Goal: Task Accomplishment & Management: Use online tool/utility

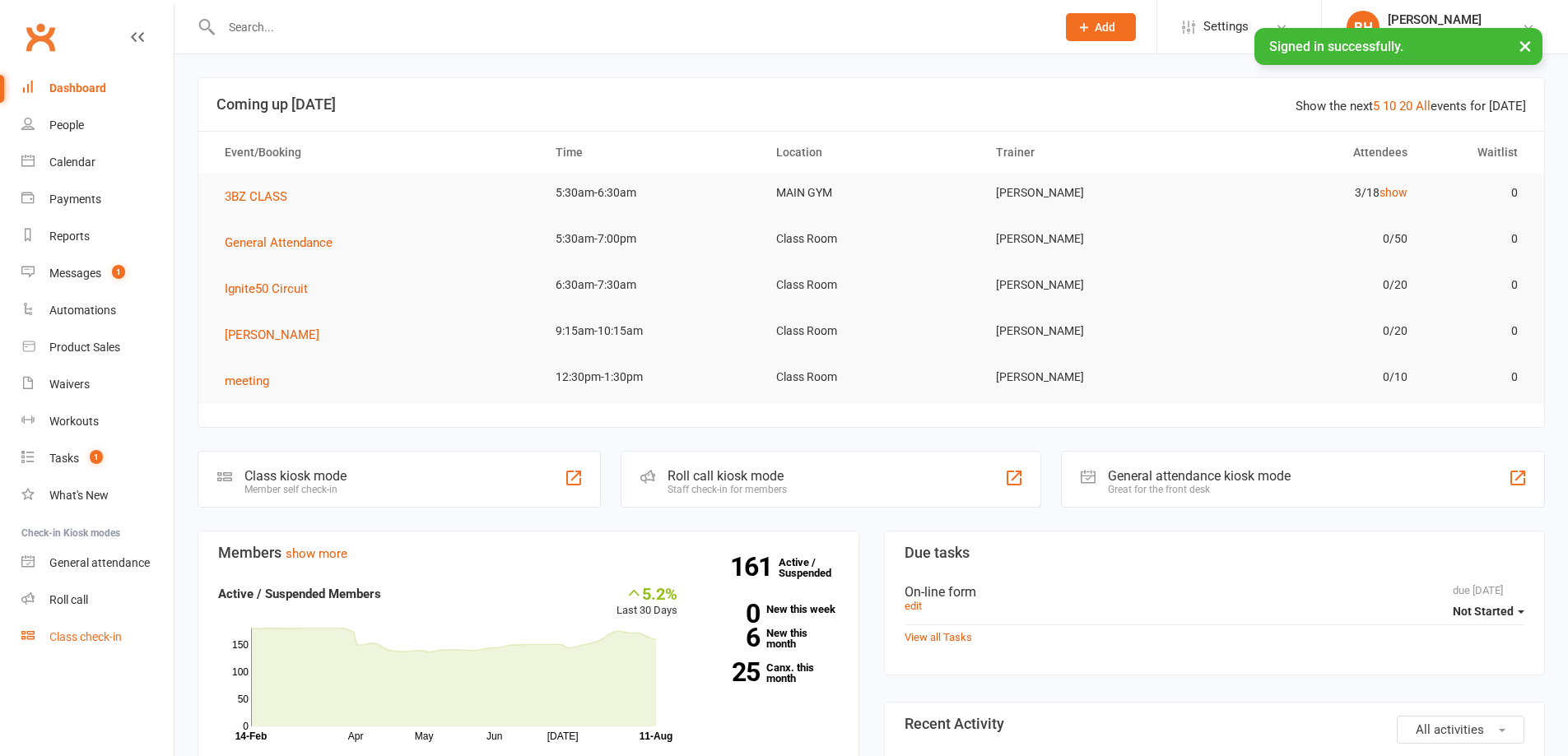
click at [94, 632] on div "Class check-in" at bounding box center [85, 637] width 73 height 14
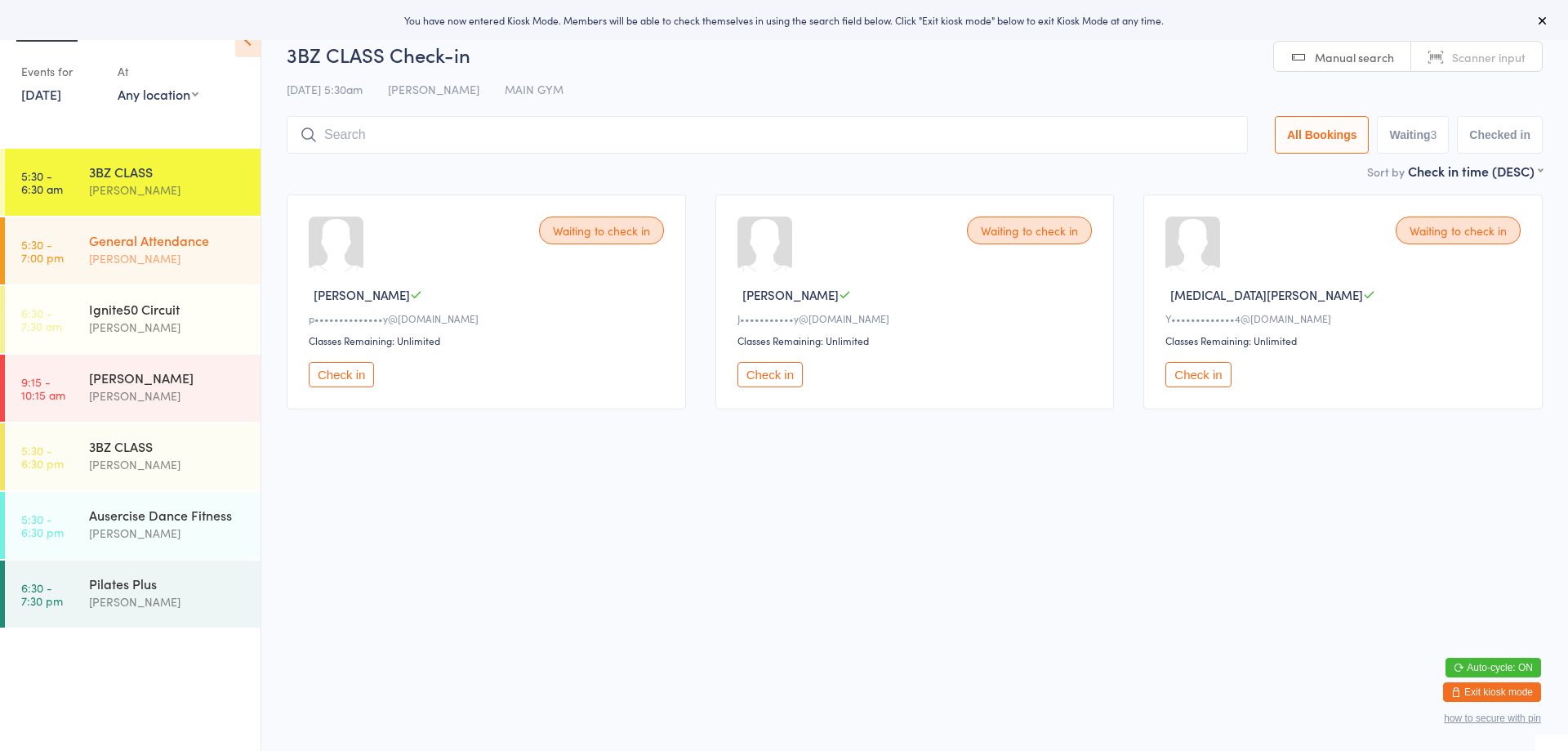
click at [112, 231] on div "General Attendance" at bounding box center [168, 240] width 157 height 18
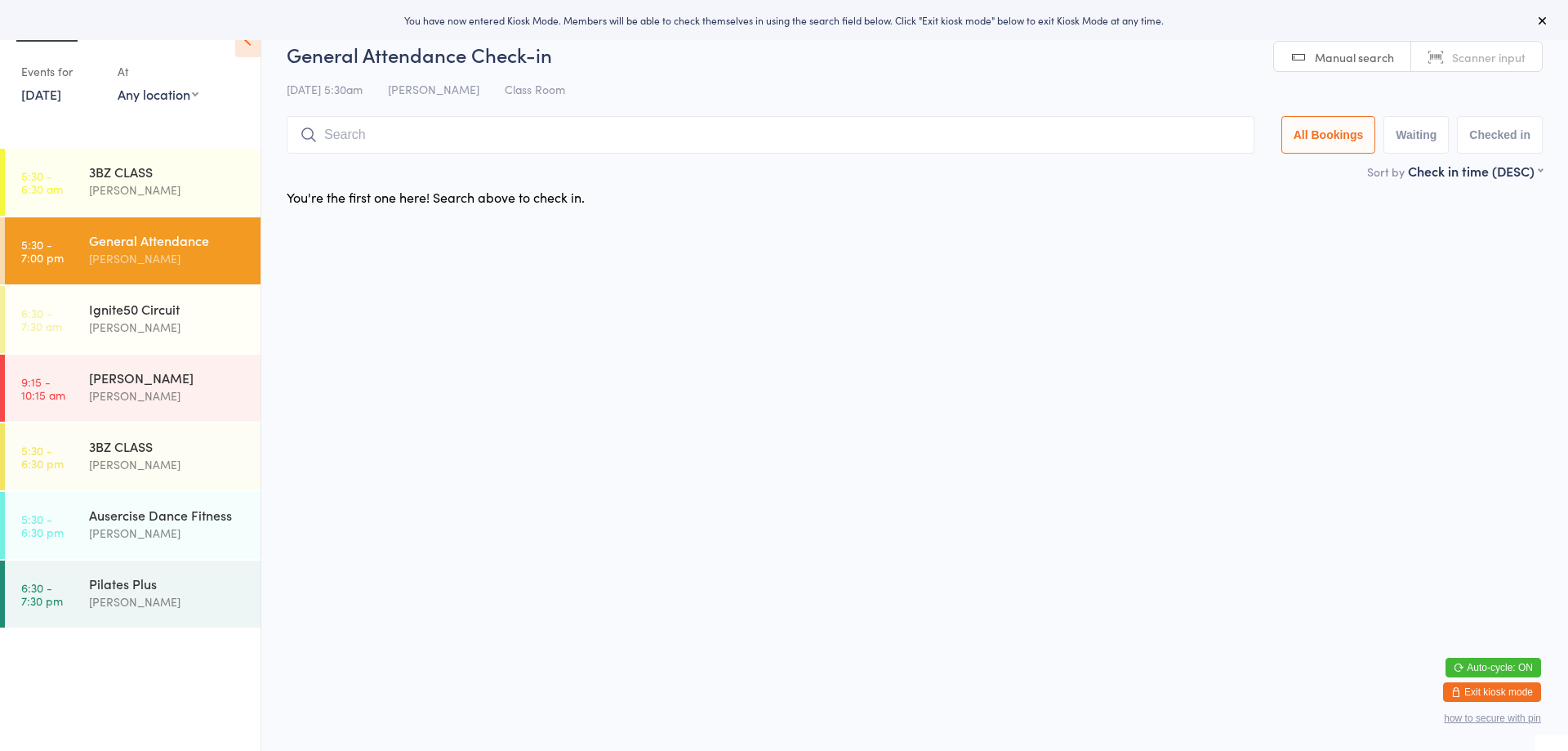
click at [420, 136] on input "search" at bounding box center [771, 134] width 968 height 37
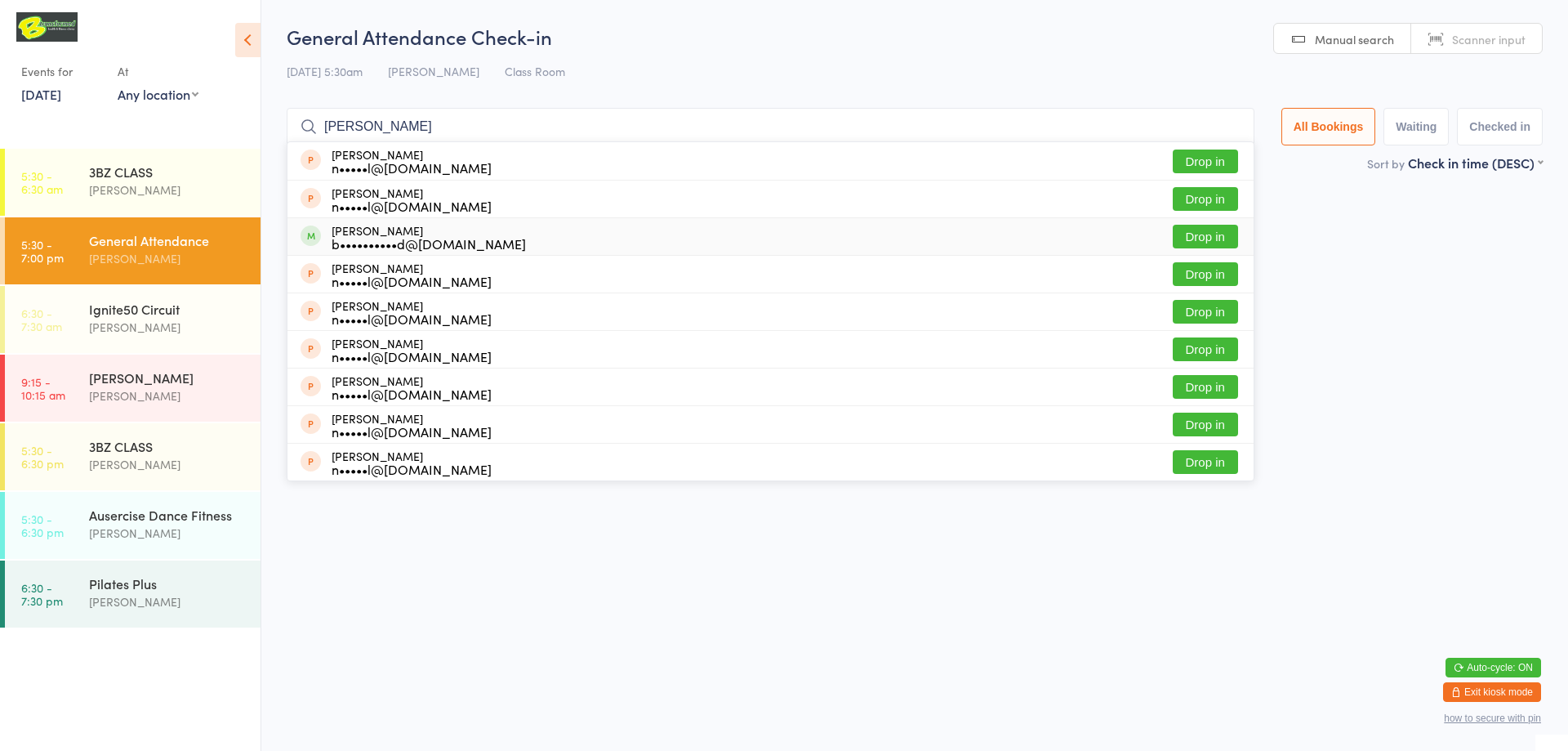
type input "[PERSON_NAME]"
click at [1202, 220] on div "[PERSON_NAME] b••••••••••d@[DOMAIN_NAME] Drop in" at bounding box center [770, 236] width 966 height 36
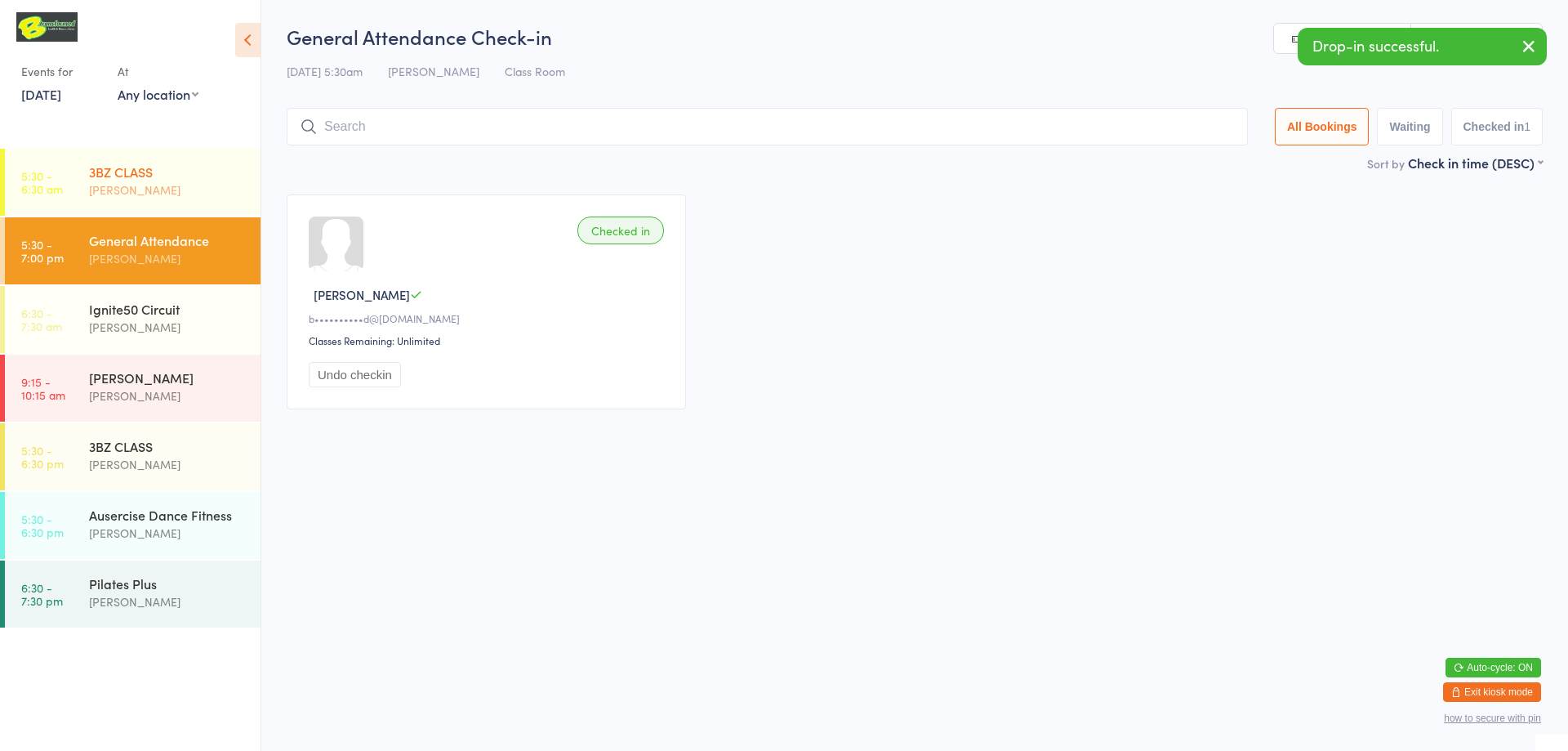
drag, startPoint x: 131, startPoint y: 198, endPoint x: 180, endPoint y: 184, distance: 51.0
click at [131, 197] on div "[PERSON_NAME]" at bounding box center [168, 190] width 157 height 19
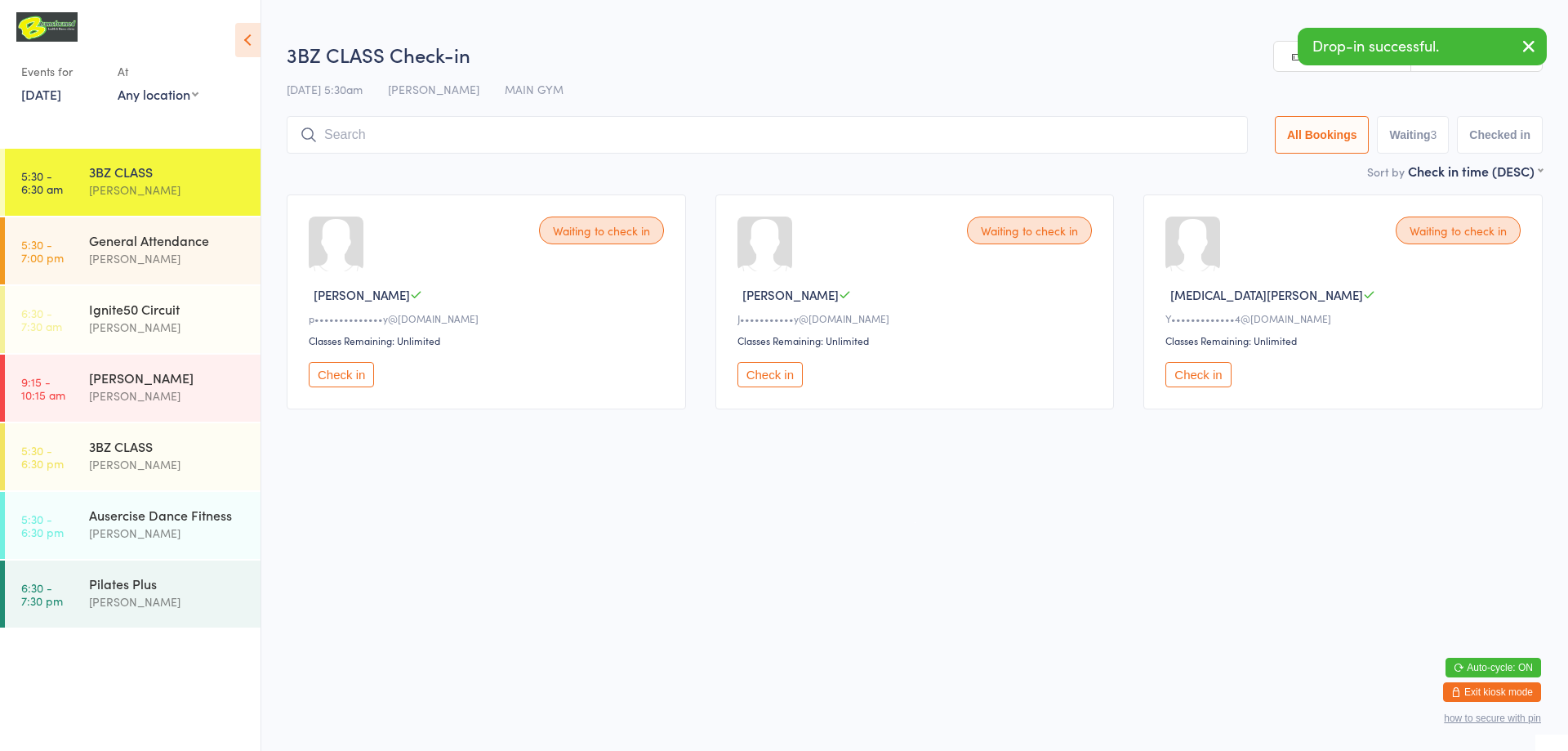
click at [344, 359] on div "Waiting to check in [PERSON_NAME] B p••••••••••••••y@[DOMAIN_NAME] Classes Rema…" at bounding box center [487, 302] width 399 height 215
click at [349, 375] on button "Check in" at bounding box center [342, 375] width 65 height 25
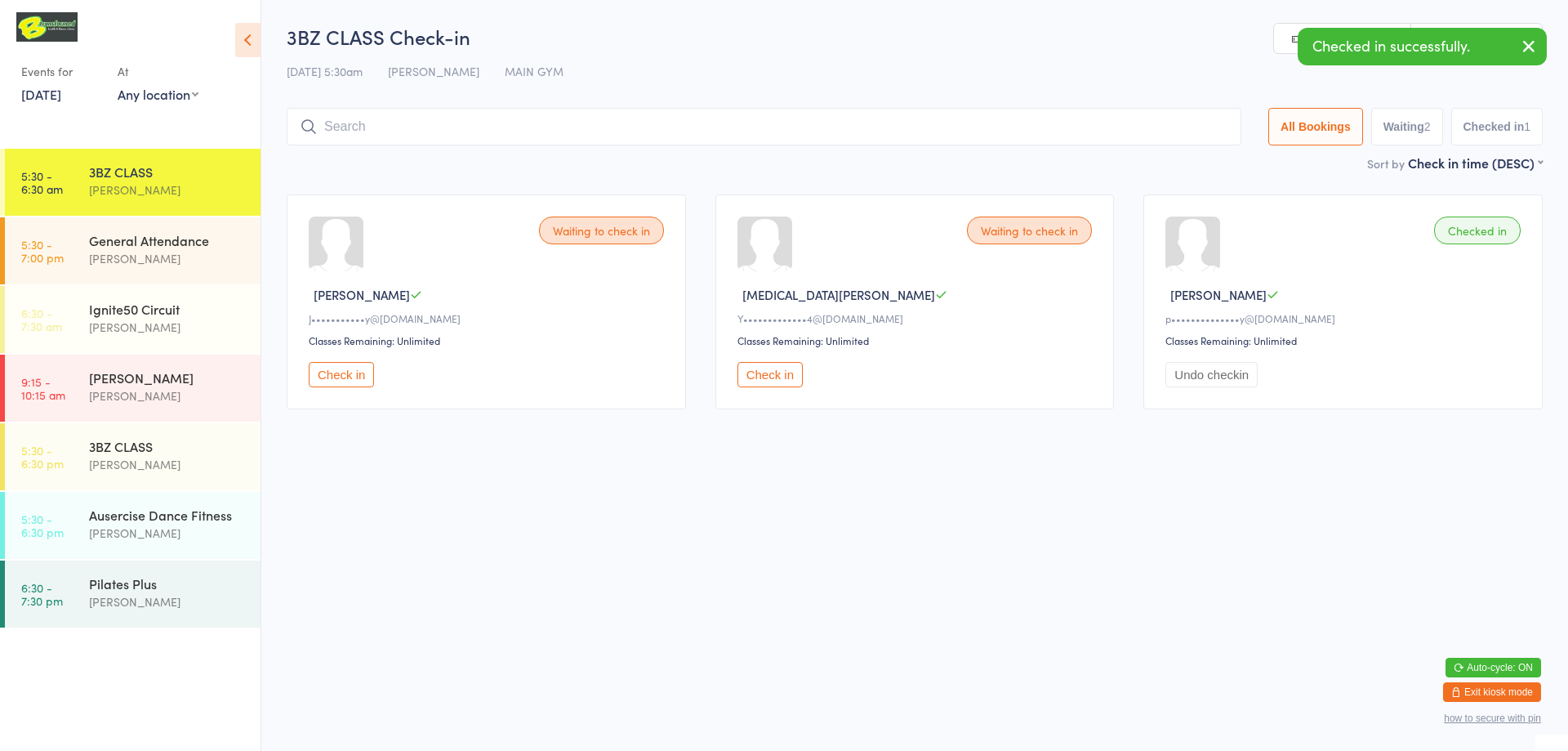
click at [1503, 97] on div "3BZ CLASS Check-in [DATE] 5:30am [PERSON_NAME] MAIN GYM Manual search Scanner i…" at bounding box center [915, 88] width 1256 height 131
click at [1495, 33] on span "Scanner input" at bounding box center [1489, 38] width 74 height 16
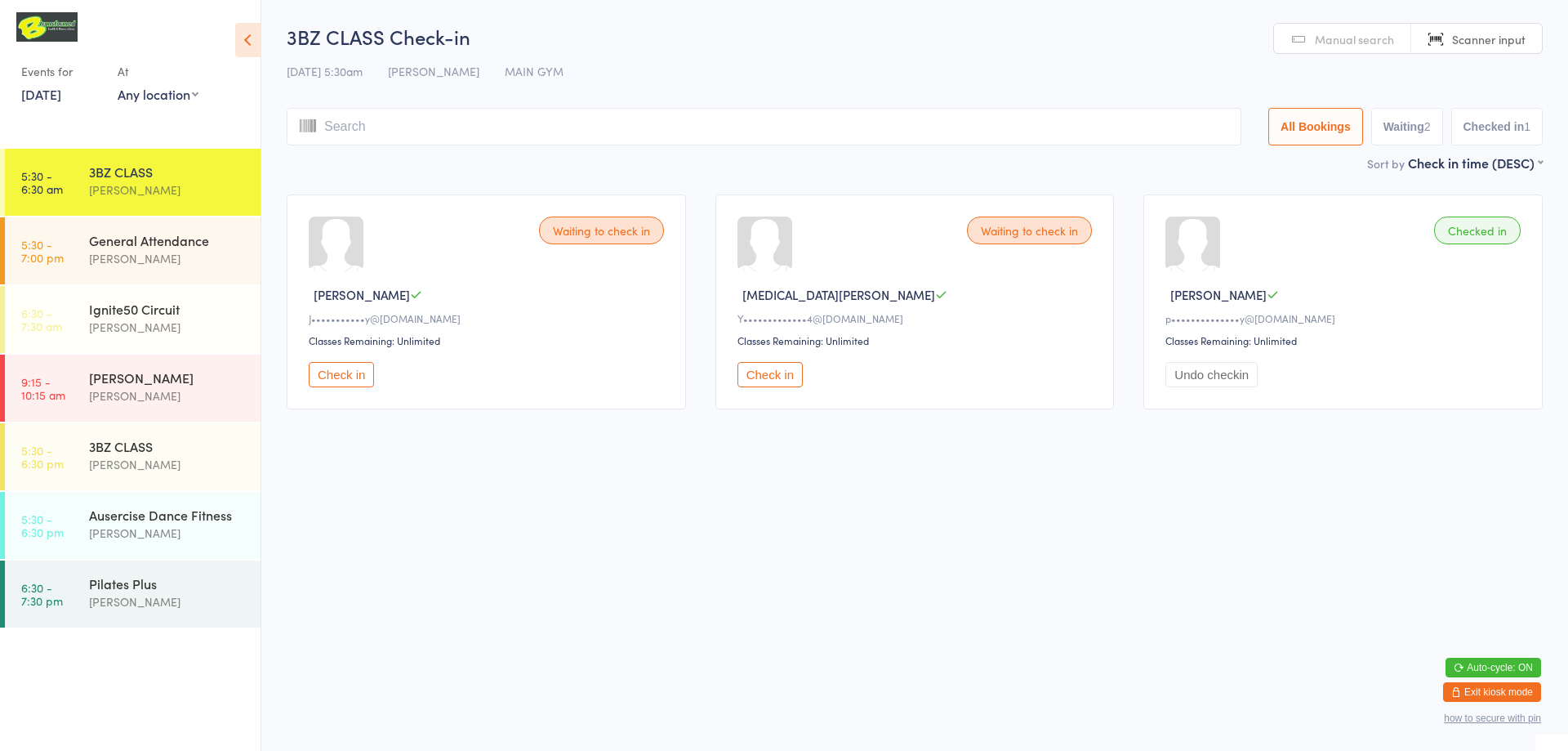
click at [525, 126] on input "search" at bounding box center [764, 126] width 954 height 37
click at [375, 126] on input "search" at bounding box center [764, 126] width 954 height 37
type input "220128"
click at [769, 379] on button "Check in" at bounding box center [766, 375] width 65 height 25
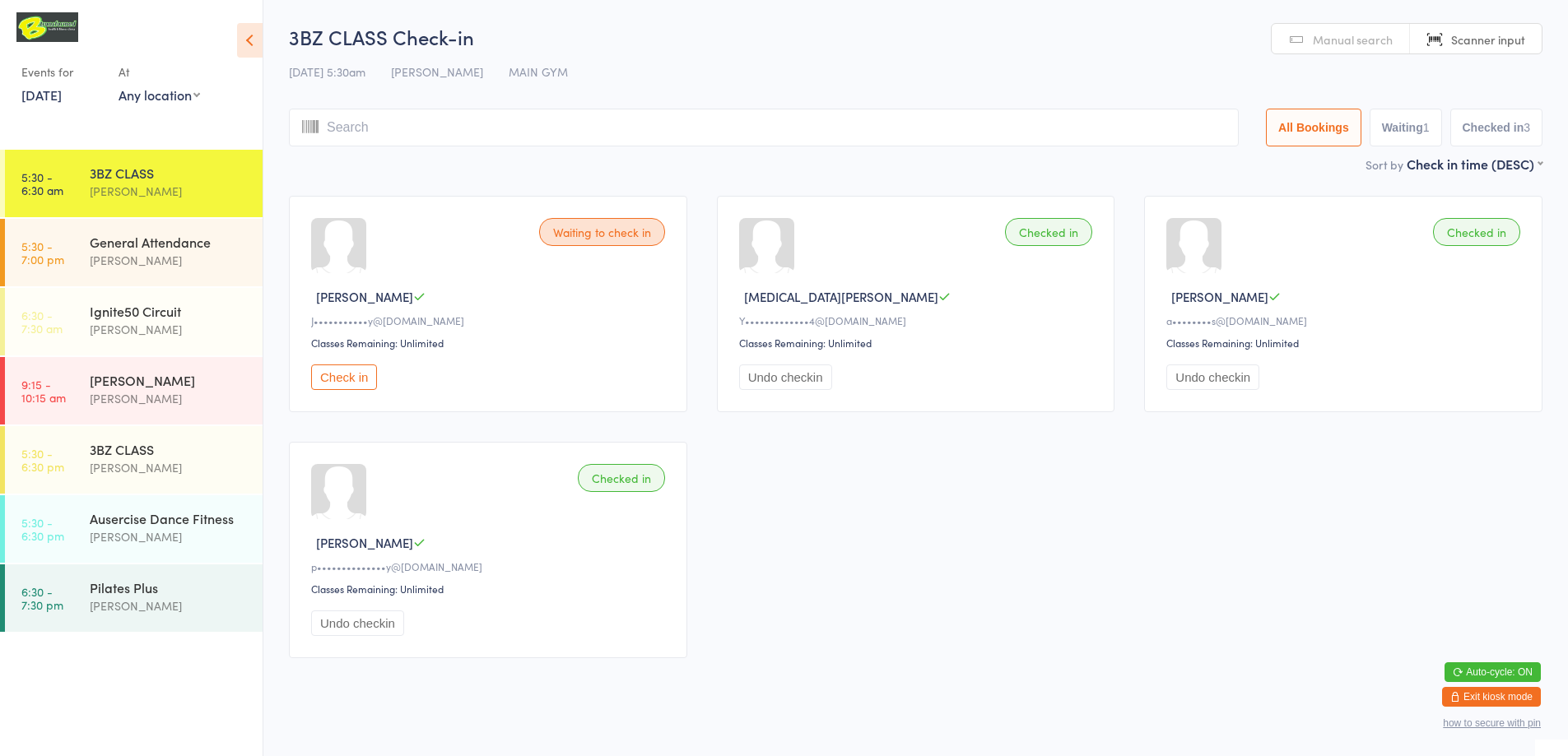
click at [347, 374] on button "Check in" at bounding box center [344, 377] width 66 height 25
click at [636, 127] on input "search" at bounding box center [767, 127] width 957 height 38
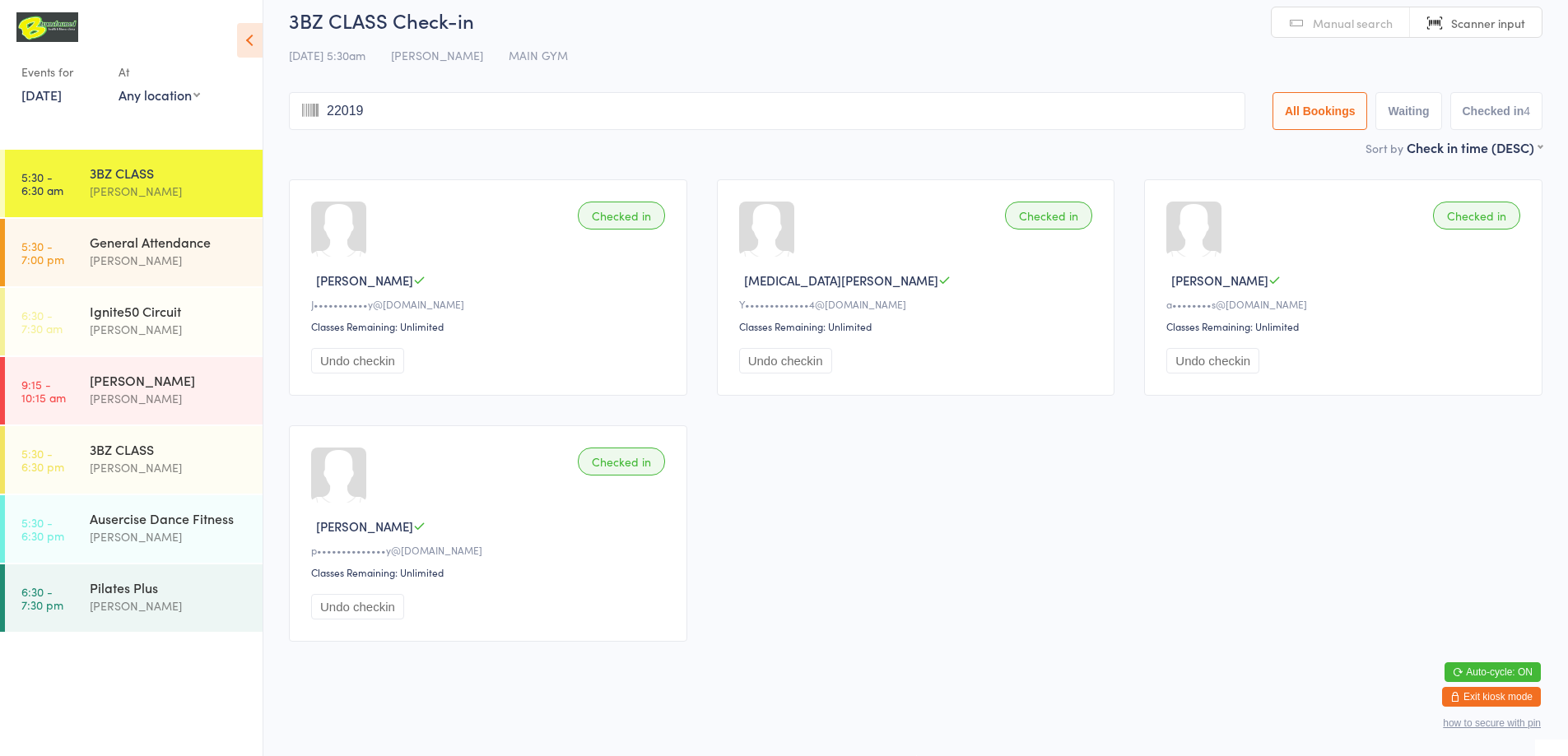
type input "220196"
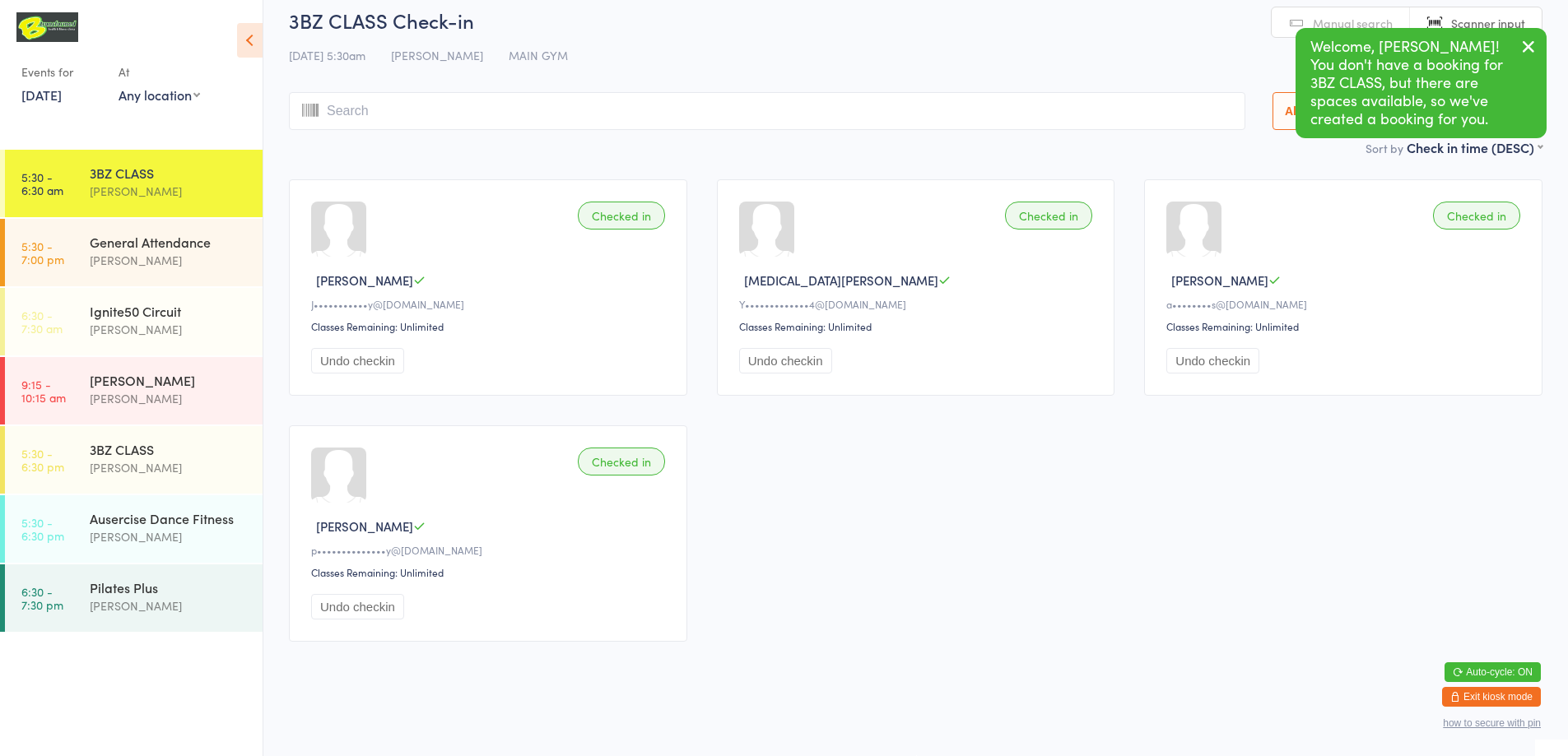
scroll to position [0, 0]
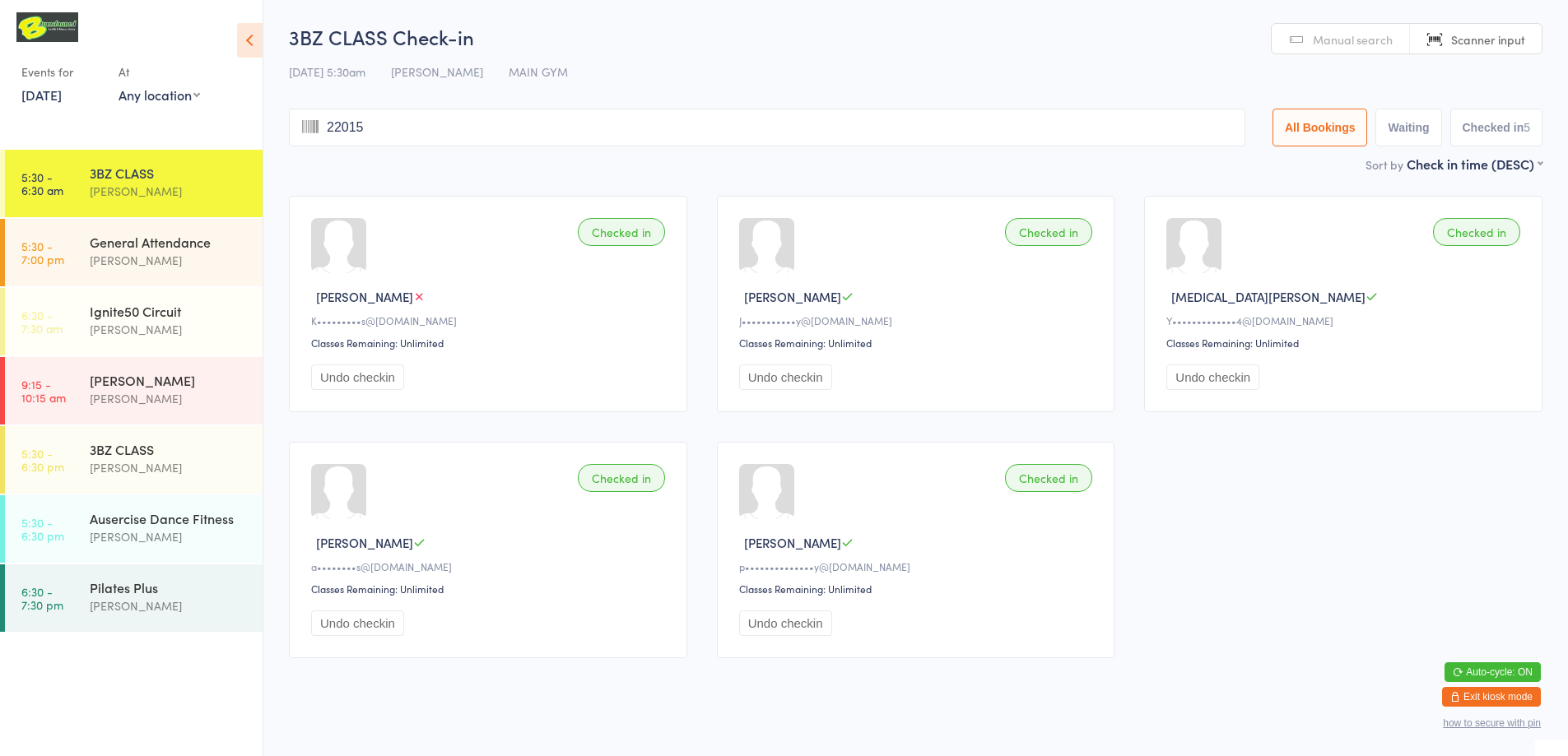
type input "220152"
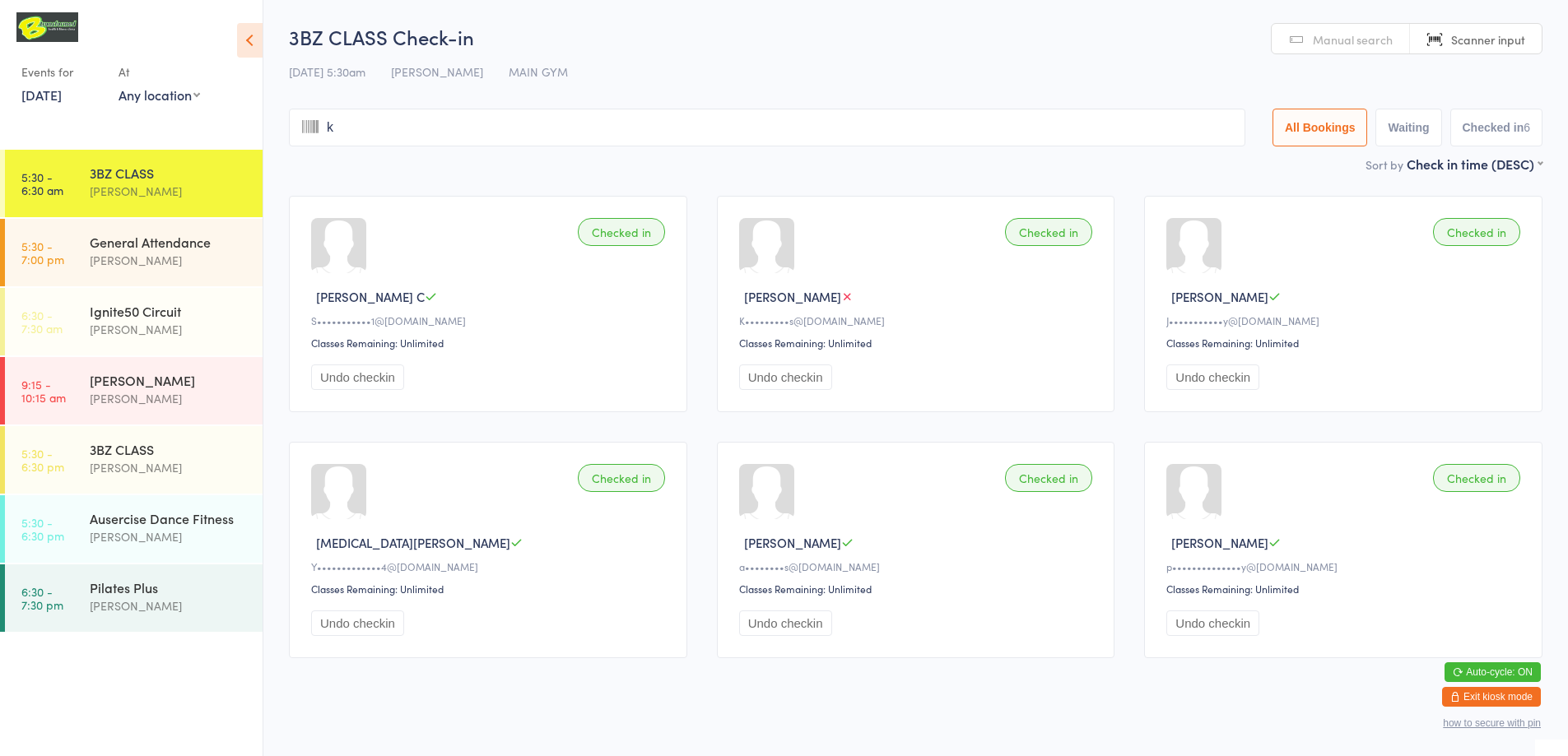
type input "ky"
type input "l"
type input "ie"
click at [309, 123] on icon at bounding box center [310, 127] width 16 height 14
drag, startPoint x: 389, startPoint y: 122, endPoint x: 509, endPoint y: 86, distance: 125.3
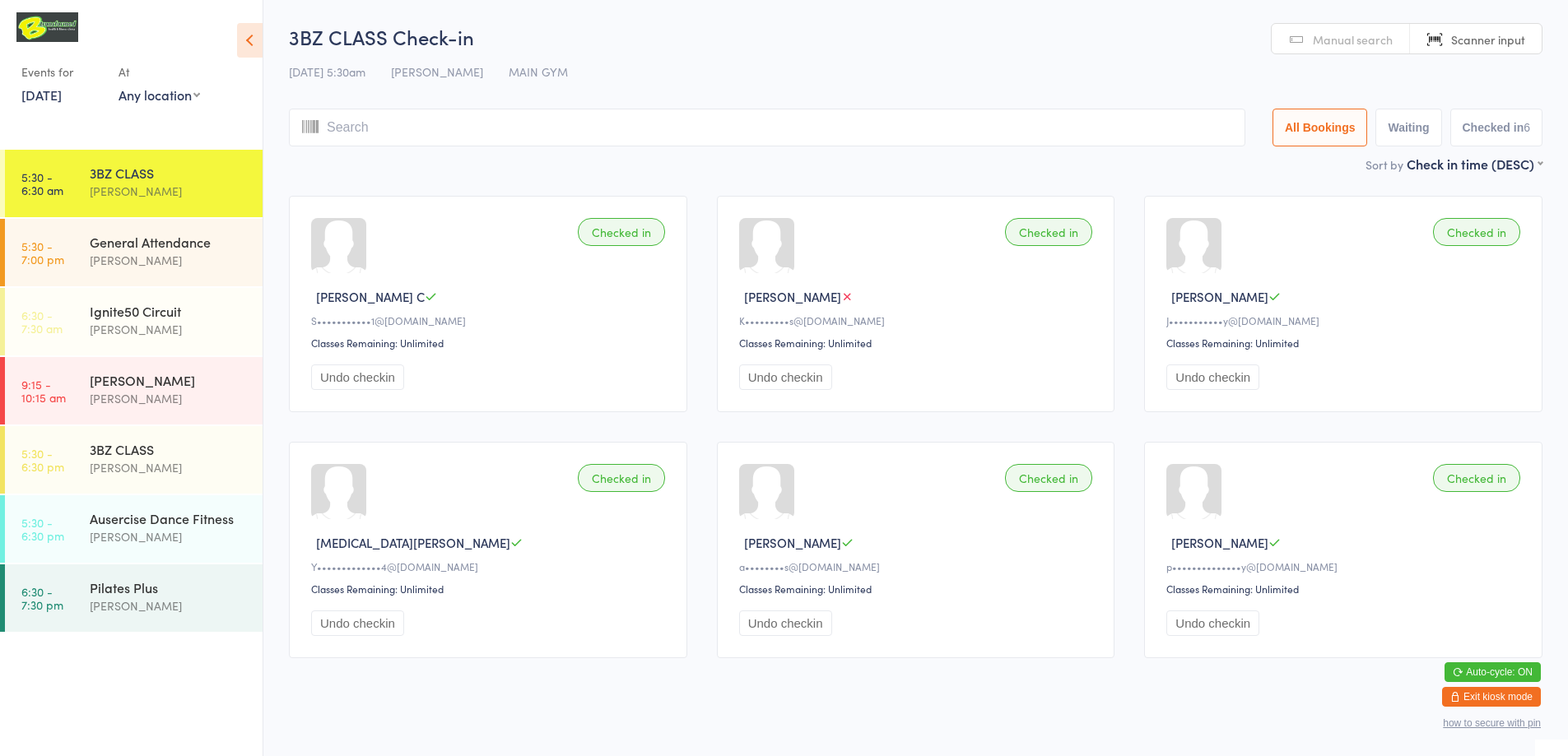
click at [392, 121] on input "search" at bounding box center [767, 127] width 957 height 38
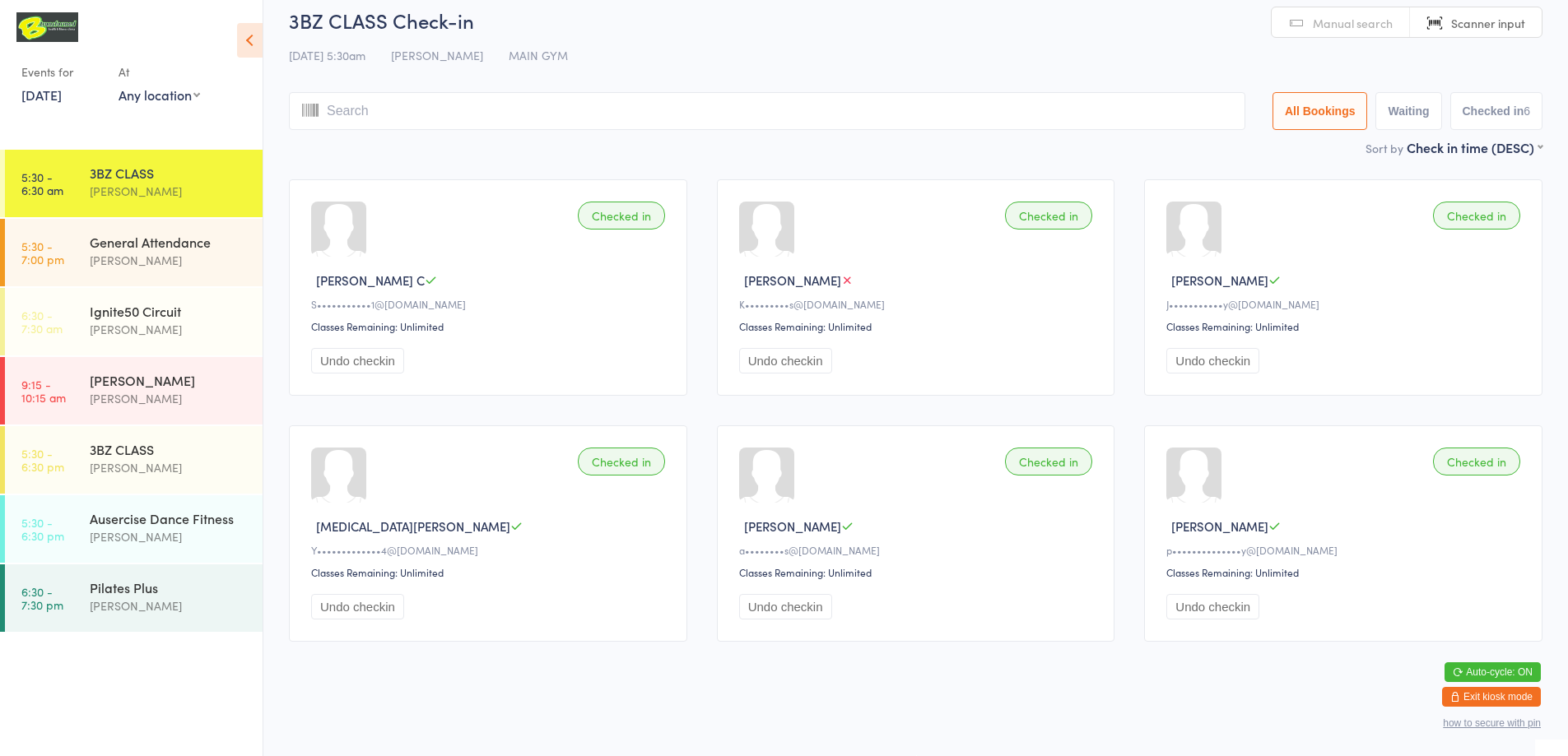
click at [1388, 23] on span "Manual search" at bounding box center [1352, 22] width 80 height 16
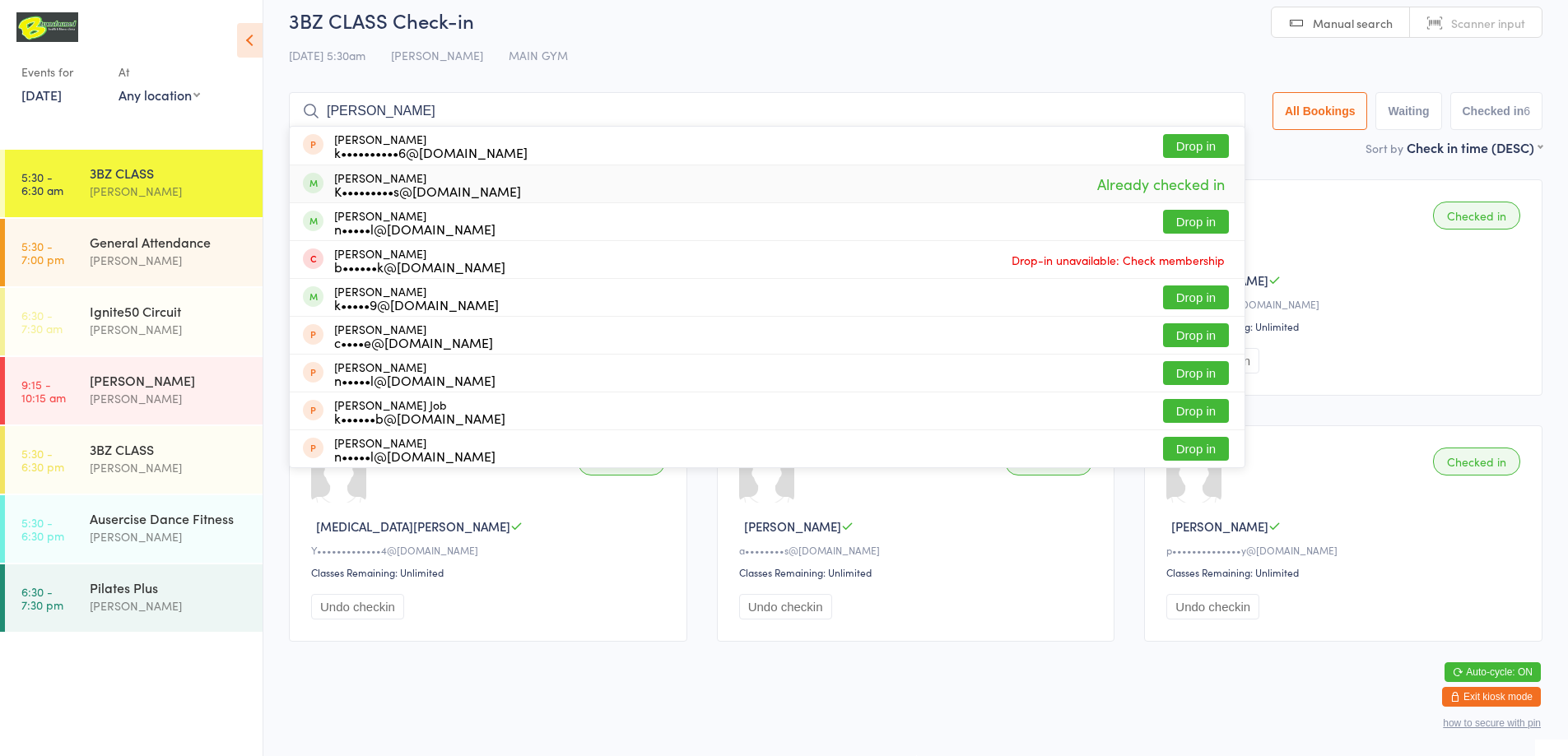
type input "[PERSON_NAME]"
click at [460, 196] on div "K•••••••••s@[DOMAIN_NAME]" at bounding box center [427, 191] width 187 height 14
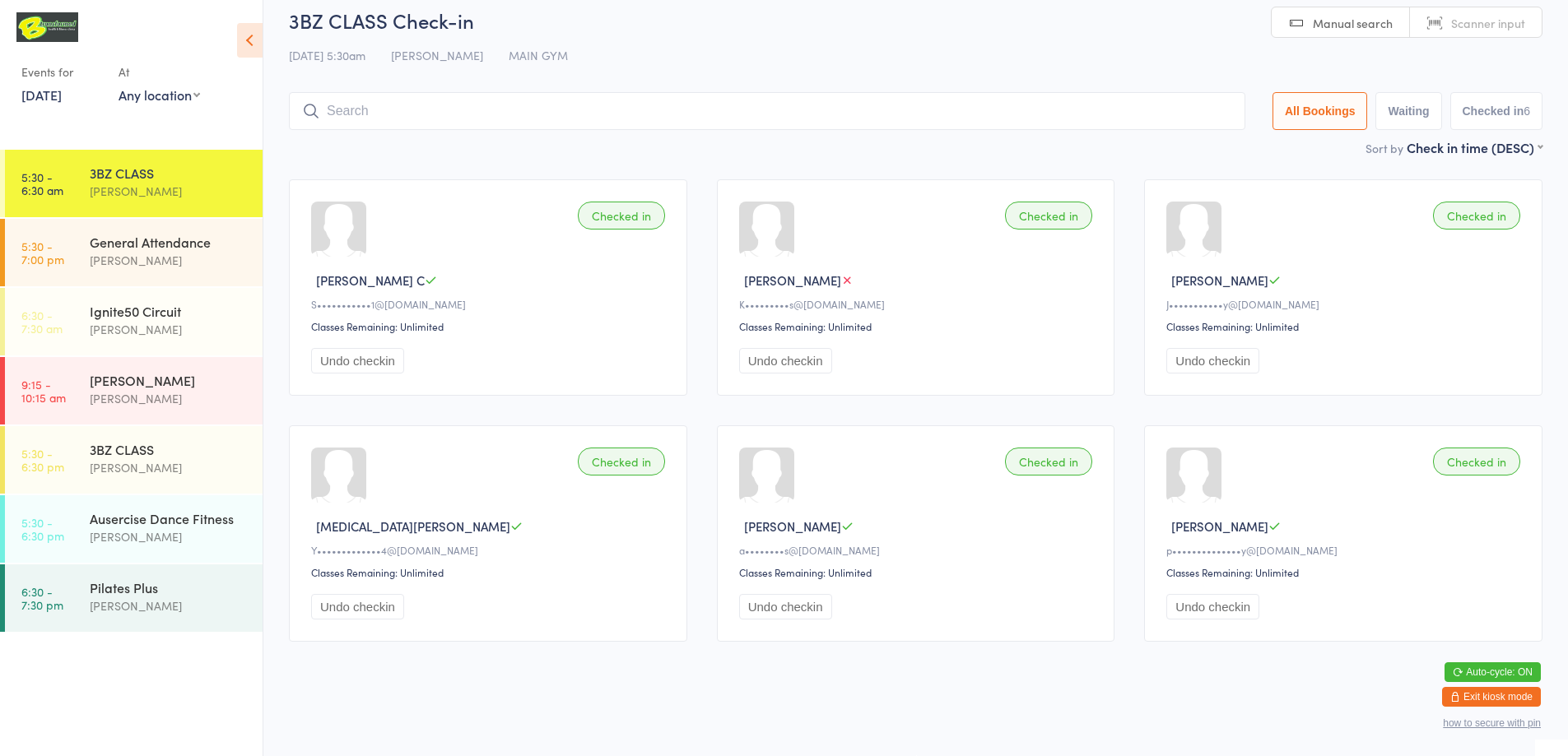
click at [1475, 14] on link "Scanner input" at bounding box center [1475, 23] width 132 height 31
type input "220151"
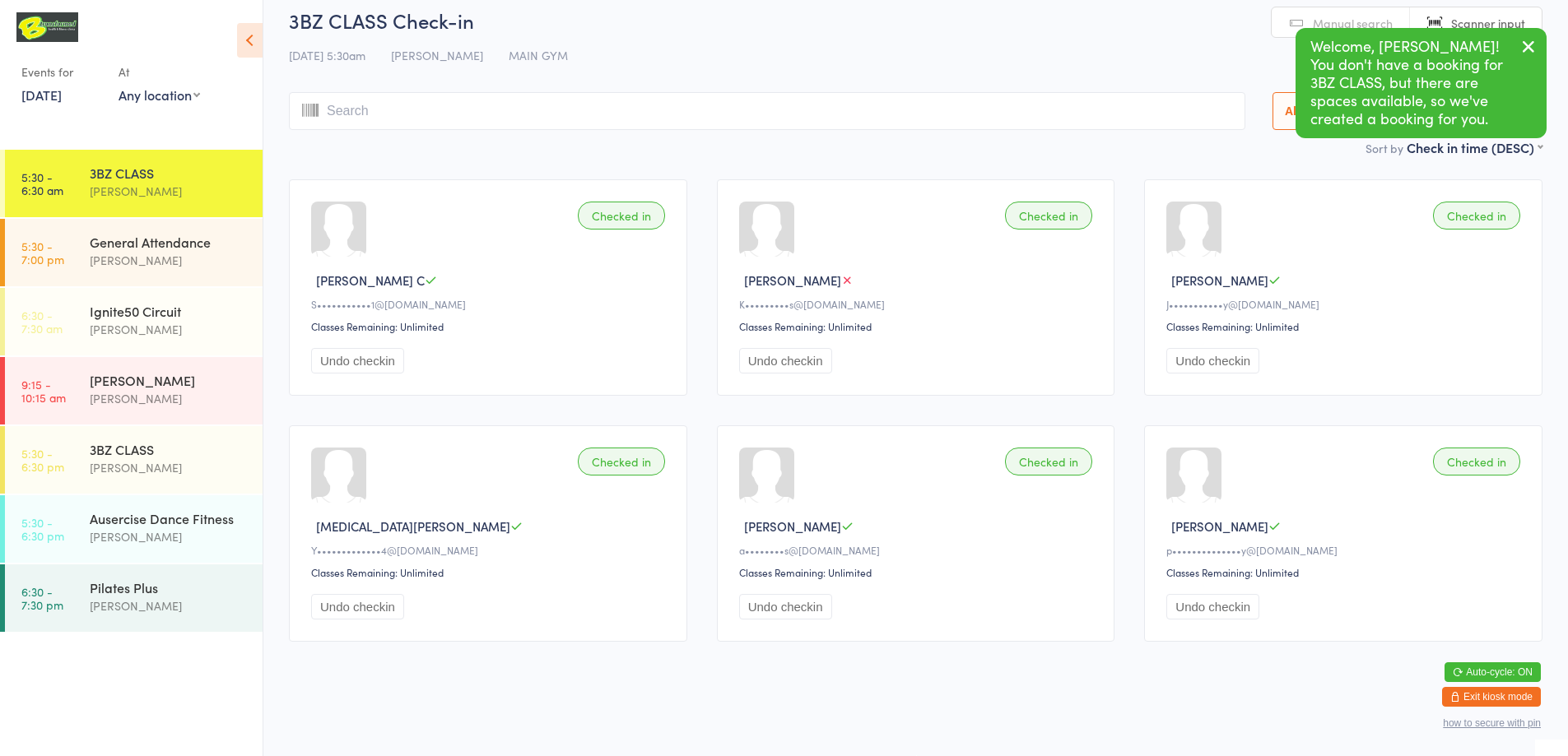
scroll to position [0, 0]
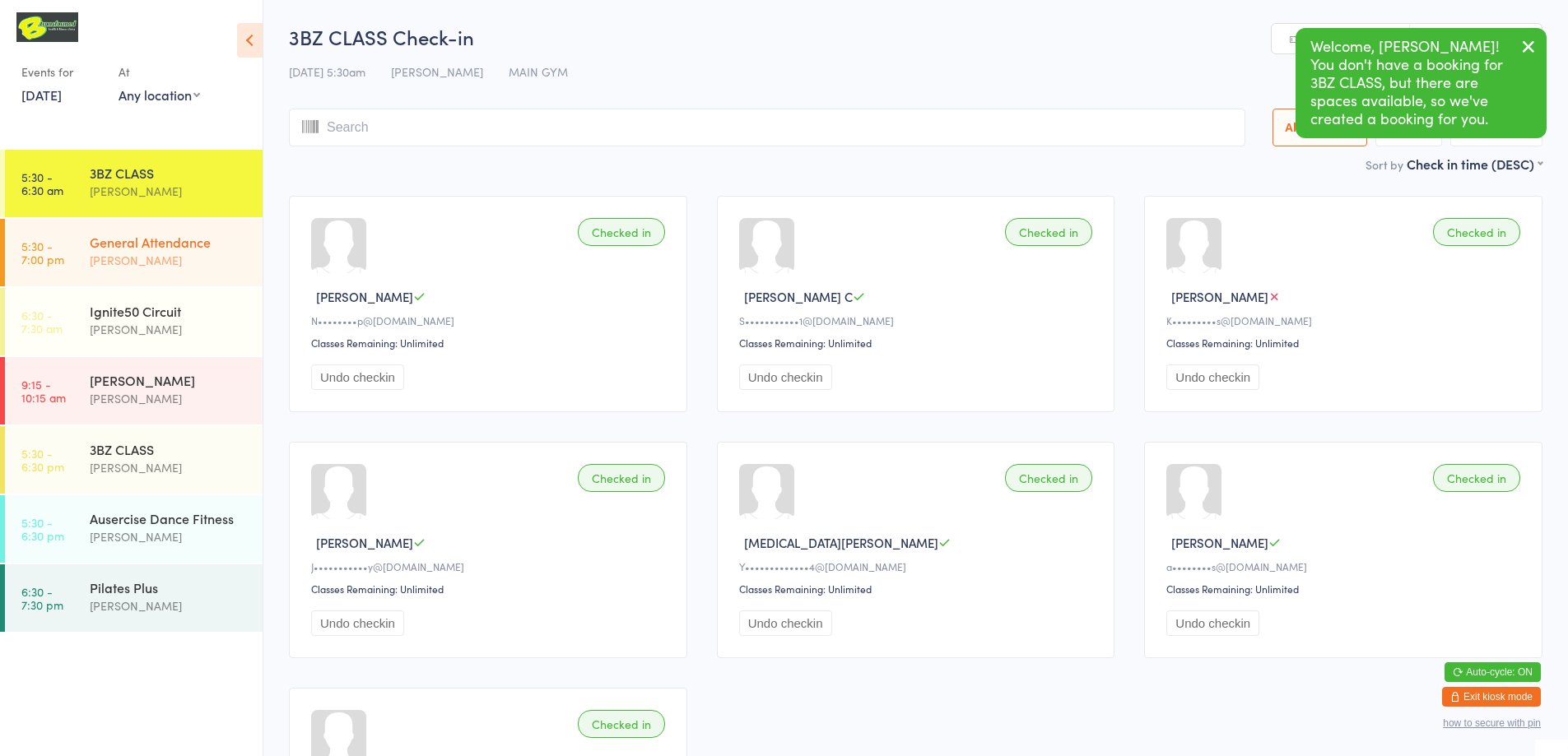
click at [143, 262] on div "[PERSON_NAME]" at bounding box center [169, 260] width 159 height 19
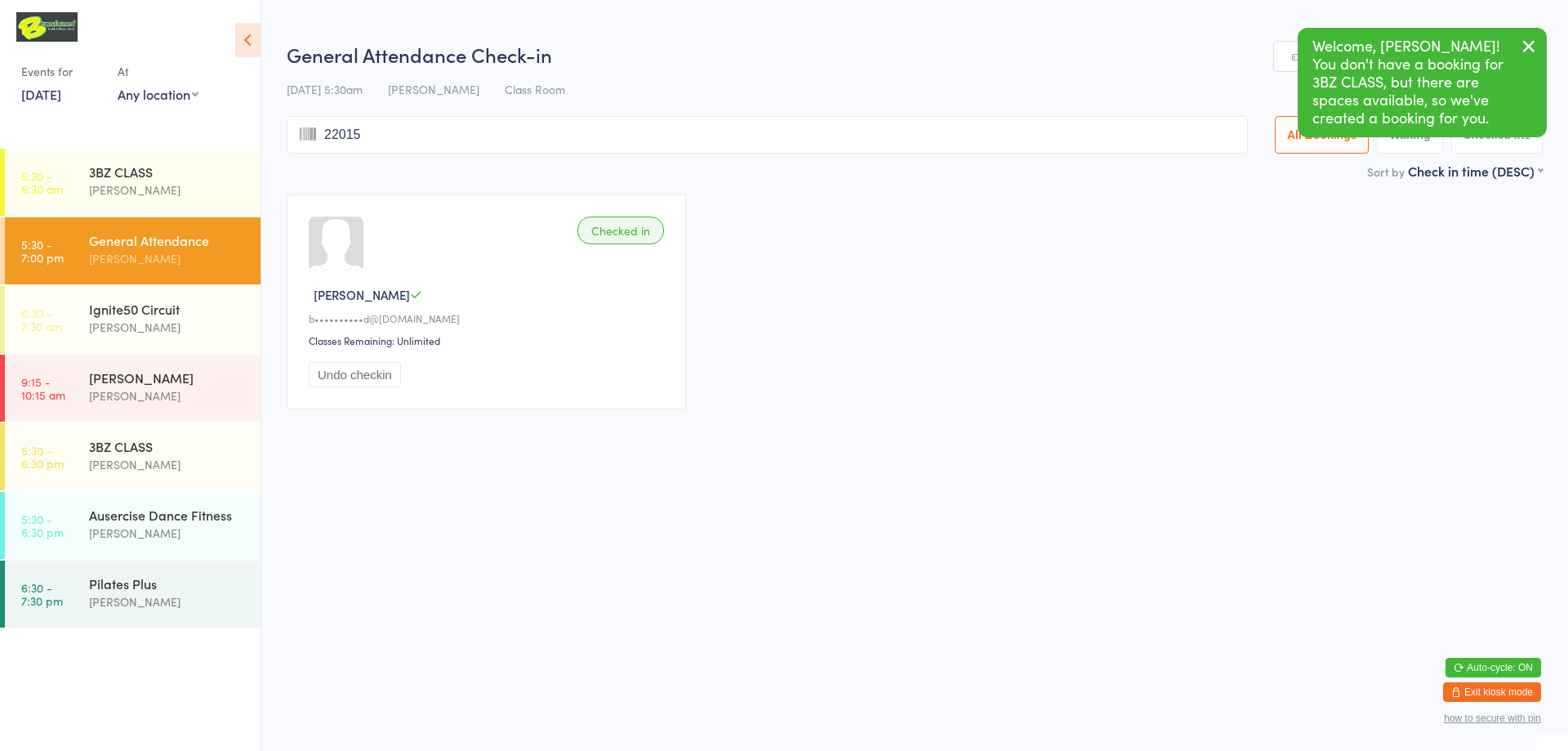
type input "220153"
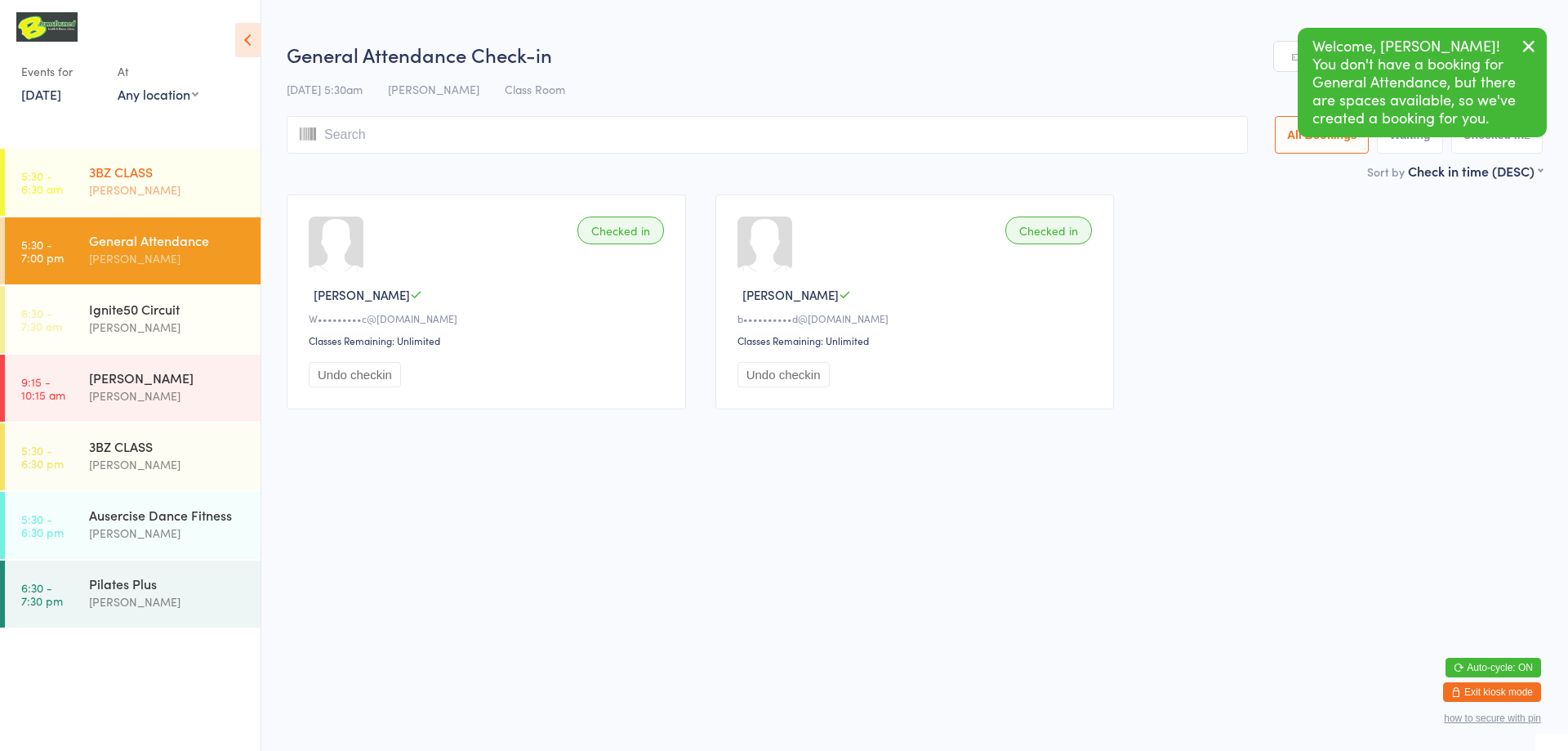
click at [94, 185] on div "[PERSON_NAME]" at bounding box center [168, 190] width 157 height 19
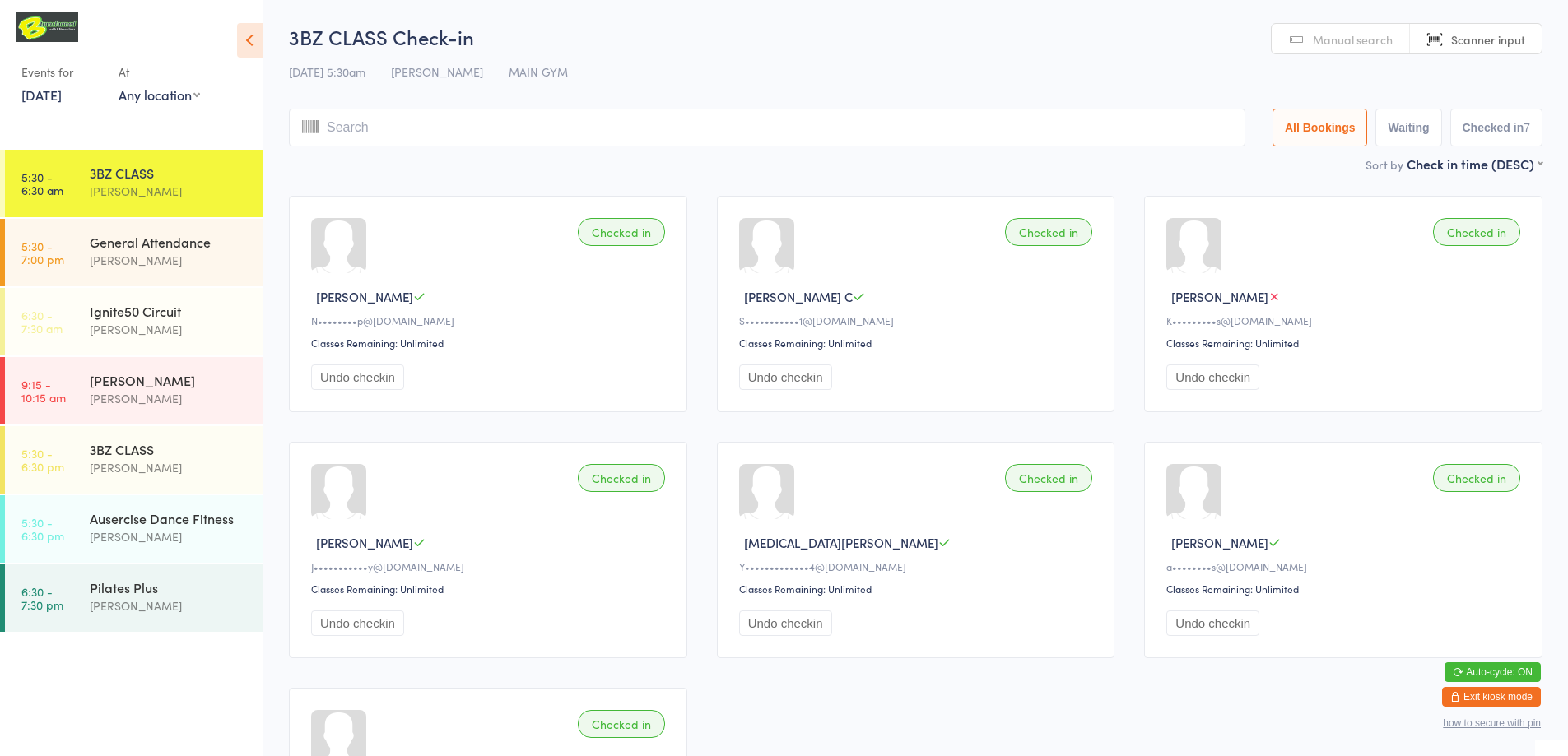
click at [1339, 54] on div "3BZ CLASS Check-in [DATE] 5:30am [PERSON_NAME] MAIN GYM Manual search Scanner i…" at bounding box center [916, 89] width 1254 height 131
click at [1338, 42] on span "Manual search" at bounding box center [1352, 39] width 80 height 16
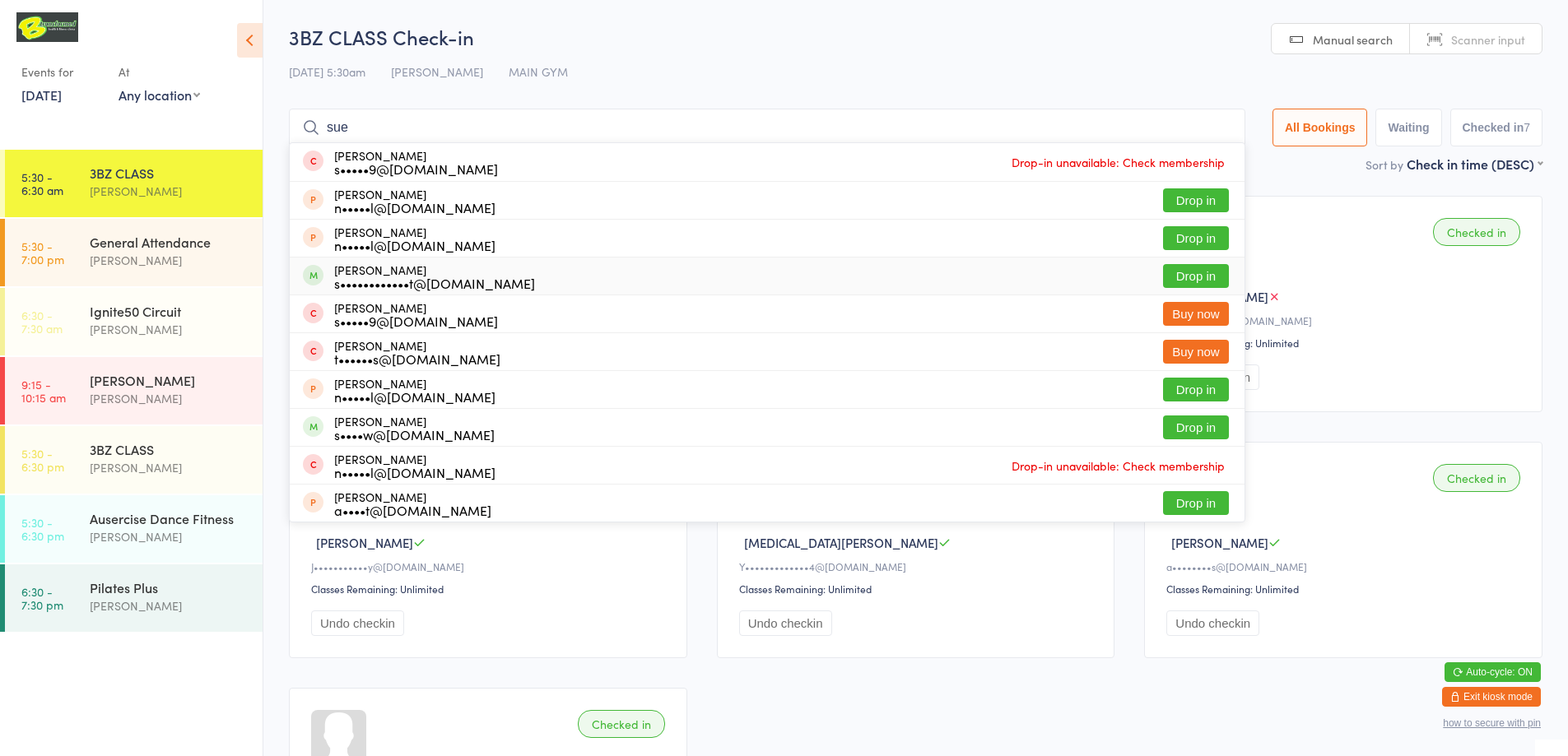
type input "sue"
click at [562, 273] on div "[PERSON_NAME] s••••••••••••t@[DOMAIN_NAME] Drop in" at bounding box center [766, 276] width 955 height 37
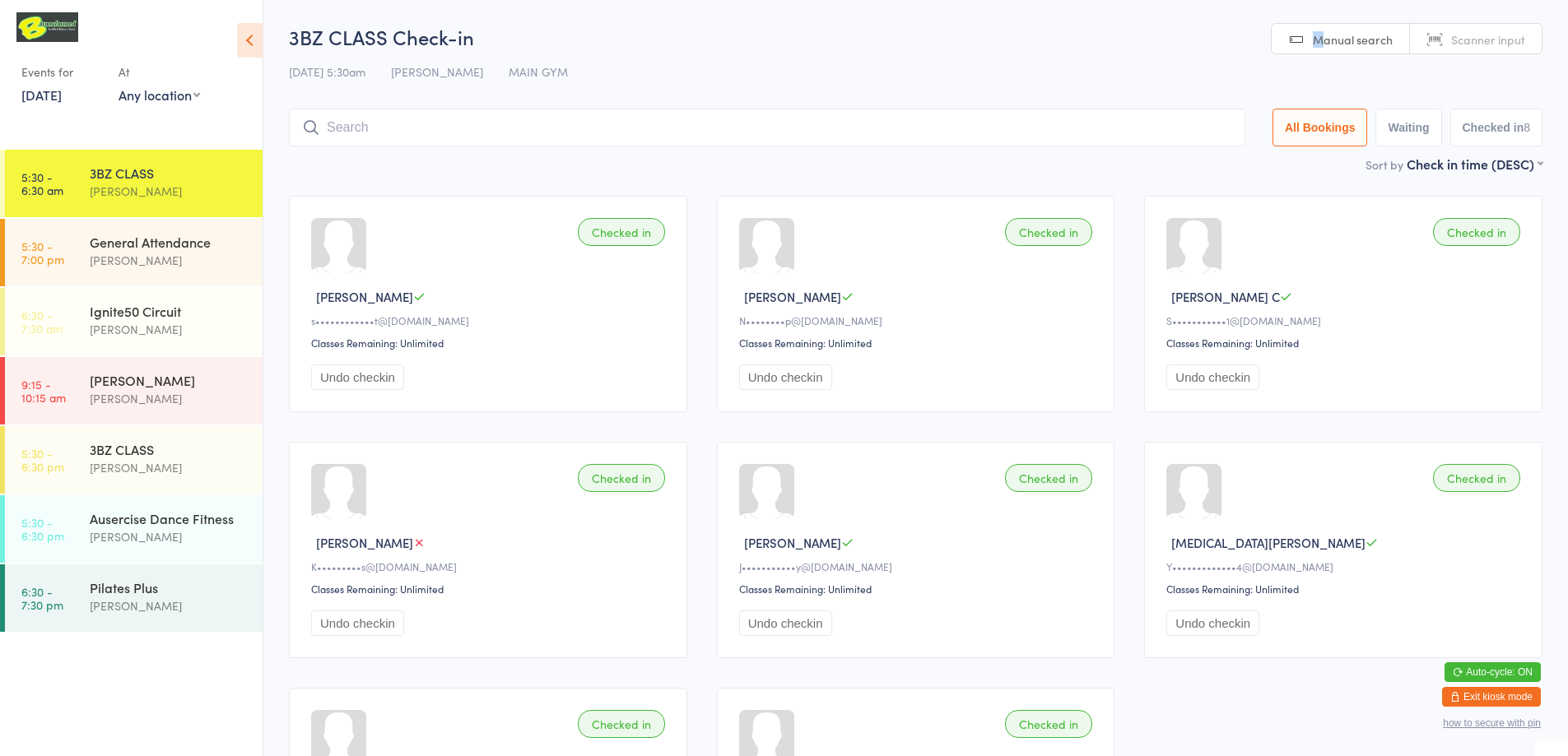
click at [1323, 42] on span "Manual search" at bounding box center [1352, 39] width 80 height 16
click at [997, 139] on input "search" at bounding box center [767, 127] width 957 height 38
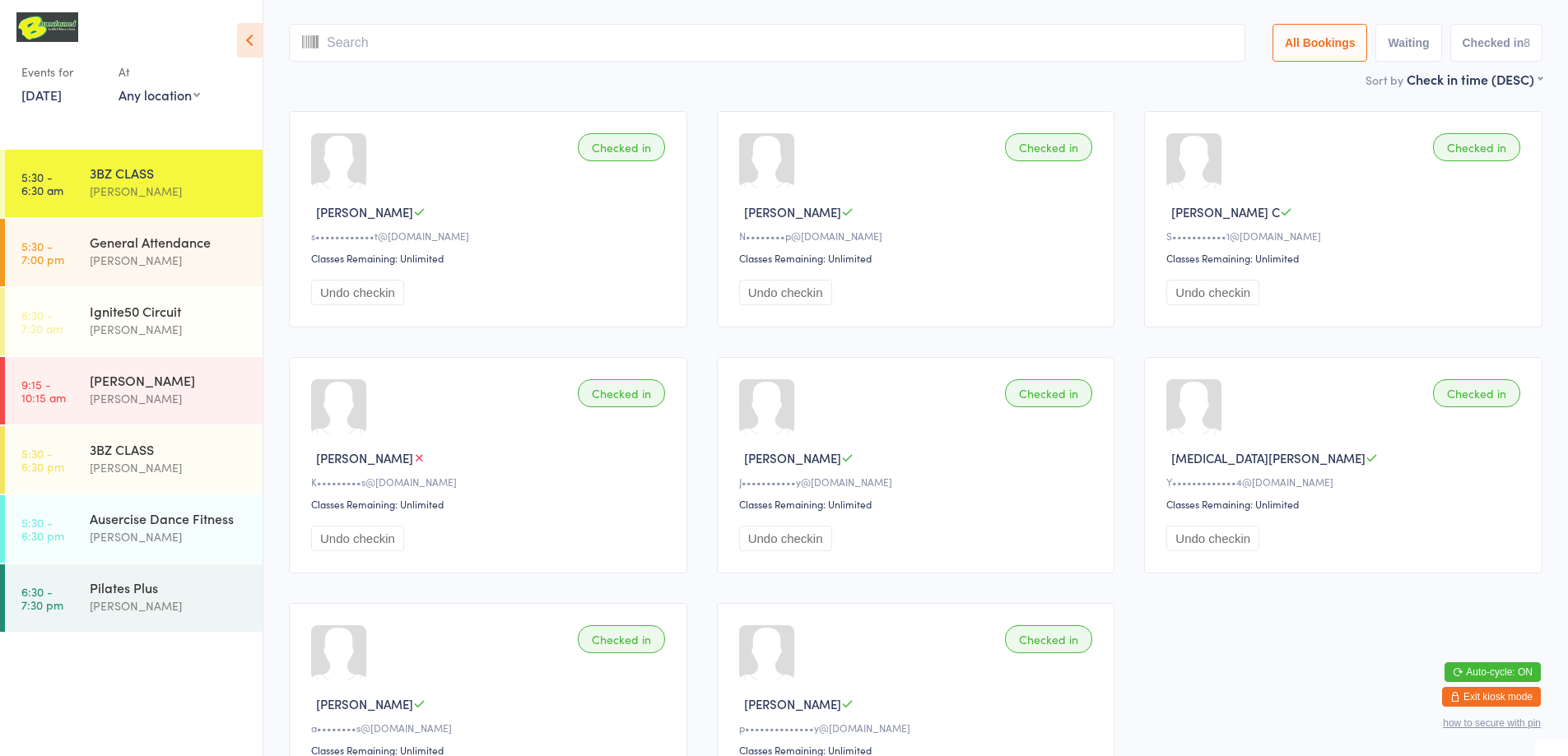
scroll to position [108, 0]
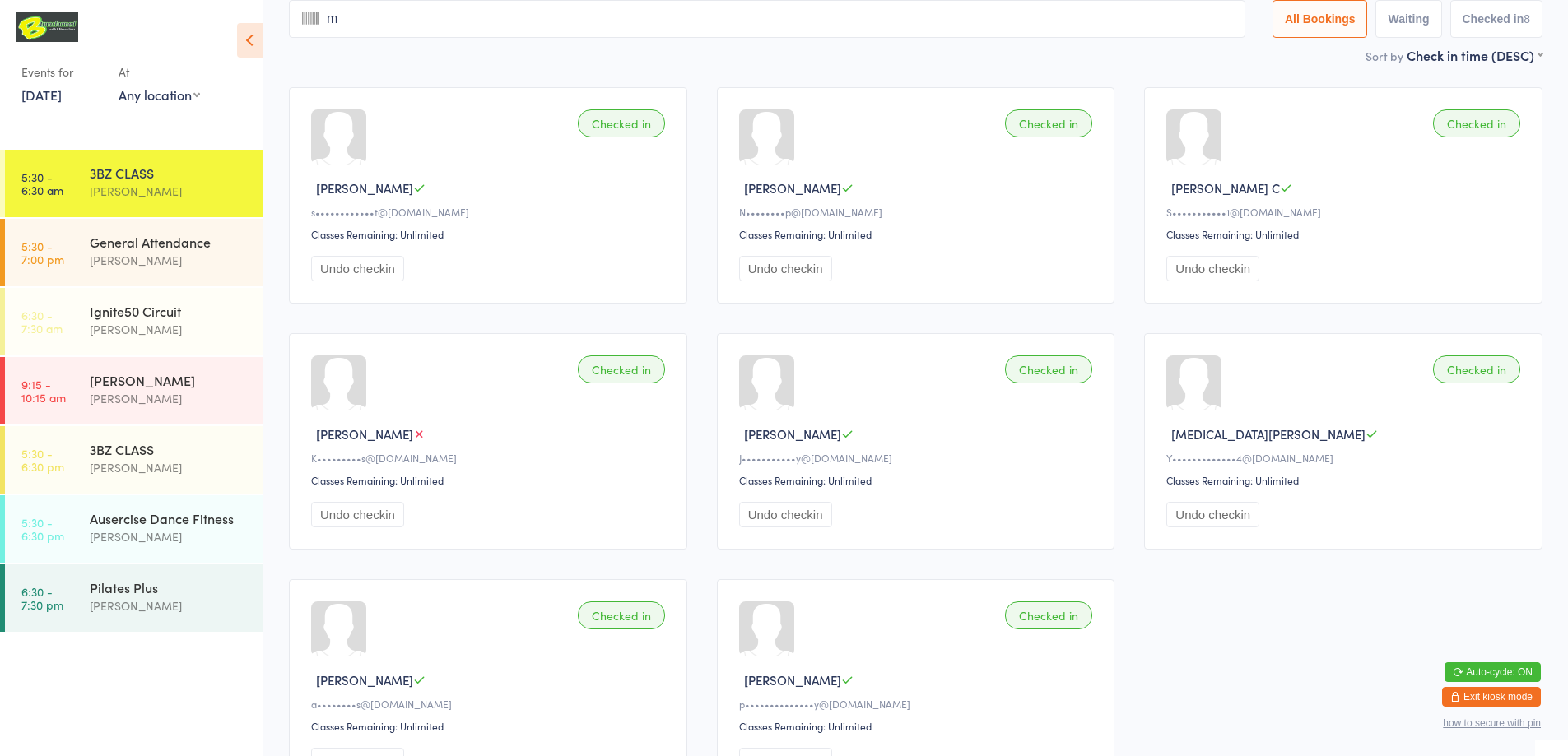
type input "ma"
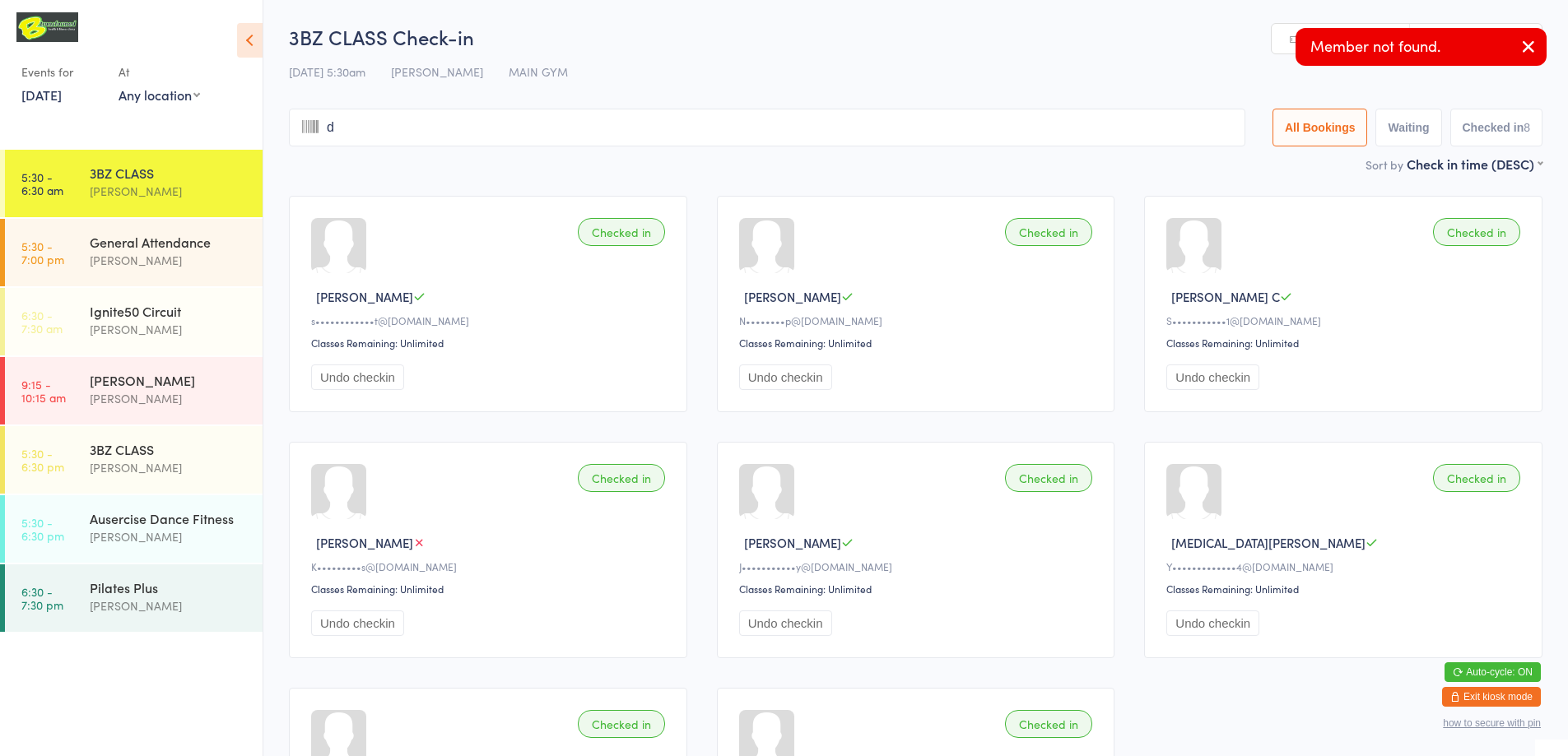
type input "di"
type input "s"
type input "o"
type input "n"
click at [813, 135] on input "search" at bounding box center [767, 127] width 957 height 38
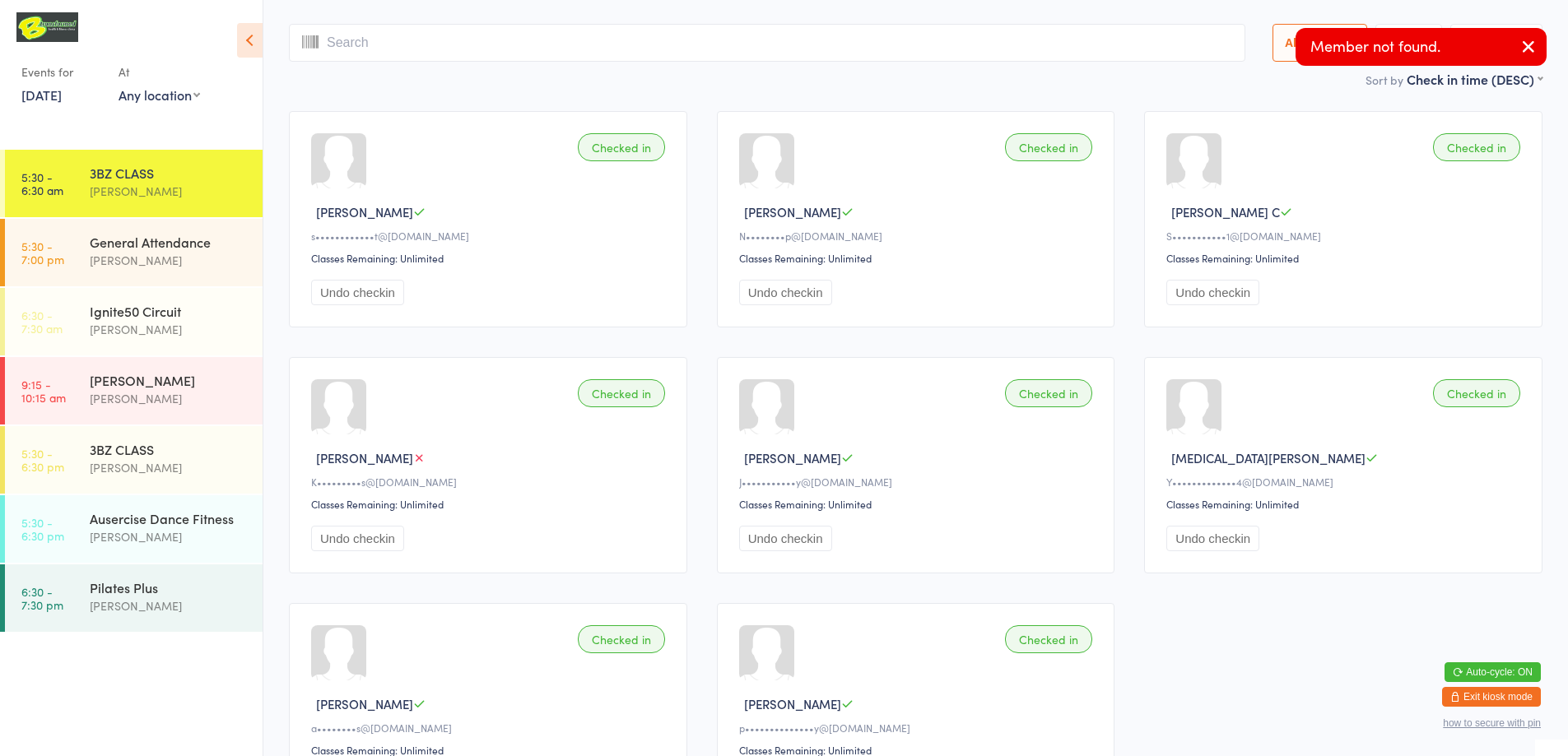
scroll to position [108, 0]
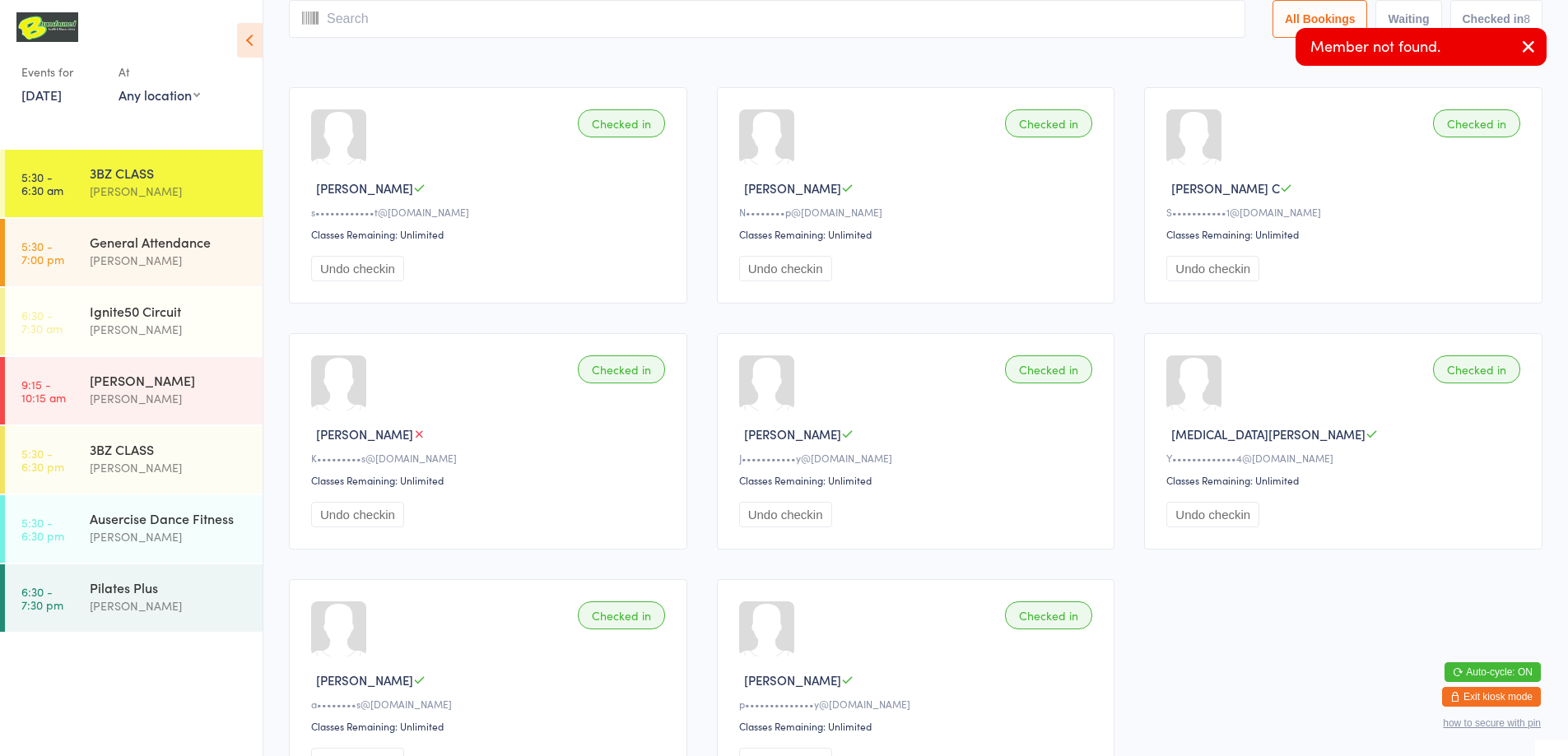
type input "m"
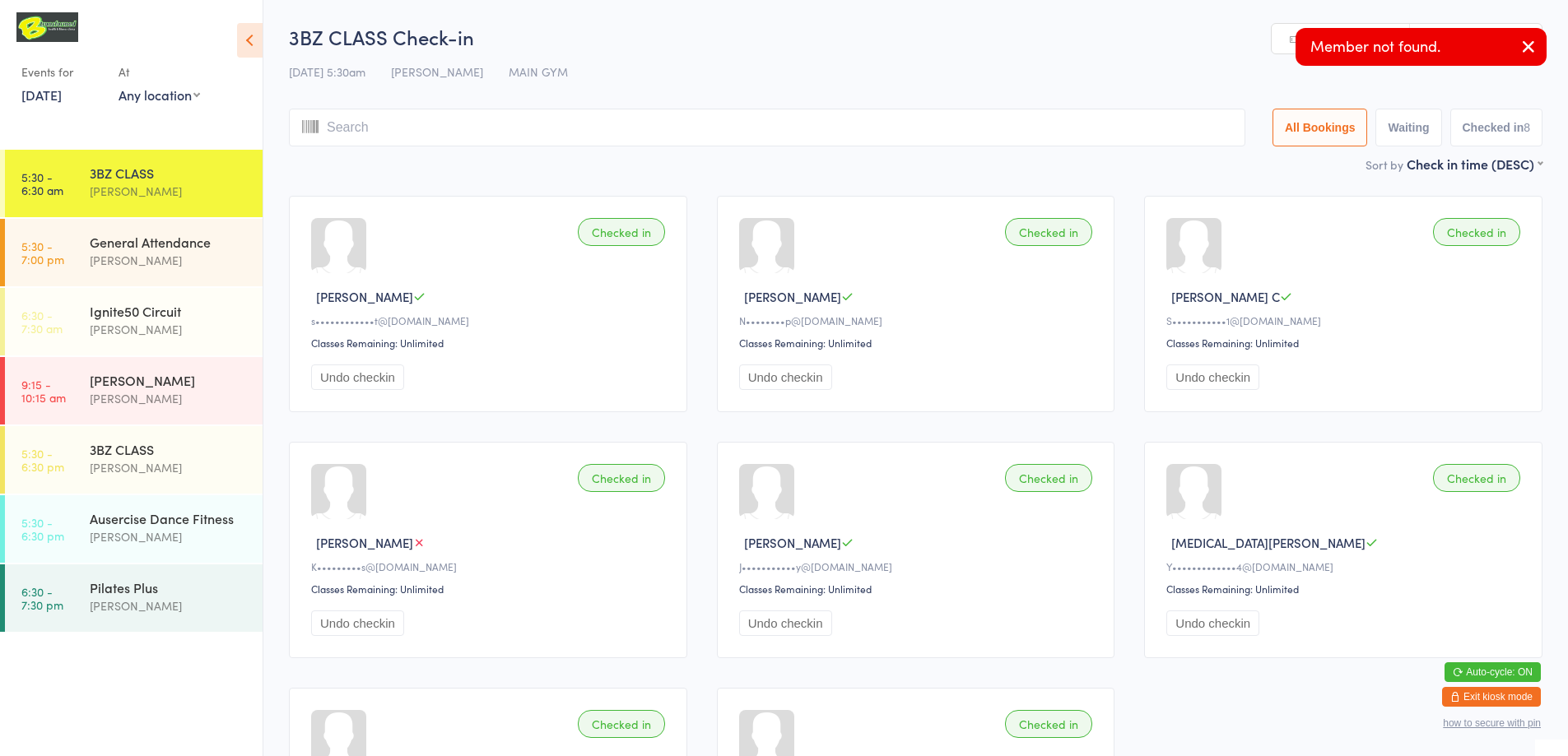
click at [812, 129] on input "search" at bounding box center [767, 127] width 957 height 38
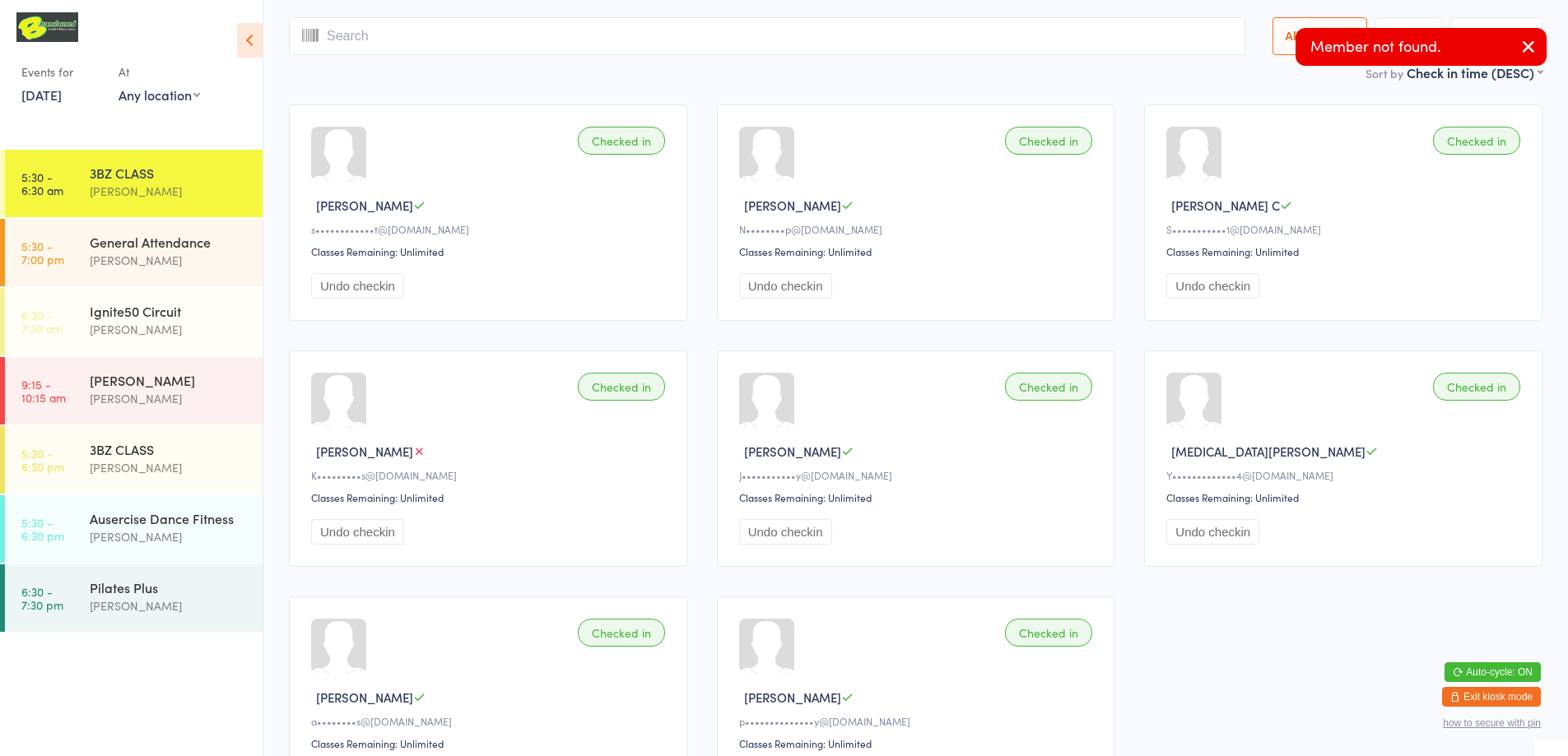
scroll to position [108, 0]
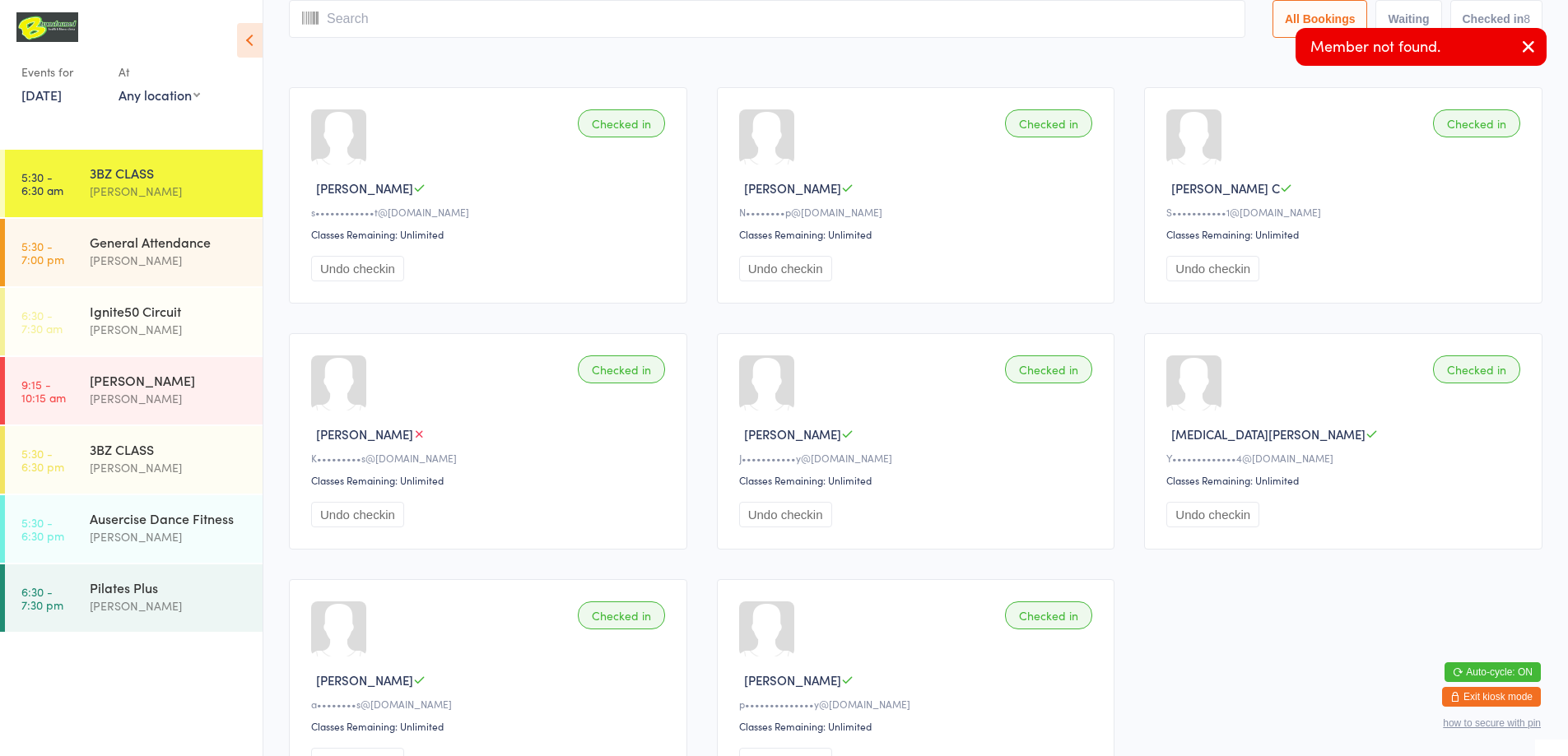
type input "m"
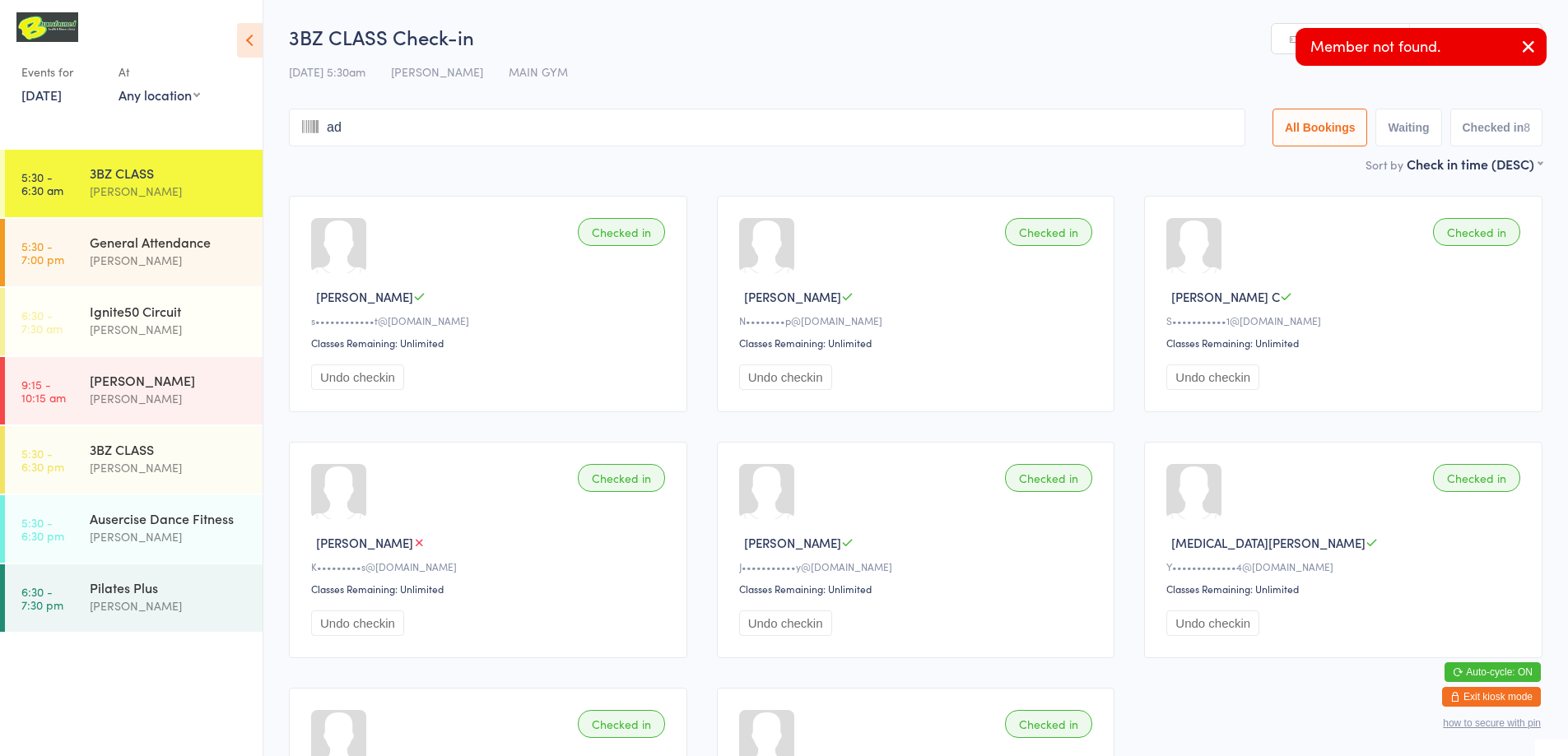
type input "adi"
type input "s"
type input "m"
type input "ad"
type input "i"
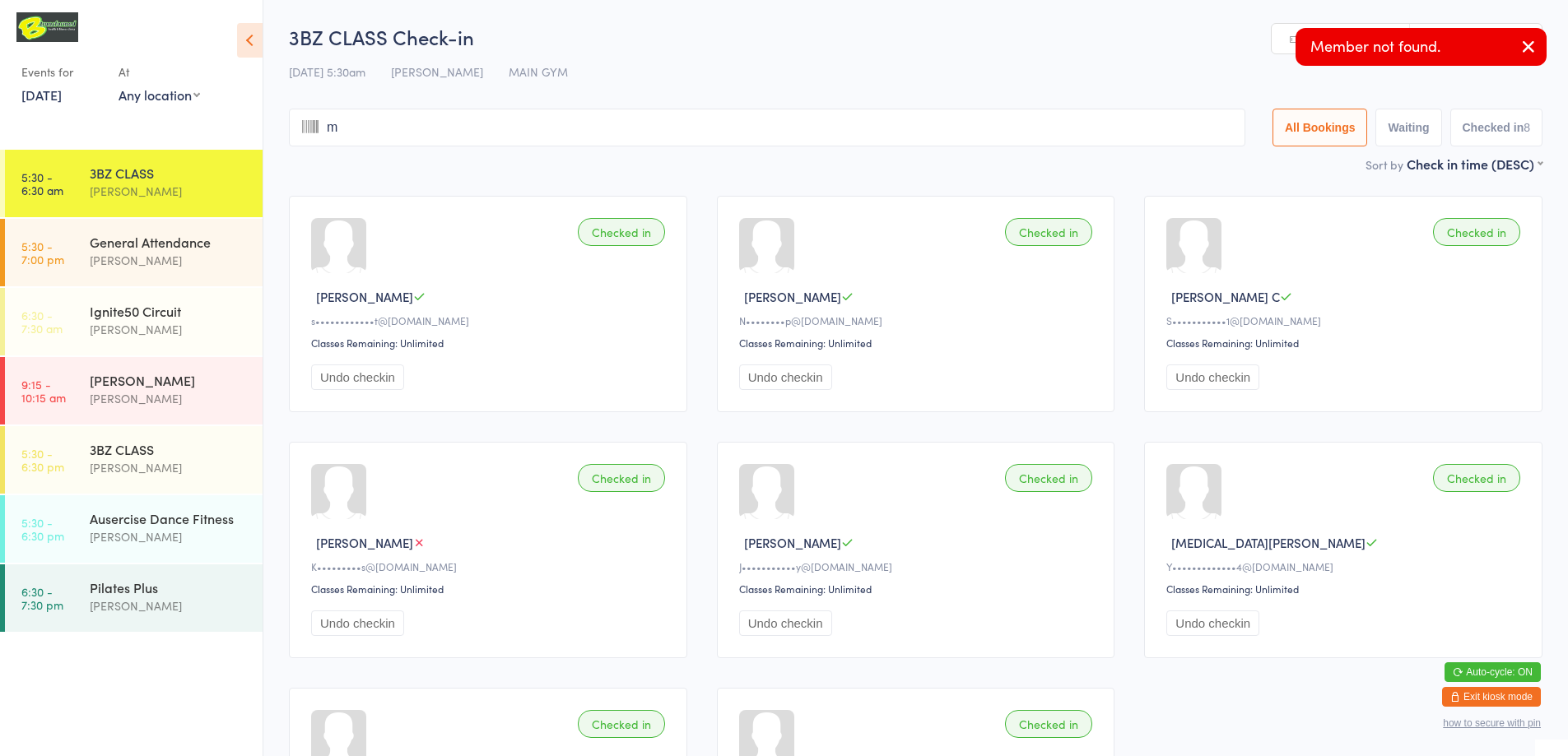
type input "ma"
type input "d"
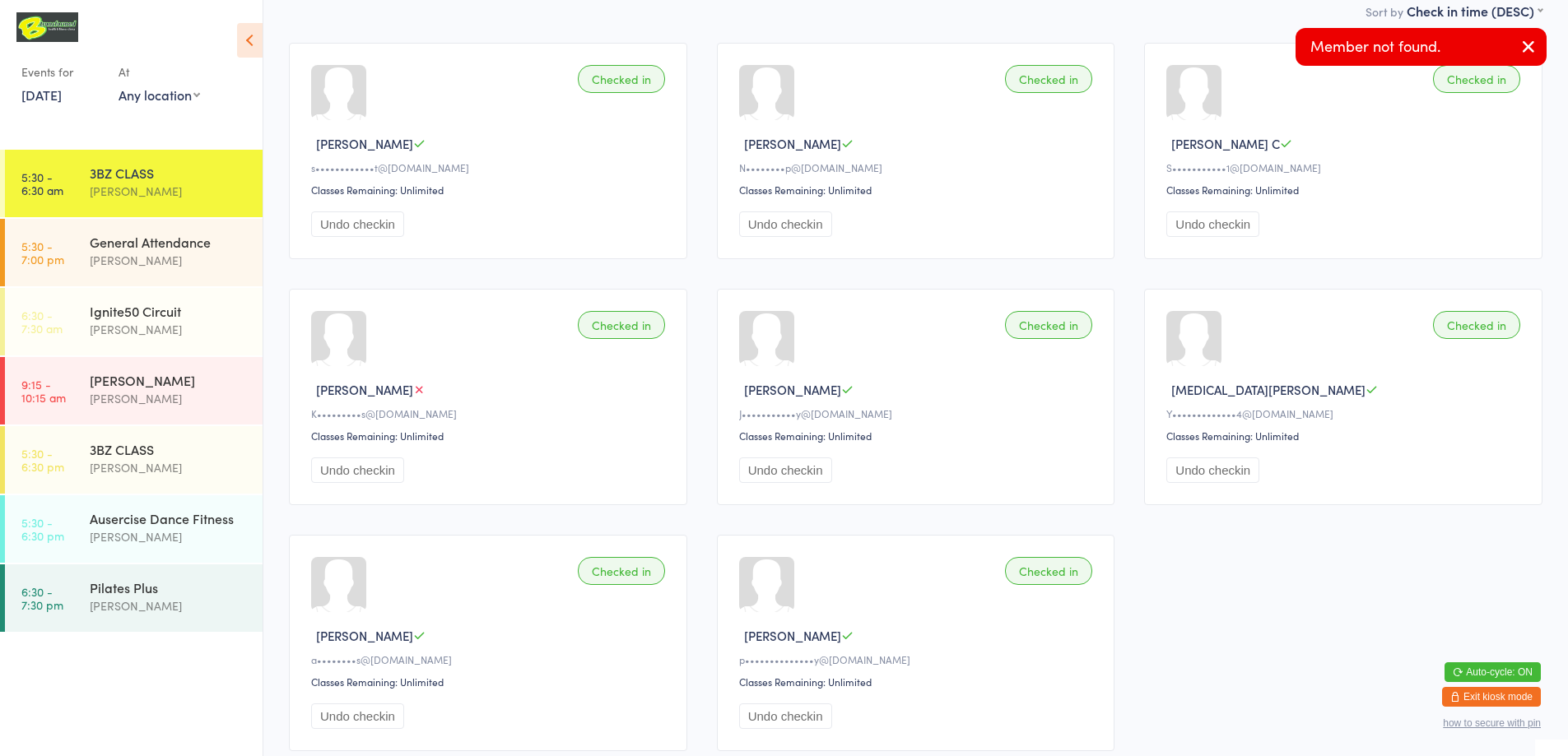
scroll to position [262, 0]
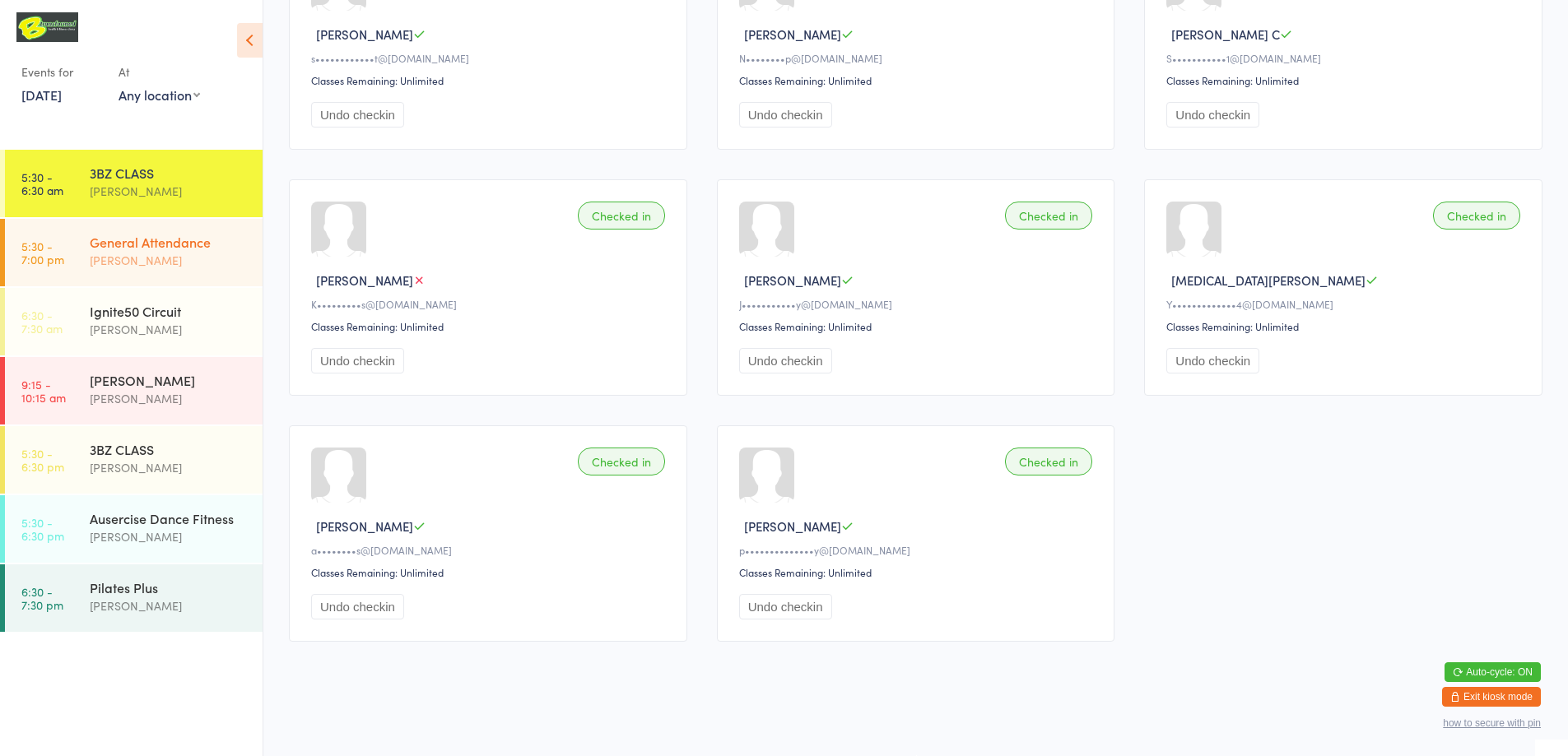
click at [195, 277] on div "General Attendance [PERSON_NAME]" at bounding box center [176, 250] width 173 height 65
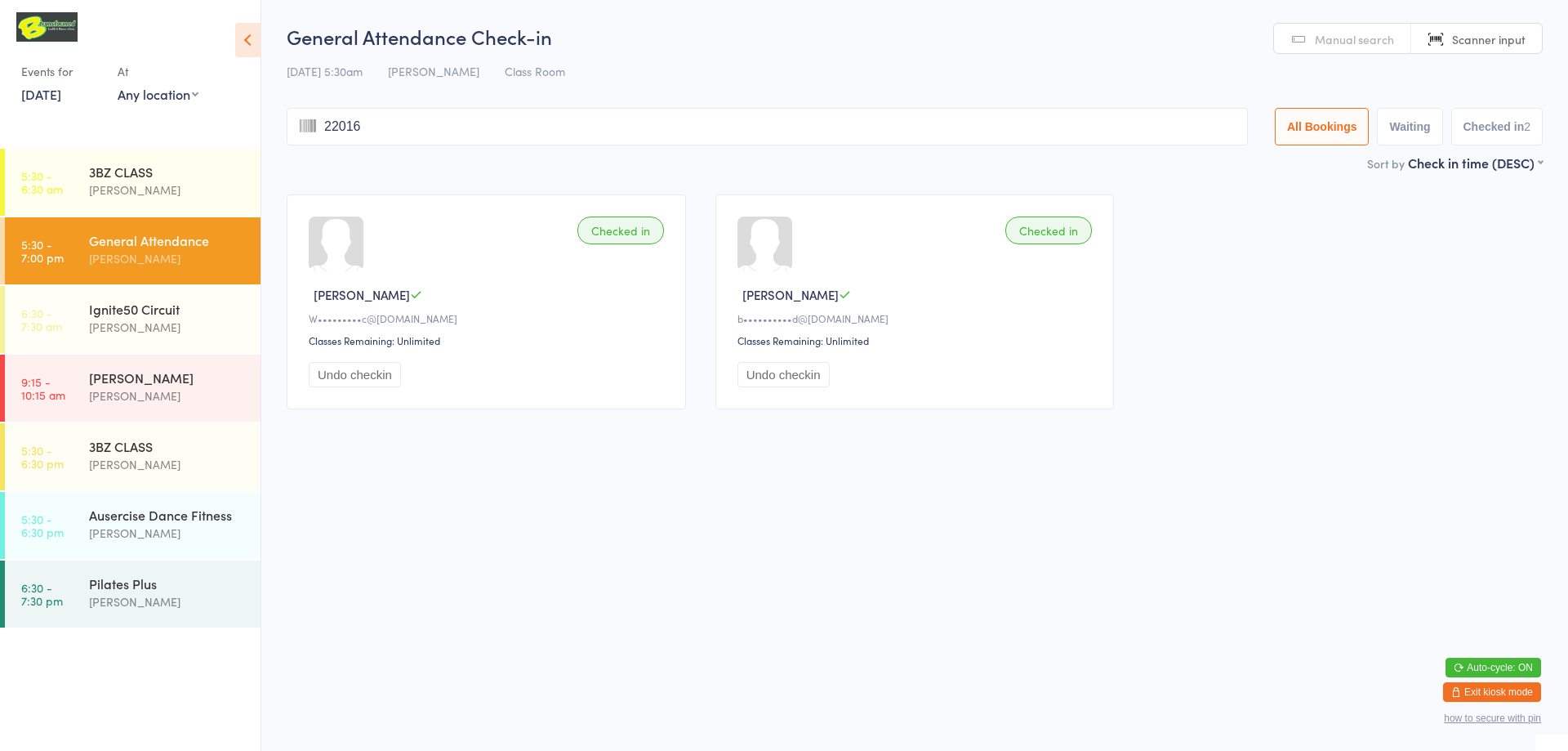
type input "220167"
type input "220180"
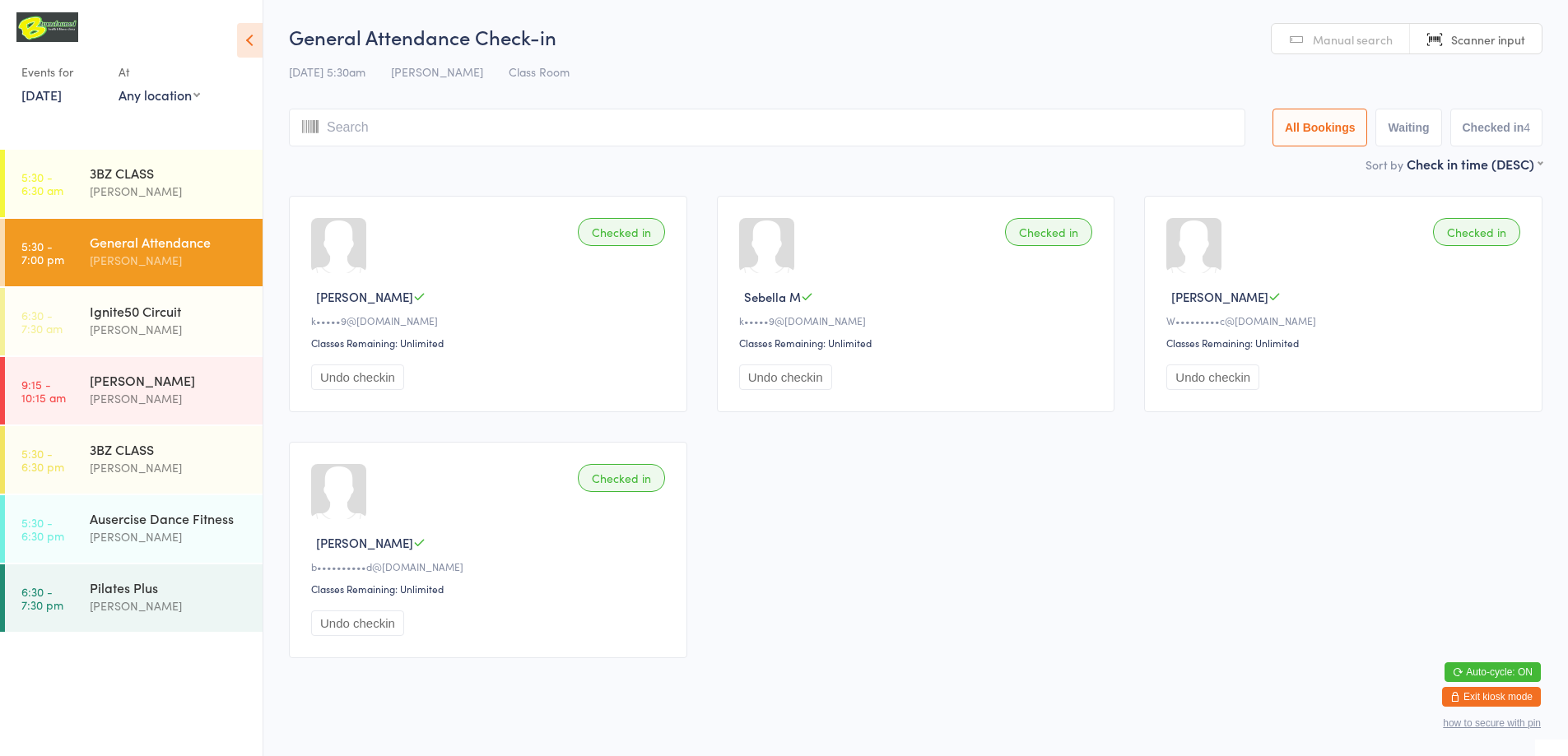
click at [333, 383] on button "Undo checkin" at bounding box center [358, 377] width 93 height 25
click at [410, 127] on input "search" at bounding box center [764, 127] width 950 height 38
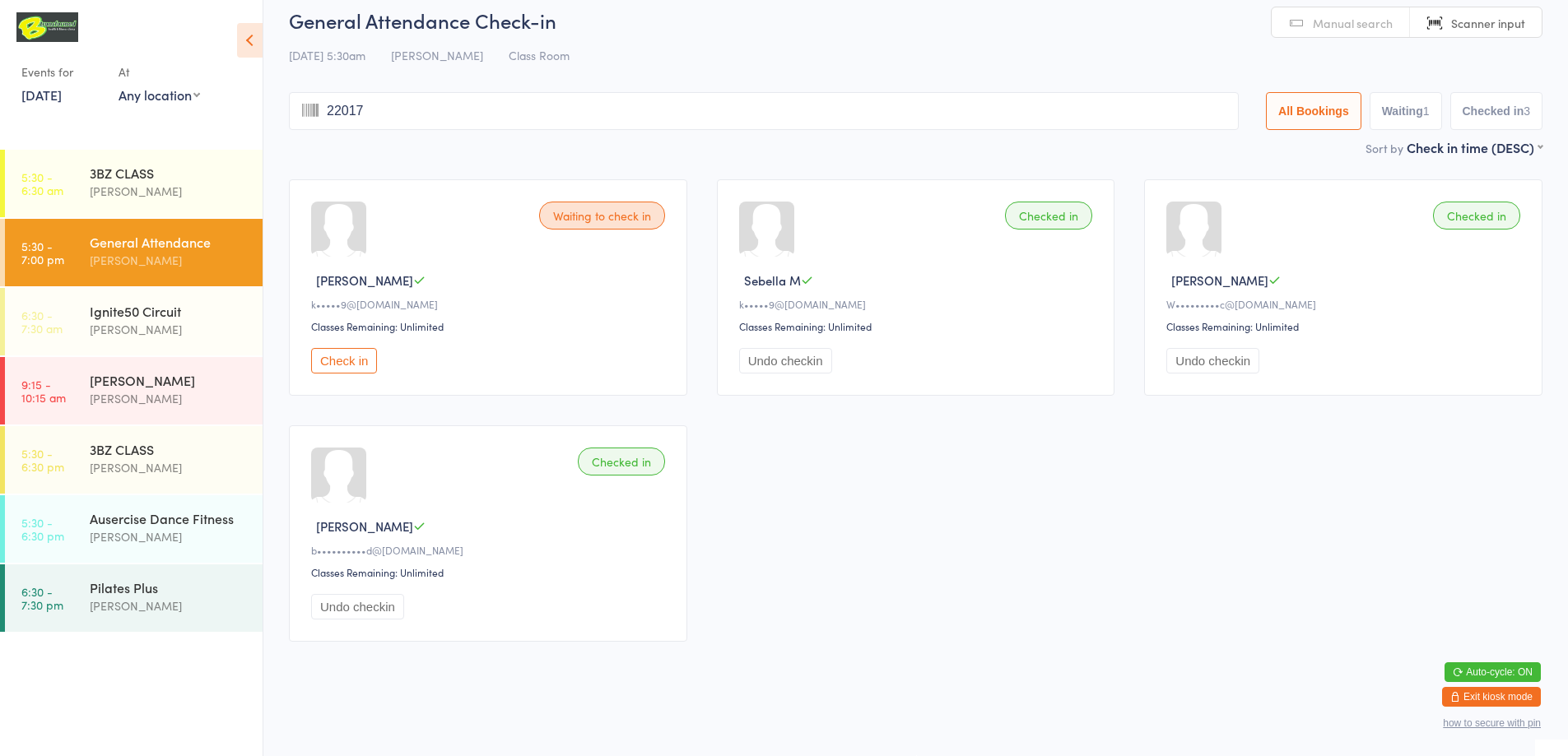
type input "220171"
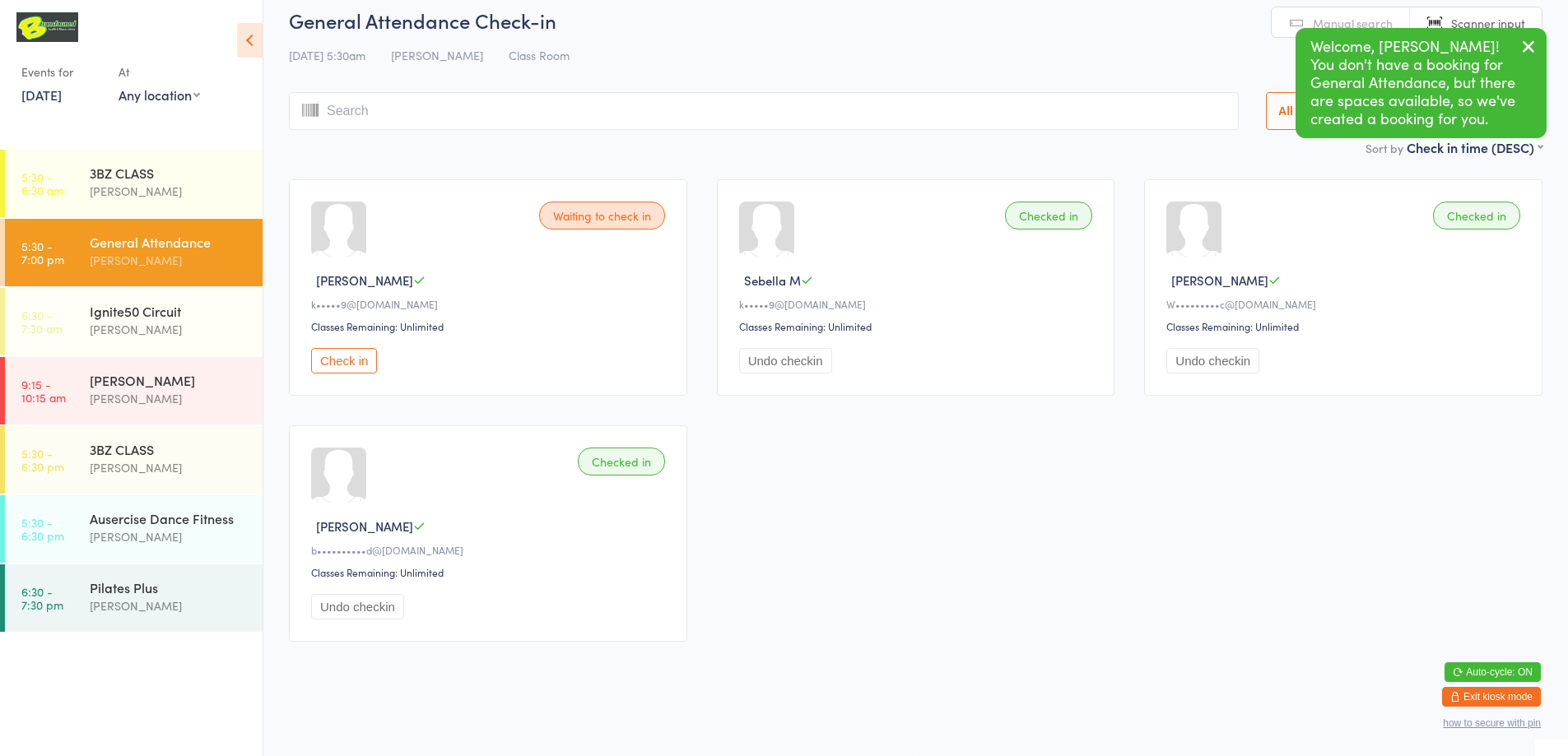
scroll to position [0, 0]
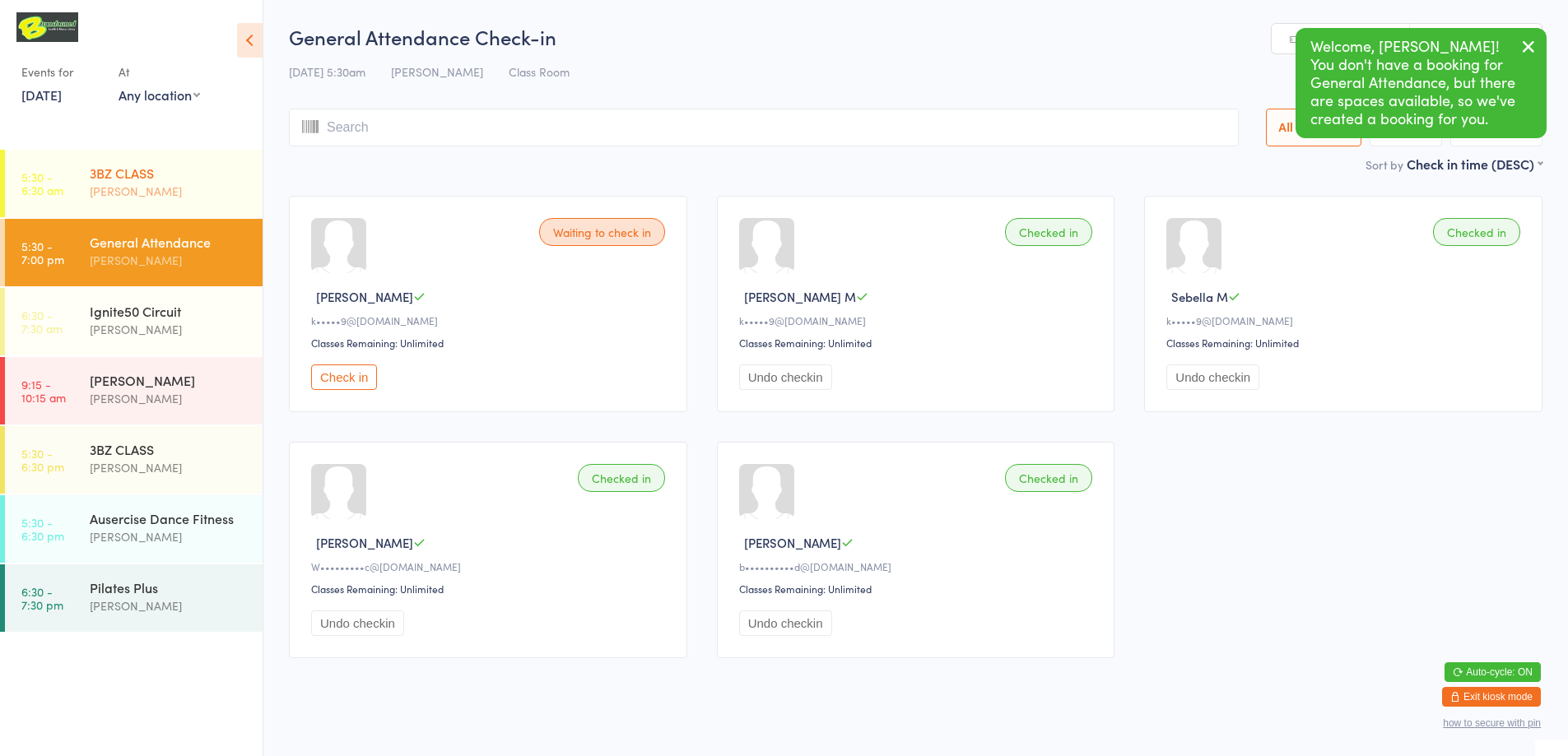
click at [139, 174] on div "3BZ CLASS" at bounding box center [169, 172] width 159 height 18
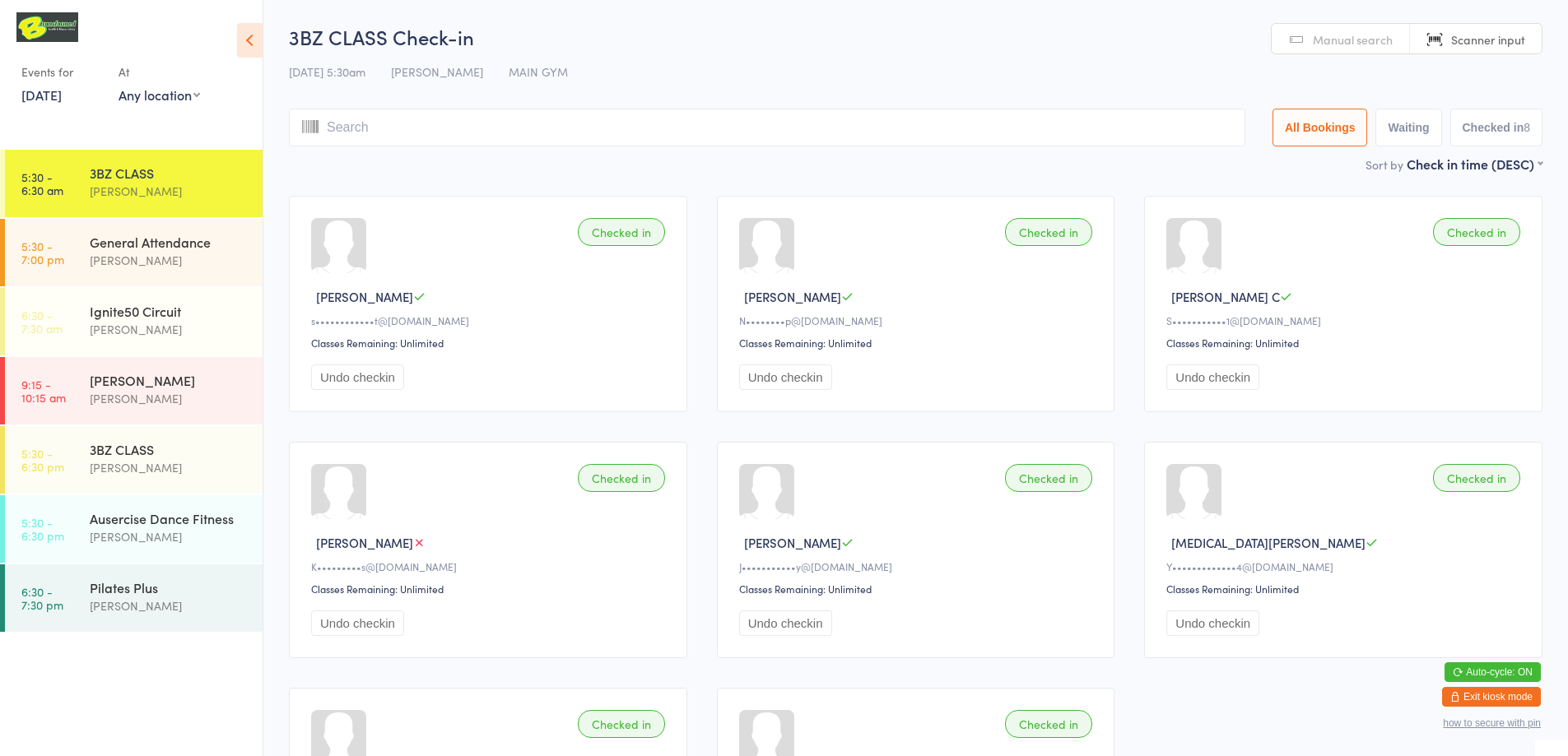
click at [139, 174] on div "3BZ CLASS" at bounding box center [169, 172] width 159 height 18
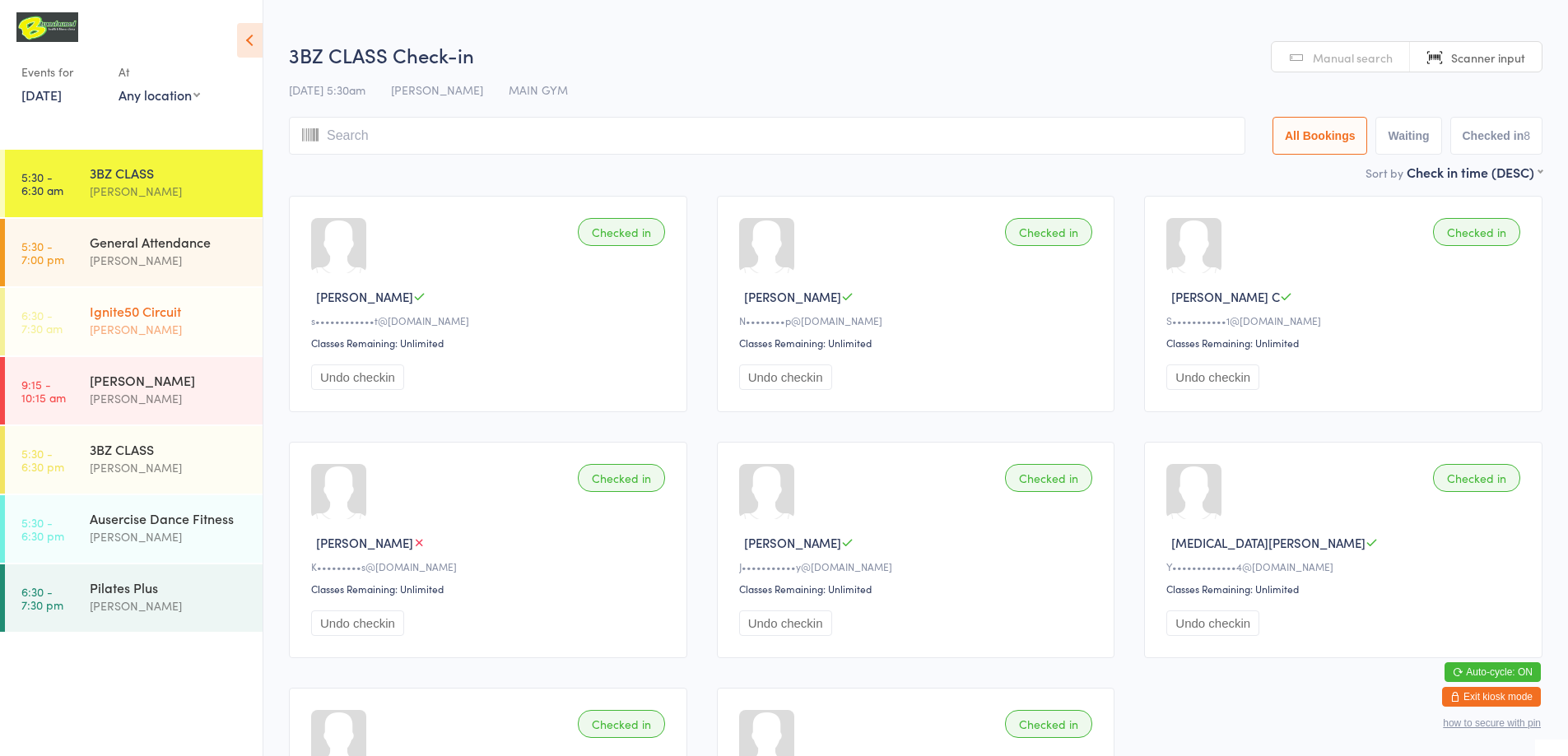
click at [130, 321] on div "[PERSON_NAME]" at bounding box center [169, 330] width 159 height 19
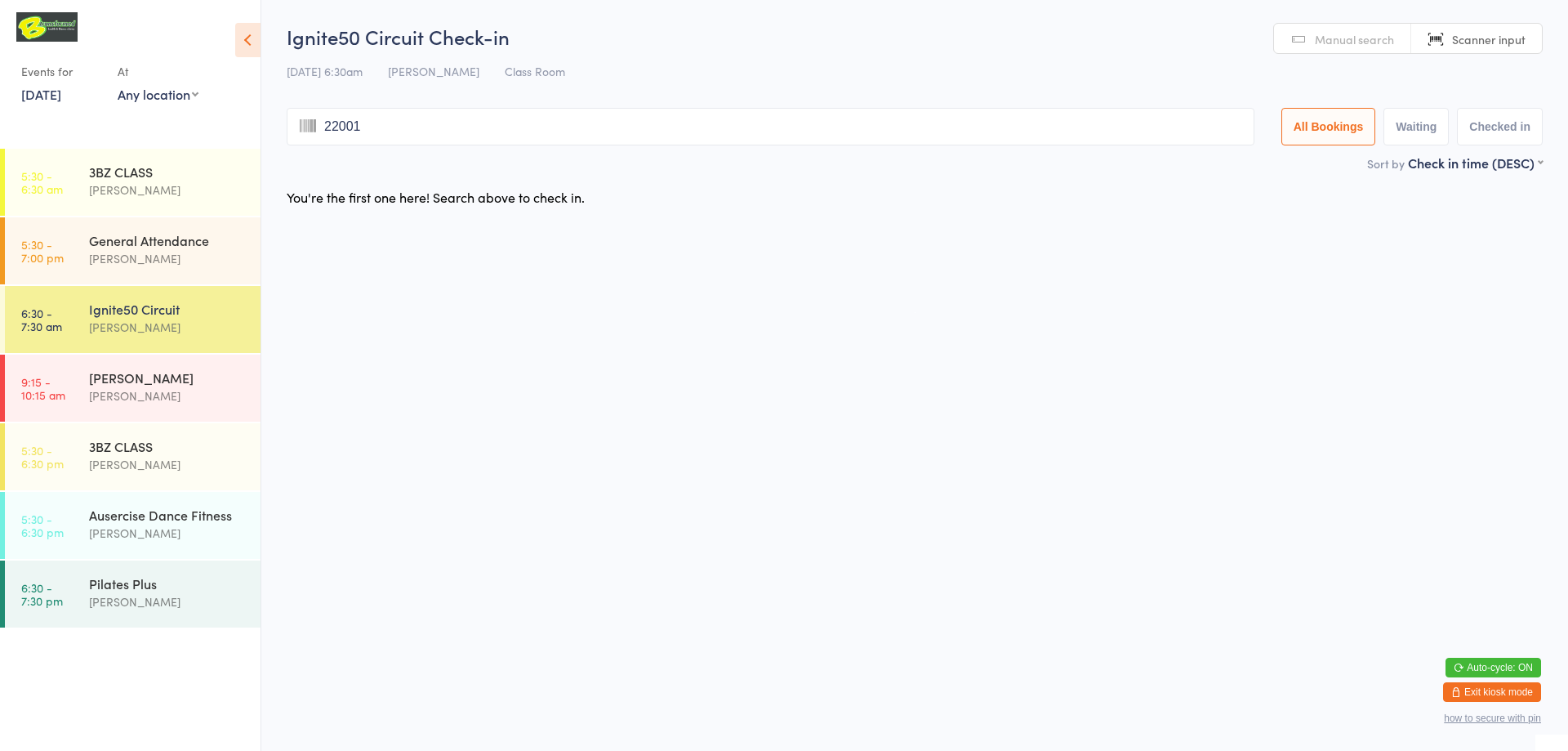
type input "220014"
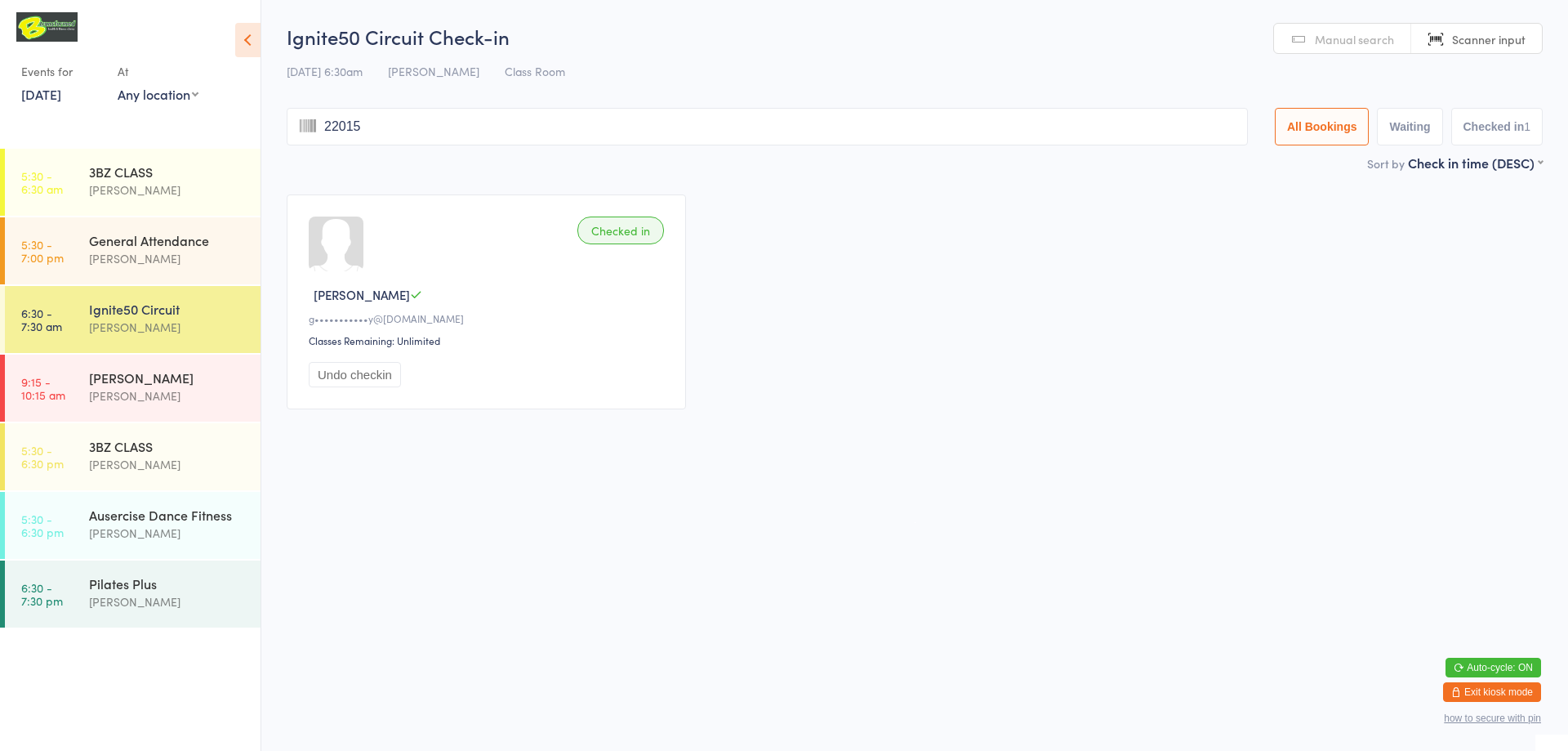
type input "220159"
type input "220117"
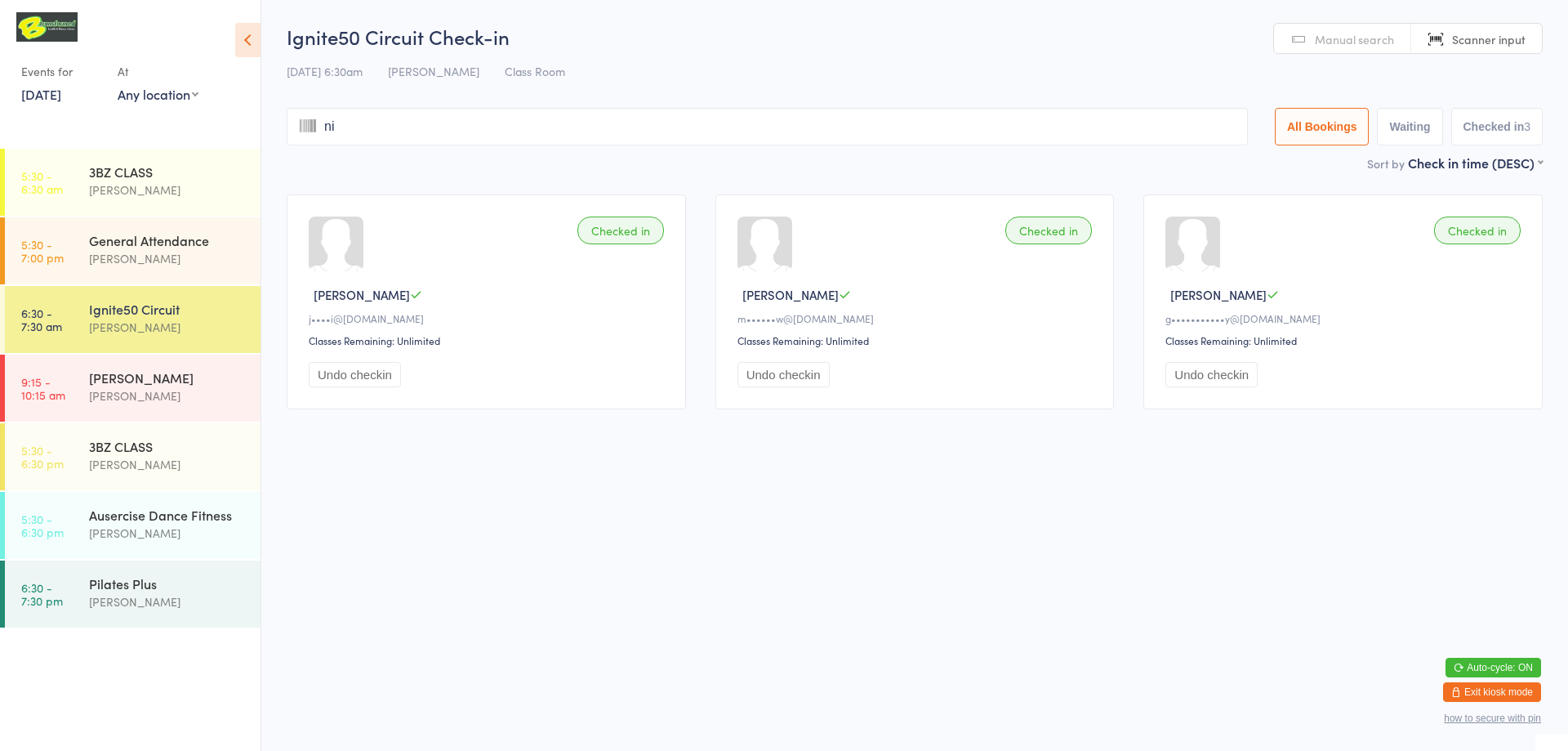
type input "nic"
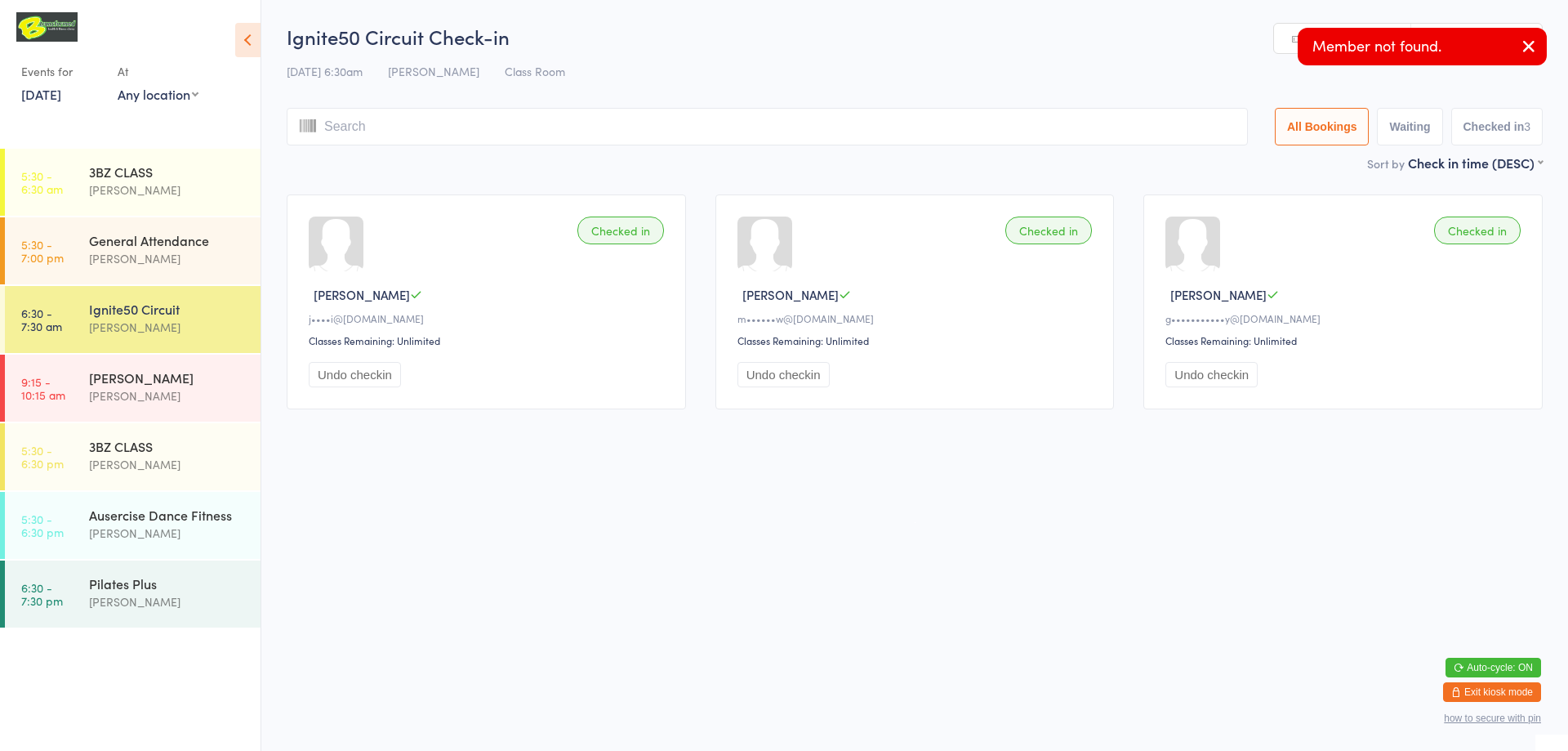
type input "h"
type input "oll"
click at [343, 121] on input "search" at bounding box center [767, 126] width 961 height 37
type input "n"
type input "ic"
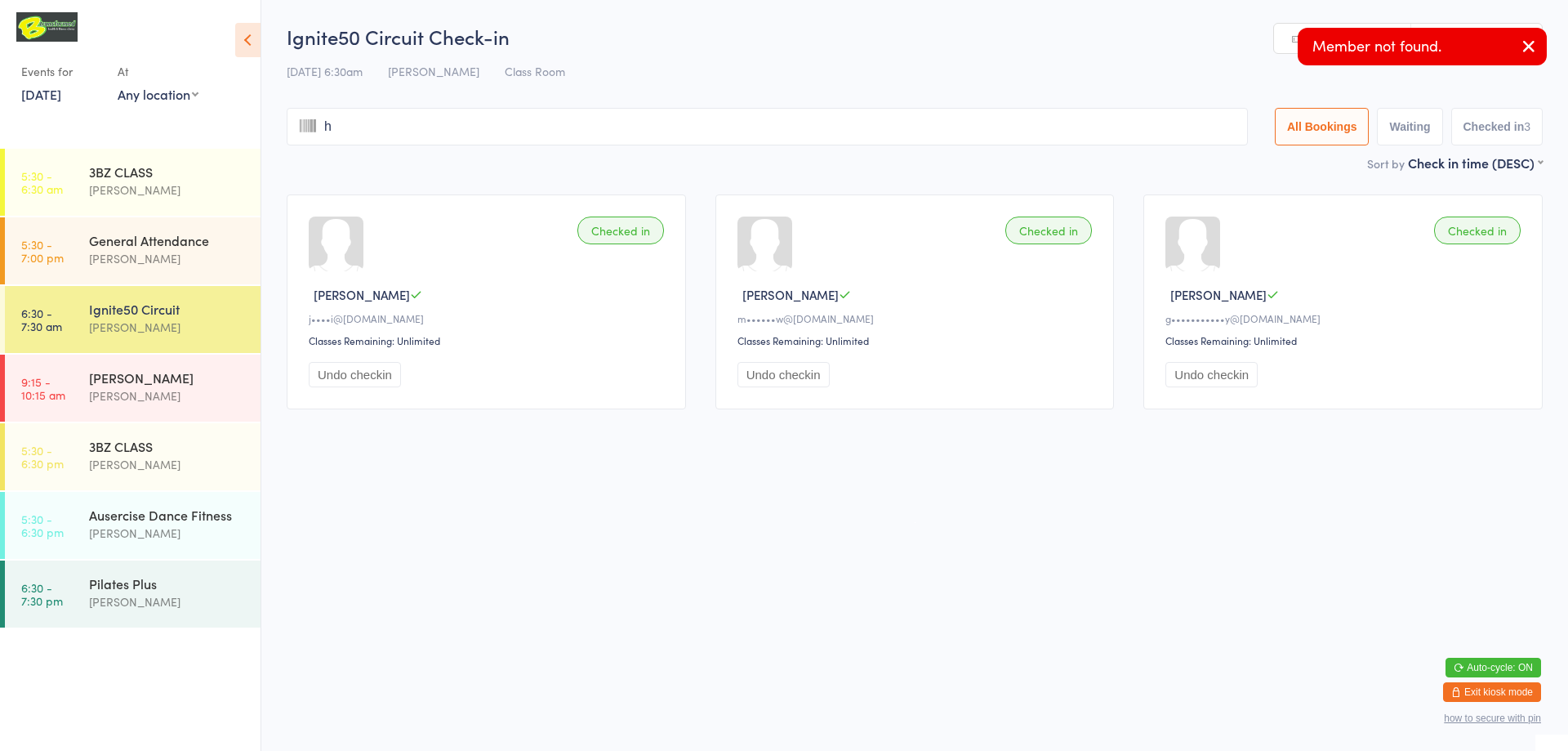
type input "ho"
type input "lle"
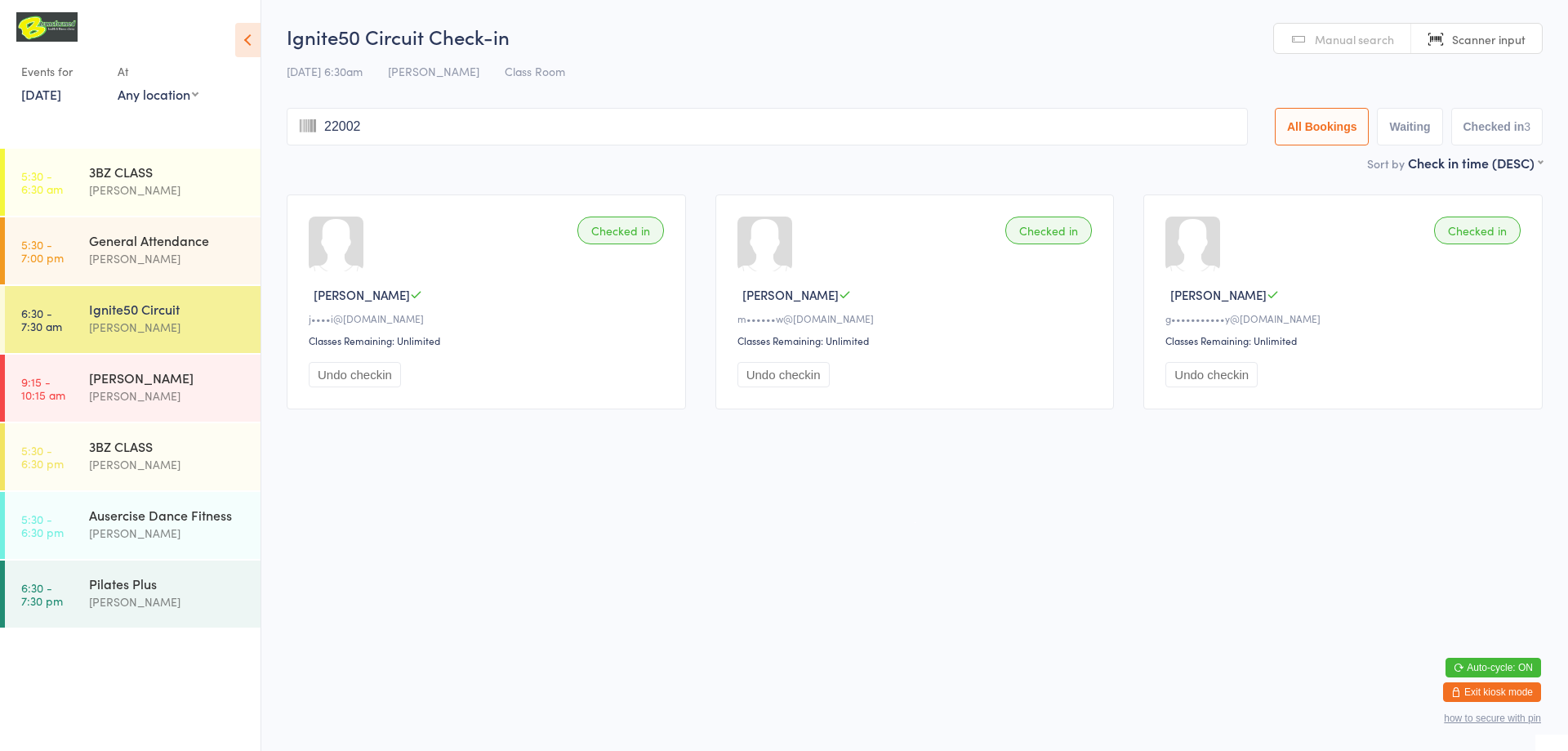
type input "220021"
type input "220205"
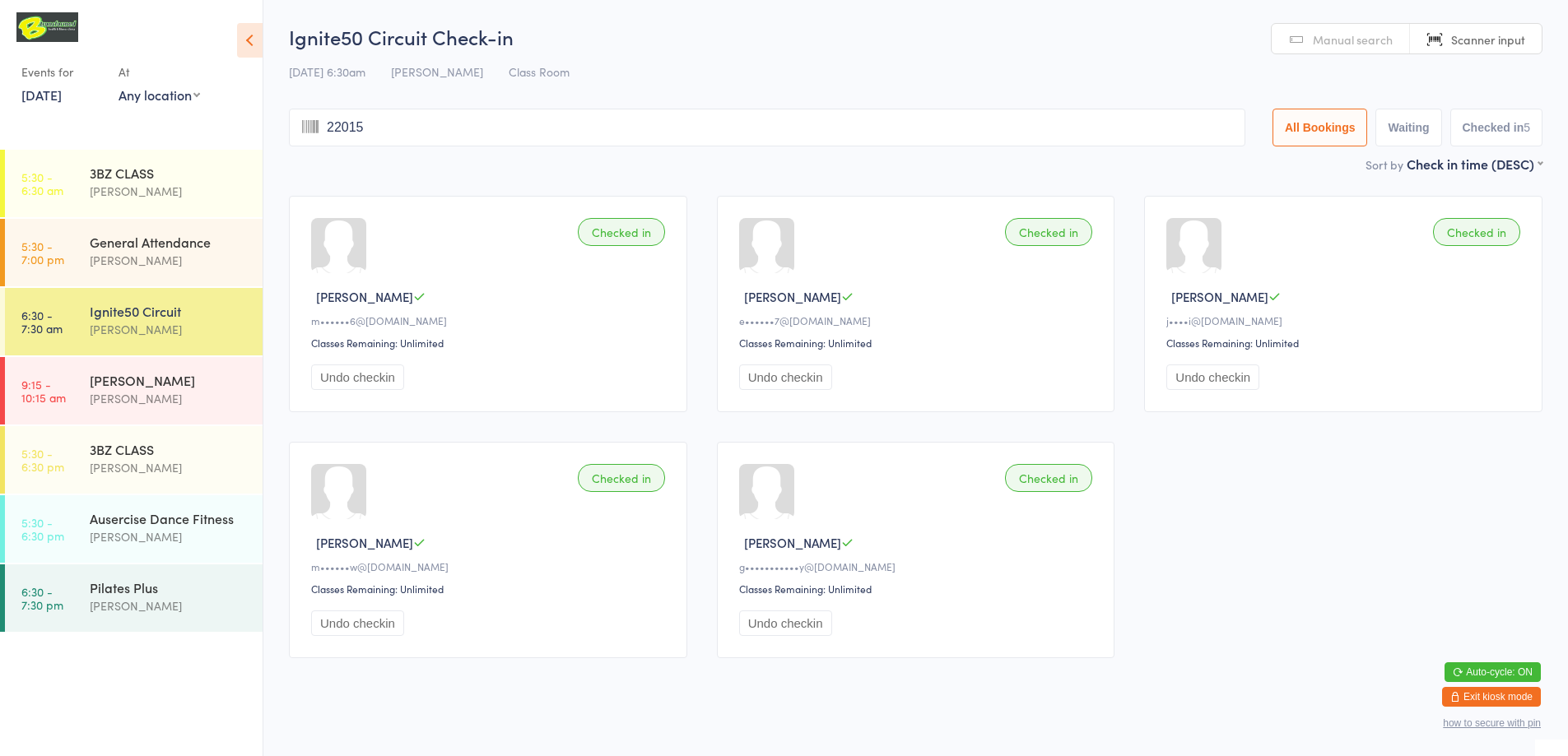
type input "220150"
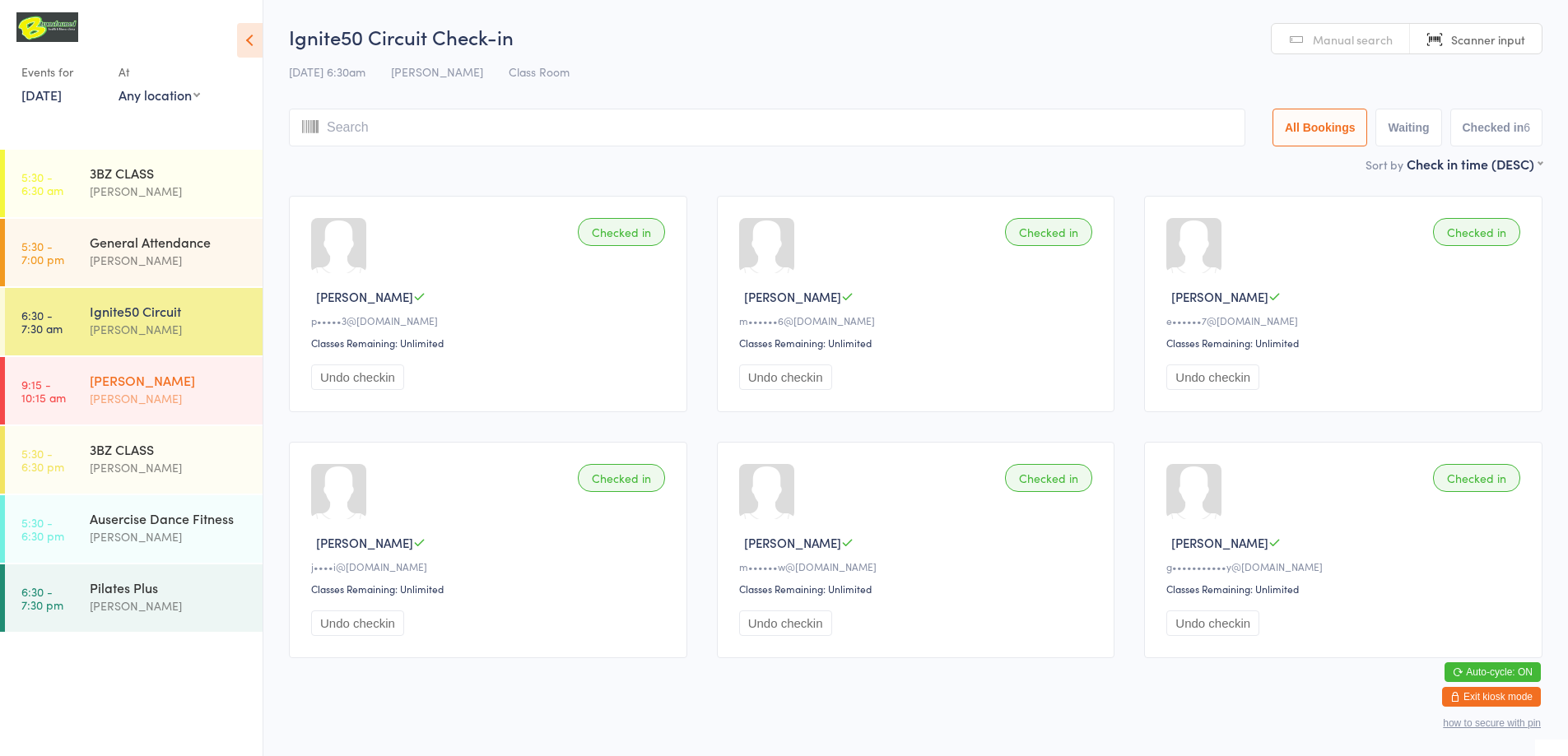
scroll to position [16, 0]
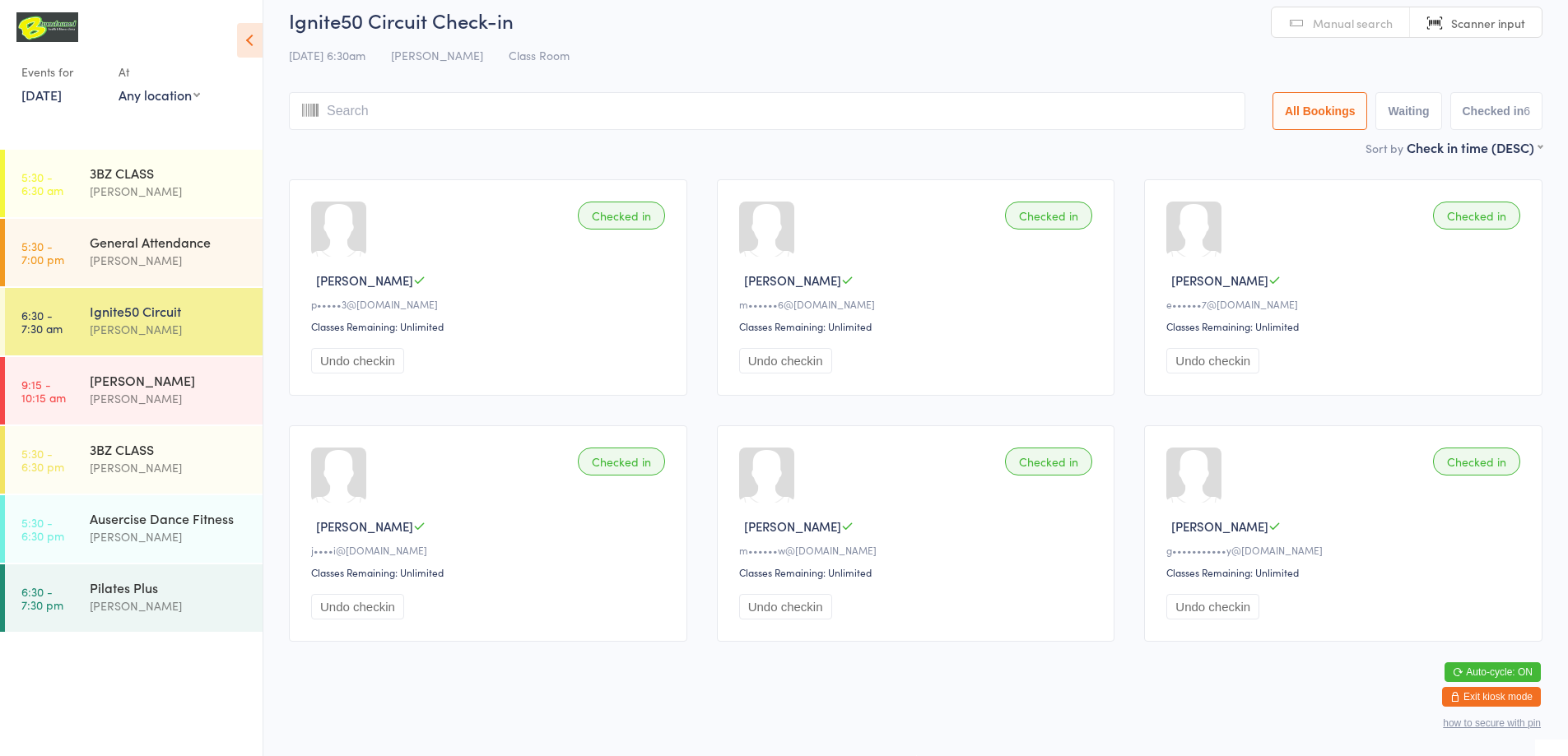
click at [343, 107] on input "search" at bounding box center [767, 110] width 957 height 38
type input "st"
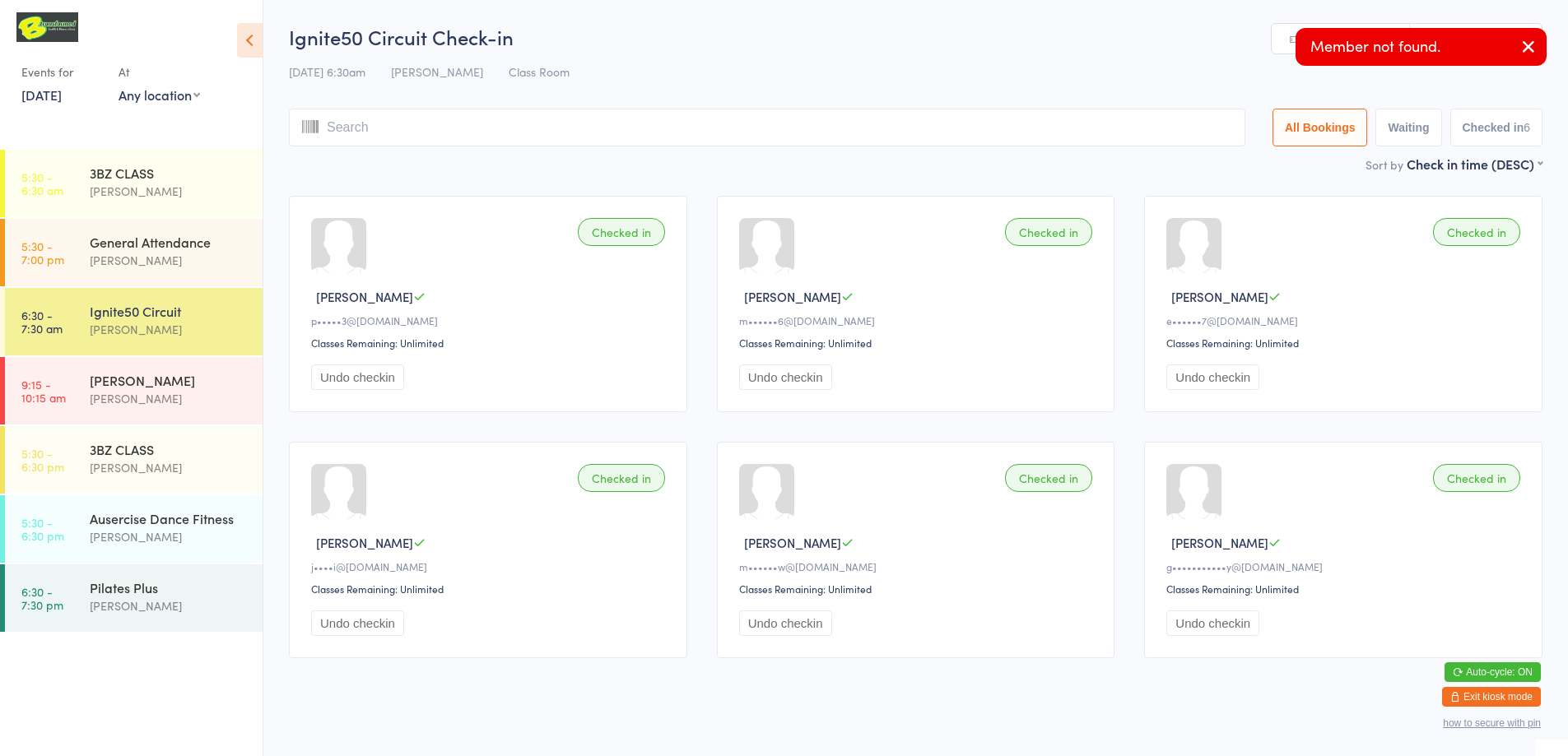
type input "s"
type input "t"
type input "n"
type input "i"
type input "c"
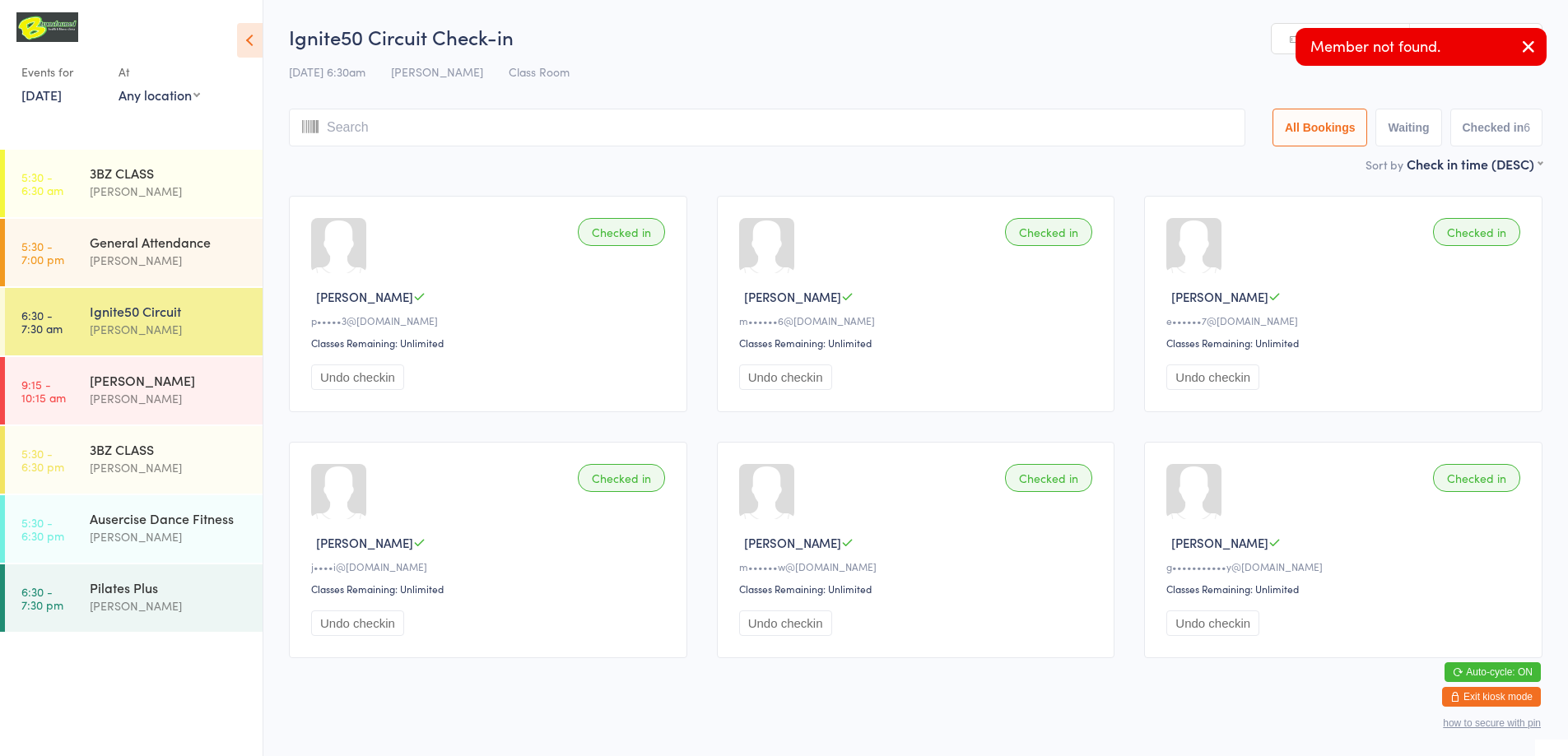
type input "h"
type input "220127"
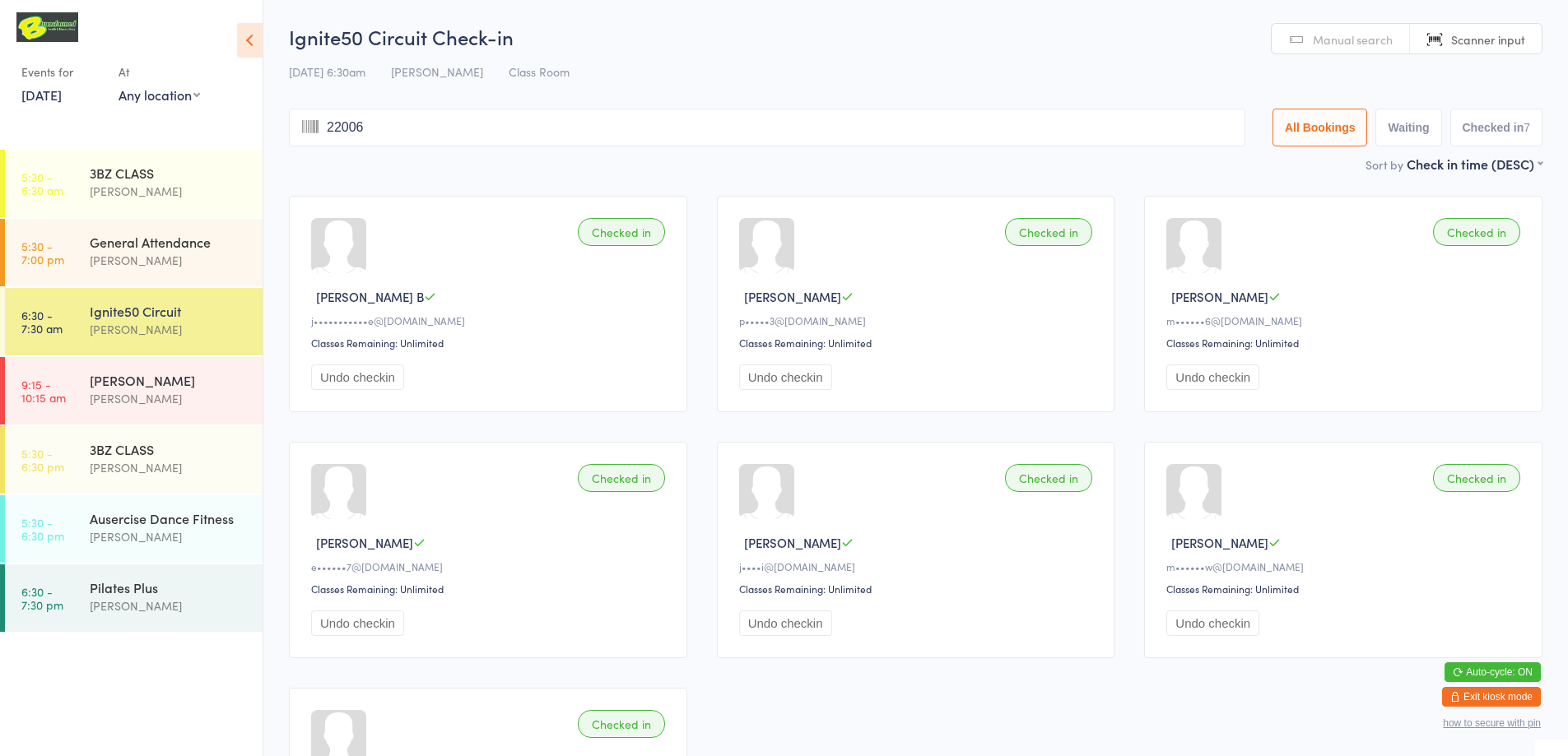
type input "220065"
click at [1305, 30] on link "Manual search" at bounding box center [1340, 40] width 138 height 31
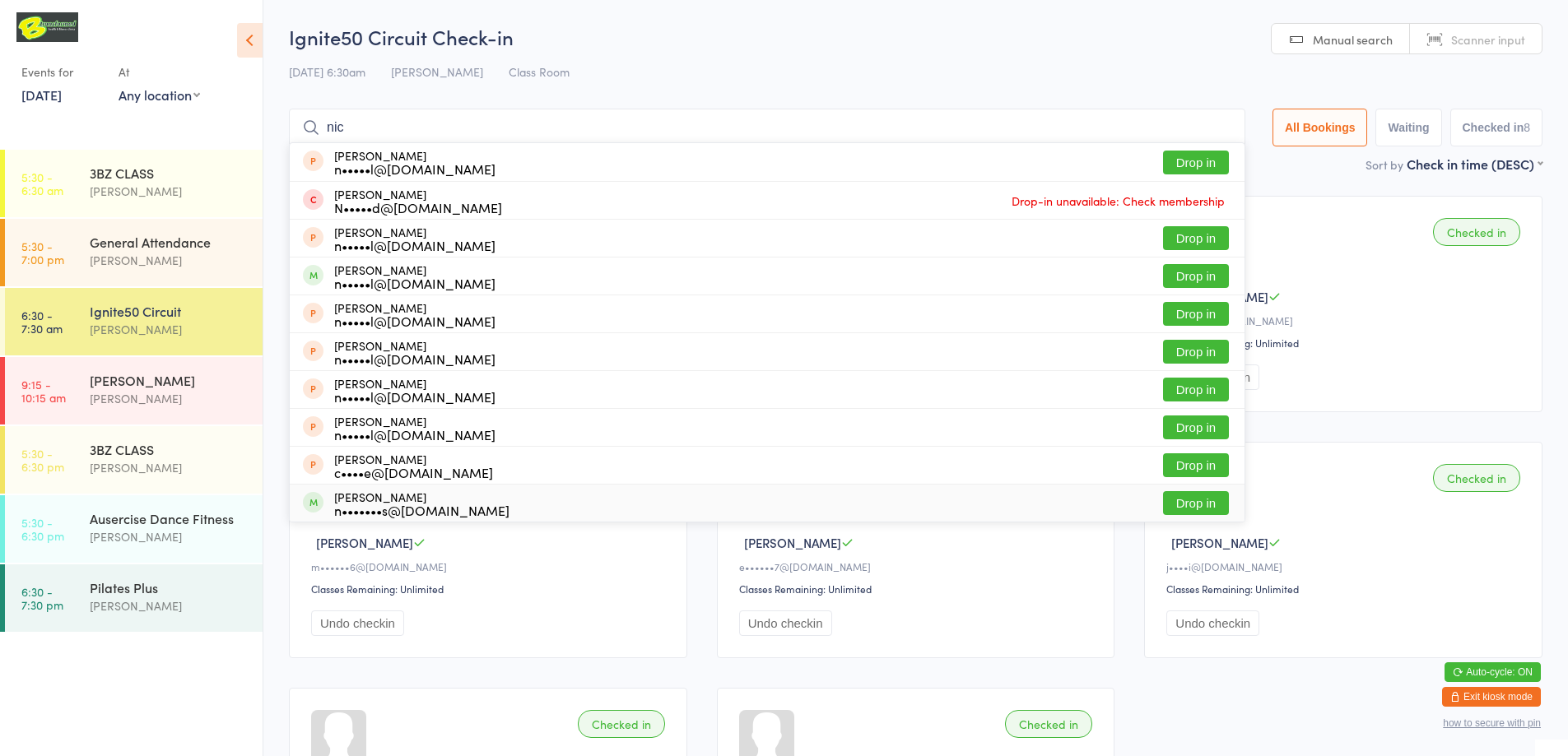
type input "nic"
click at [1191, 501] on button "Drop in" at bounding box center [1196, 503] width 66 height 24
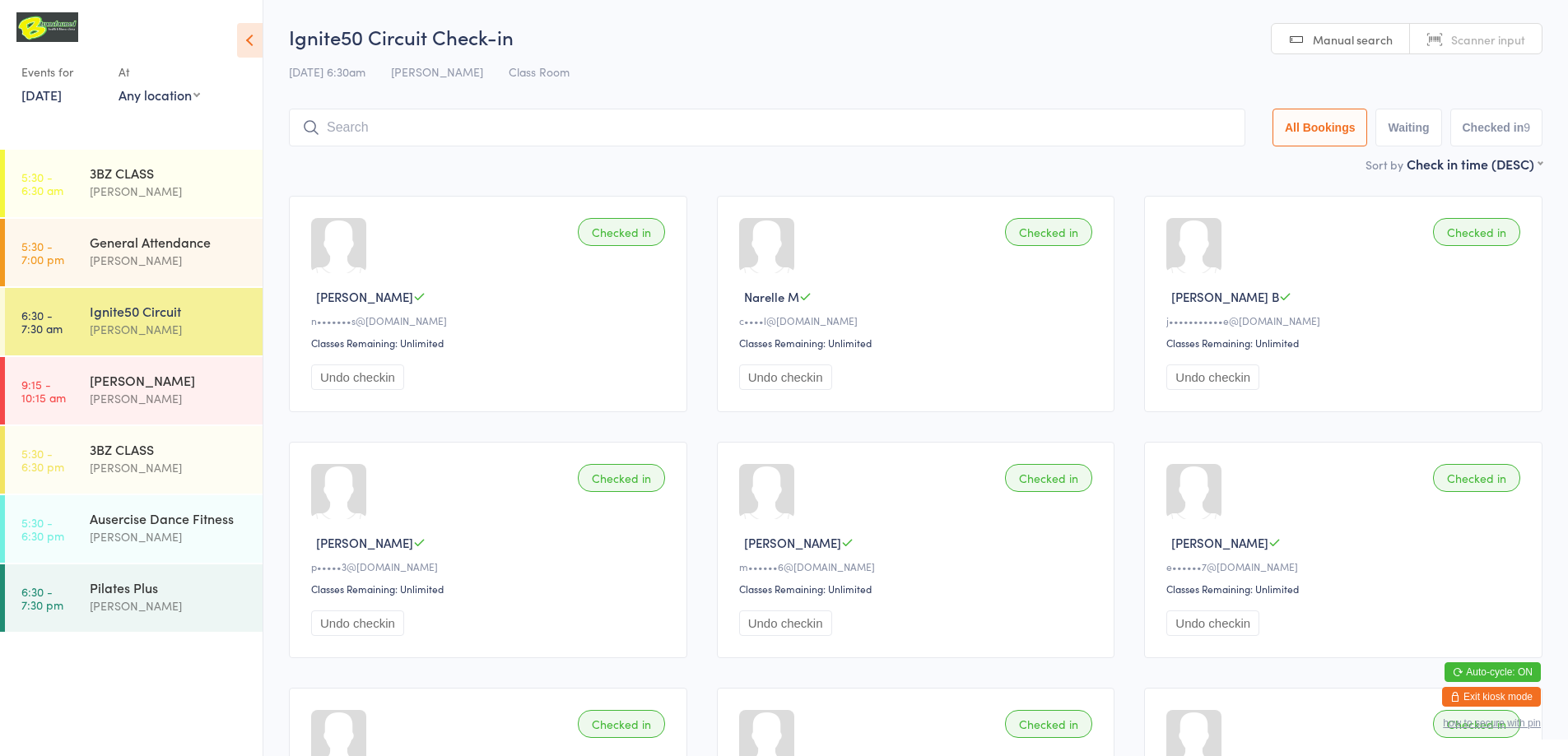
click at [1439, 40] on link "Scanner input" at bounding box center [1475, 40] width 132 height 31
type input "220070"
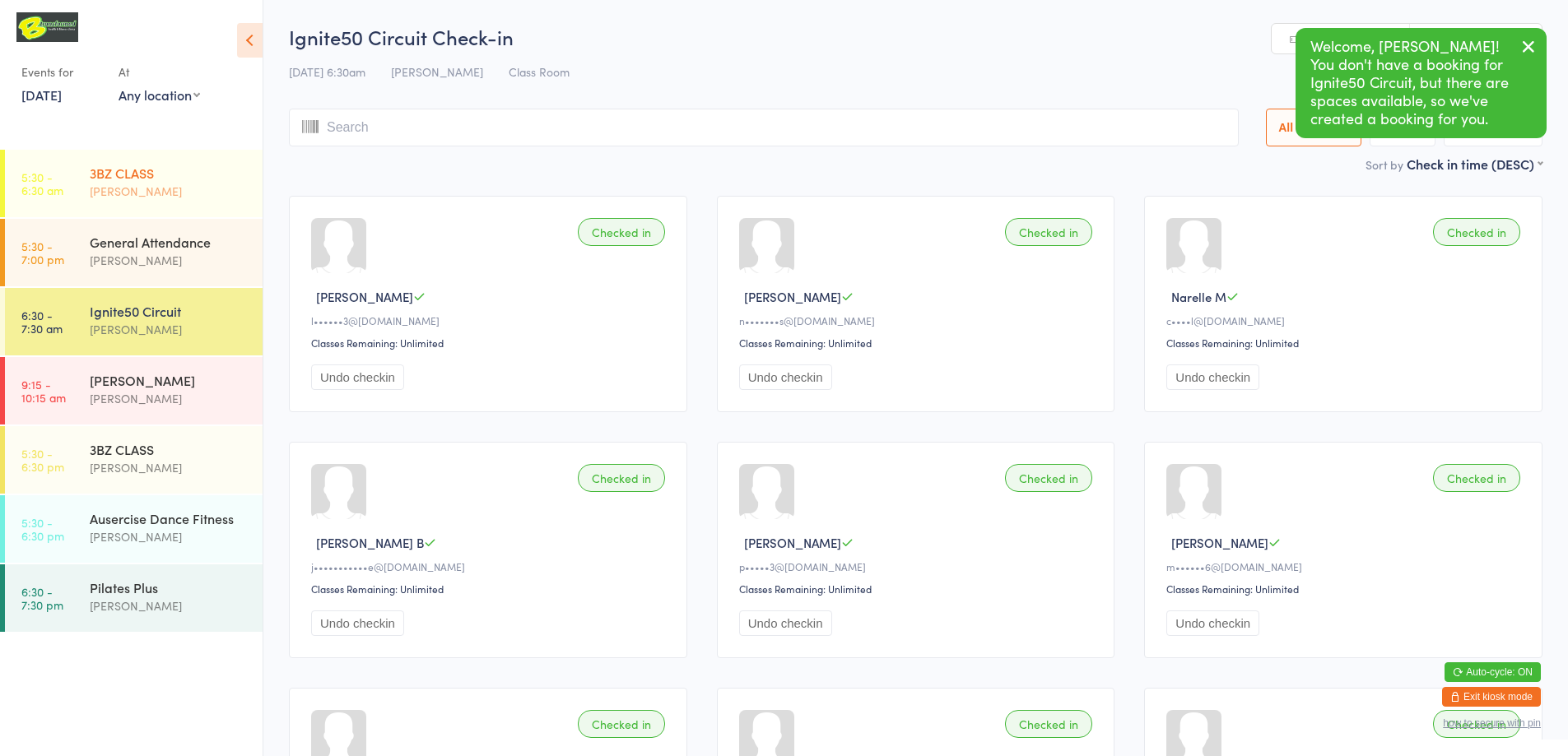
click at [147, 169] on div "3BZ CLASS" at bounding box center [169, 172] width 159 height 18
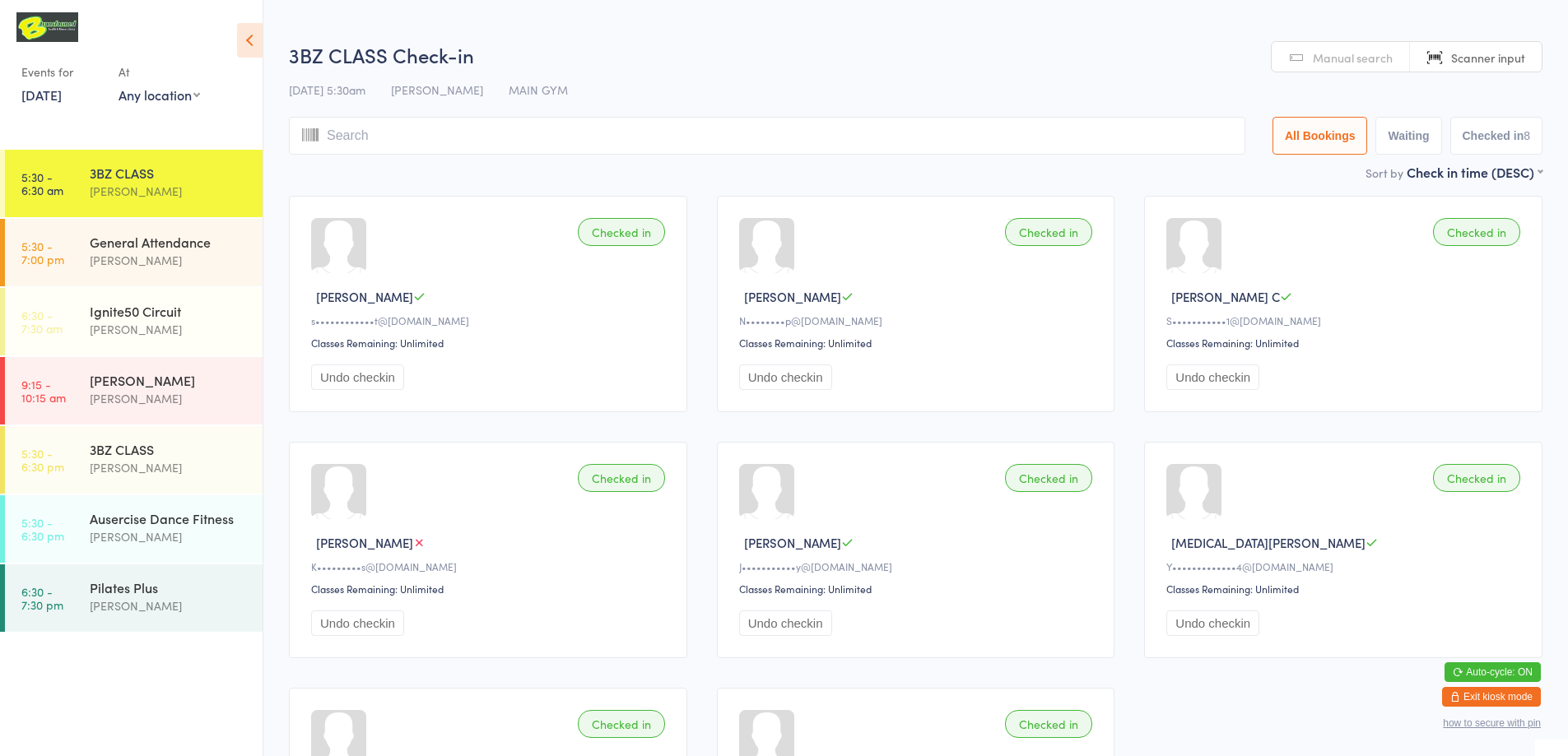
click at [1336, 64] on span "Manual search" at bounding box center [1352, 57] width 80 height 16
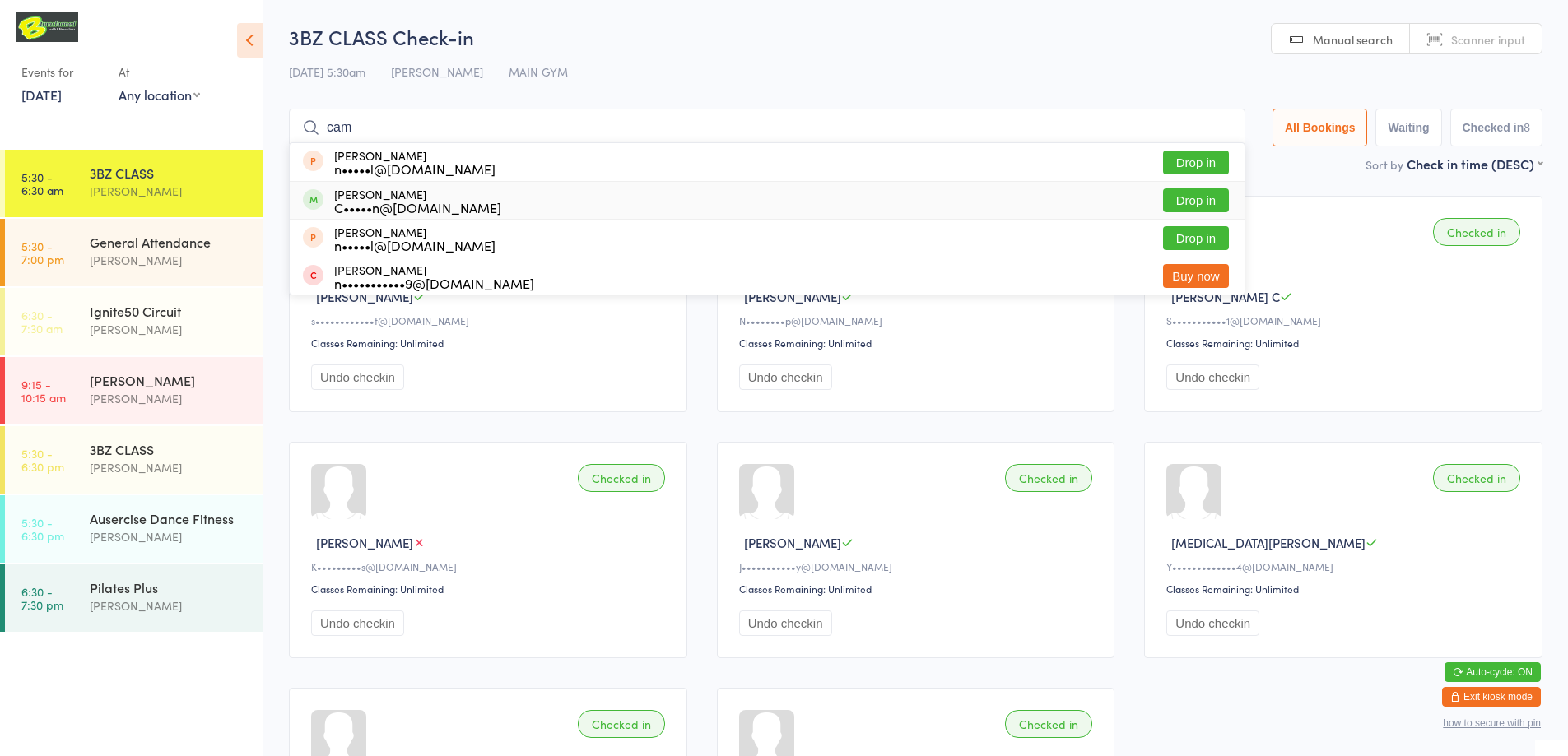
type input "cam"
click at [1174, 198] on button "Drop in" at bounding box center [1196, 200] width 66 height 24
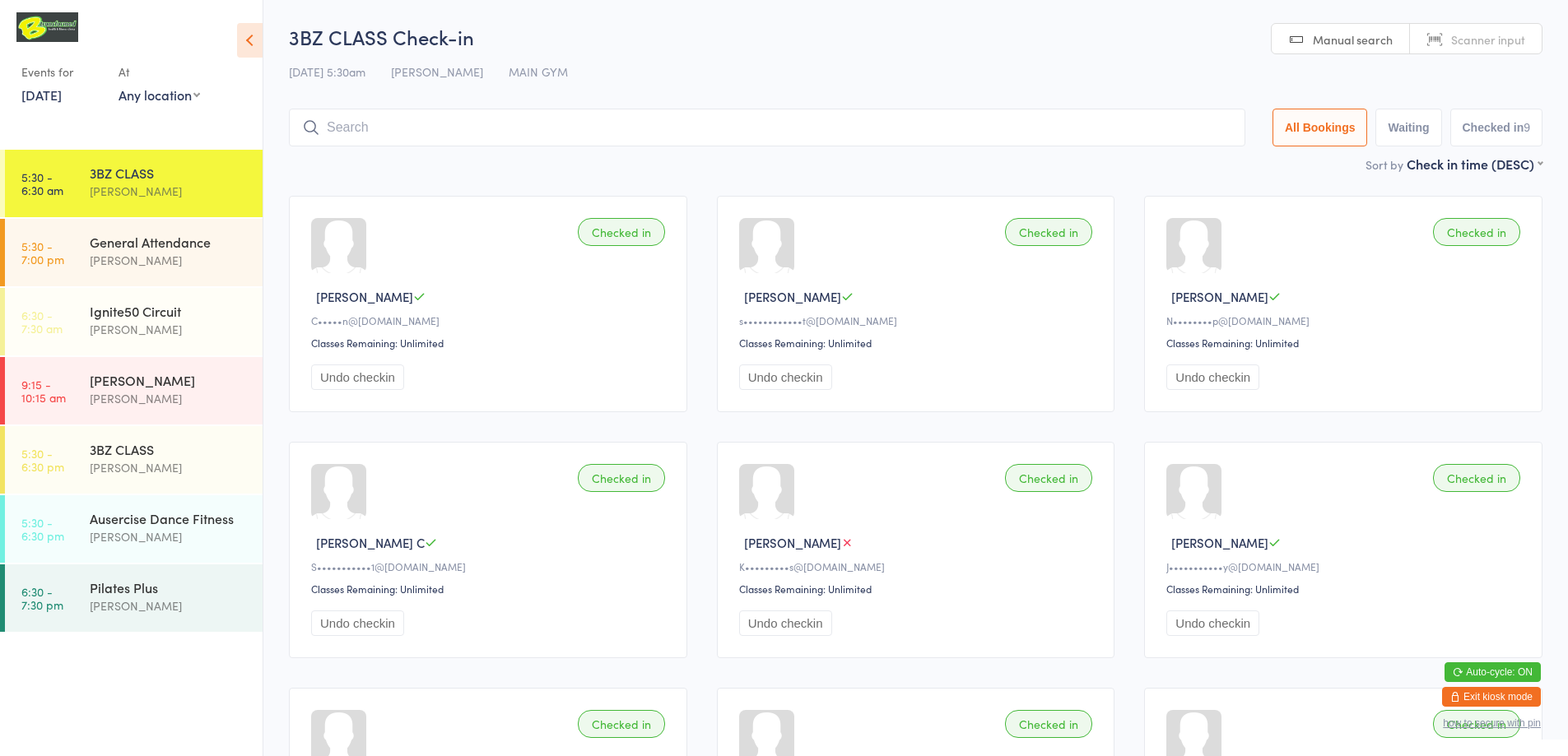
click at [501, 136] on input "search" at bounding box center [767, 127] width 957 height 38
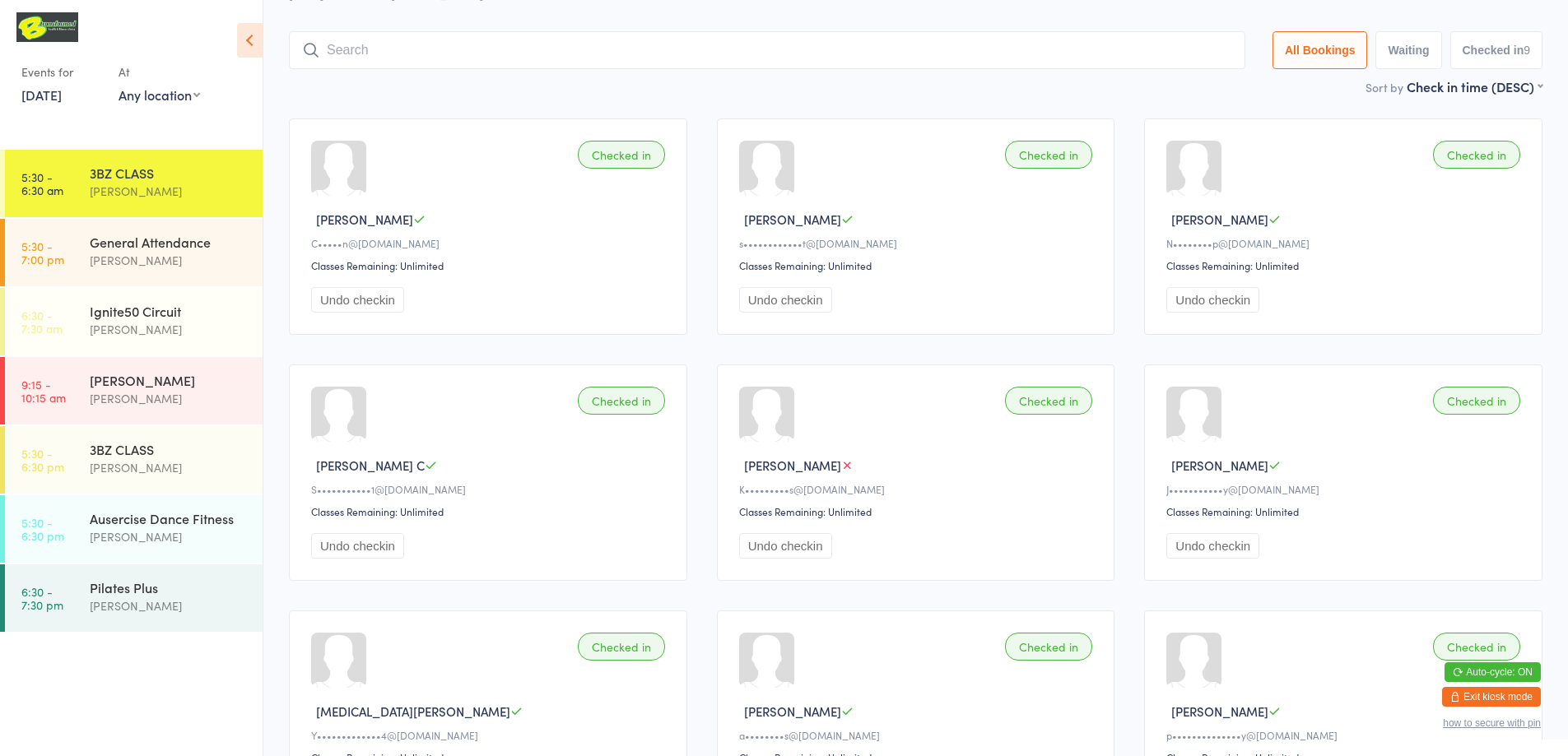
scroll to position [108, 0]
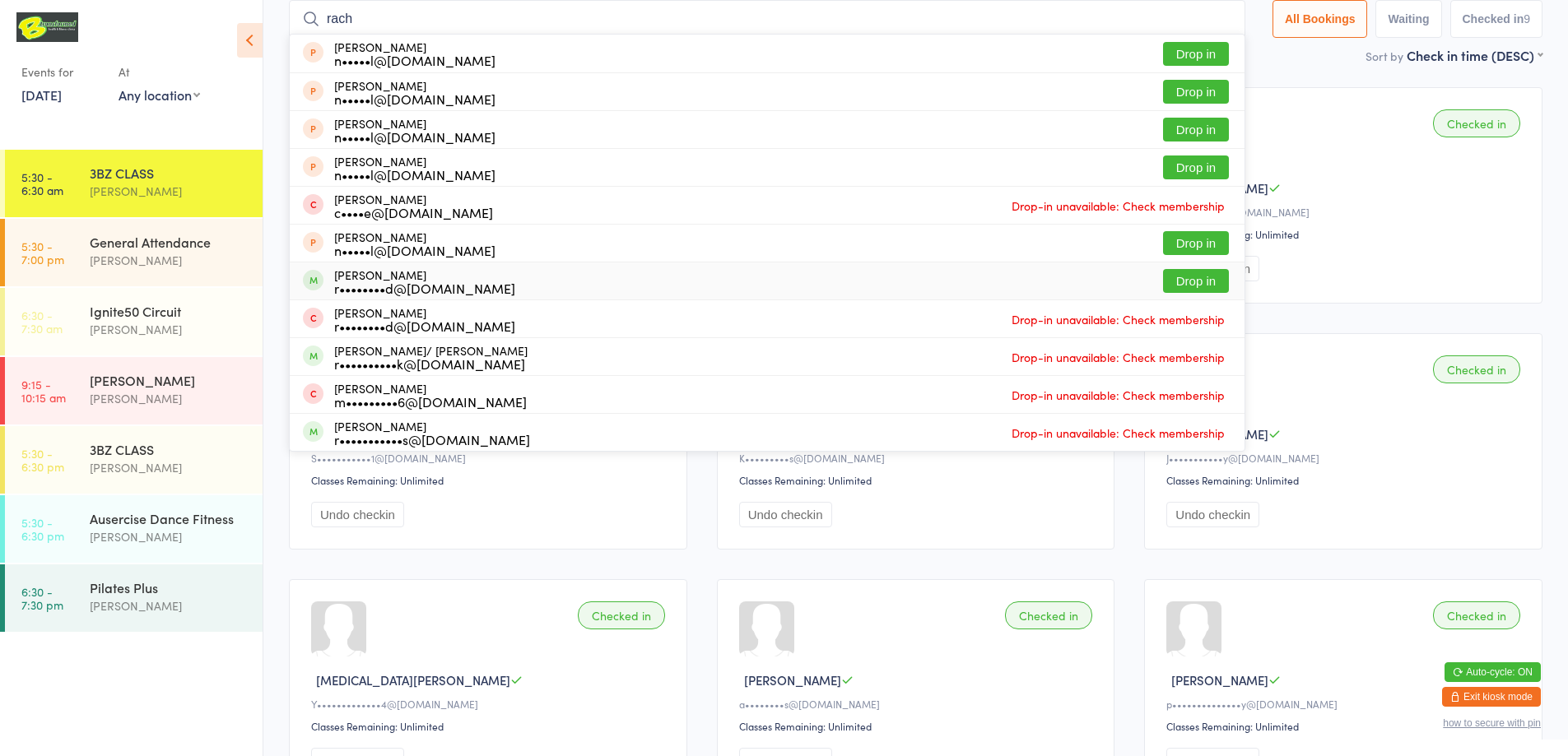
type input "rach"
click at [1166, 278] on button "Drop in" at bounding box center [1196, 280] width 66 height 24
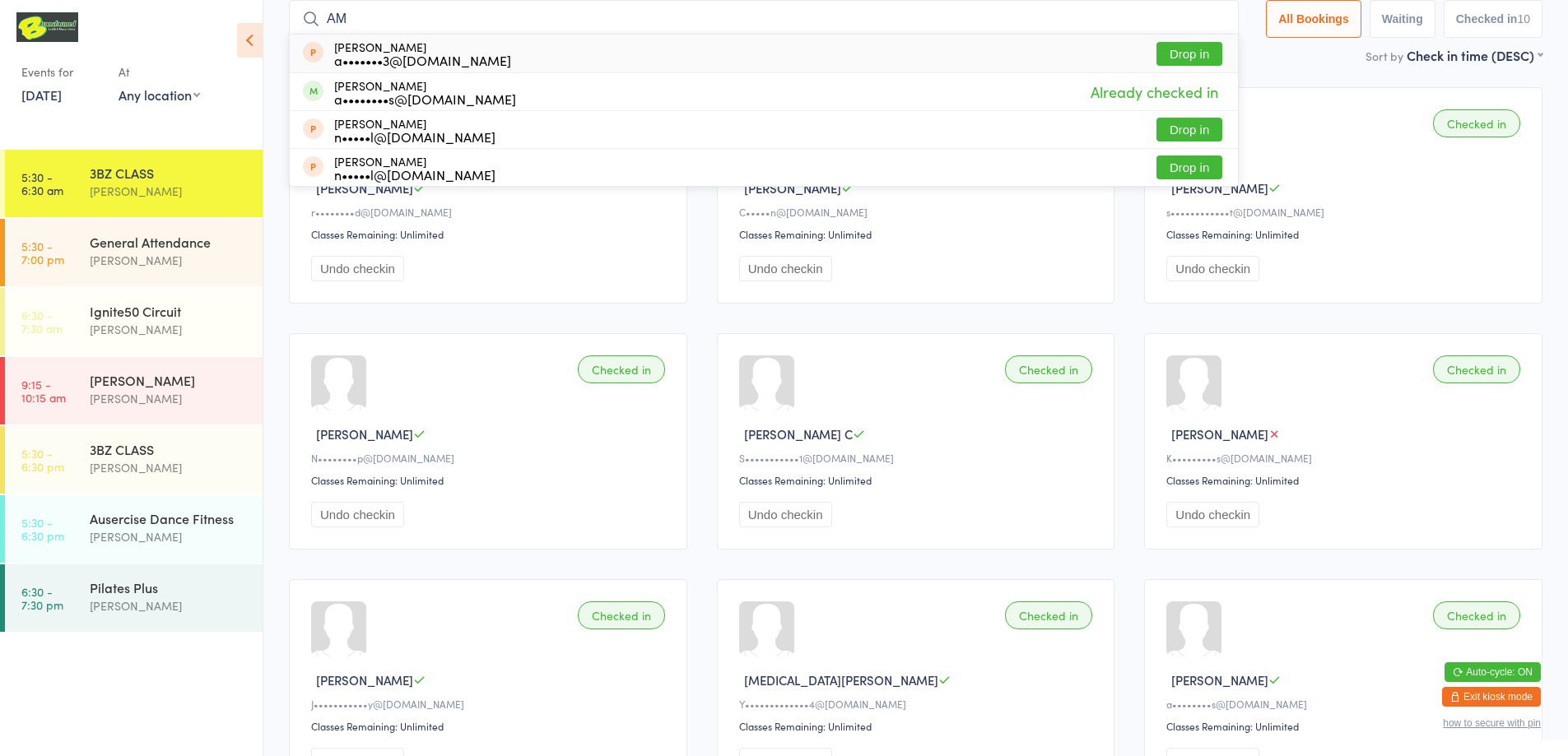
type input "A"
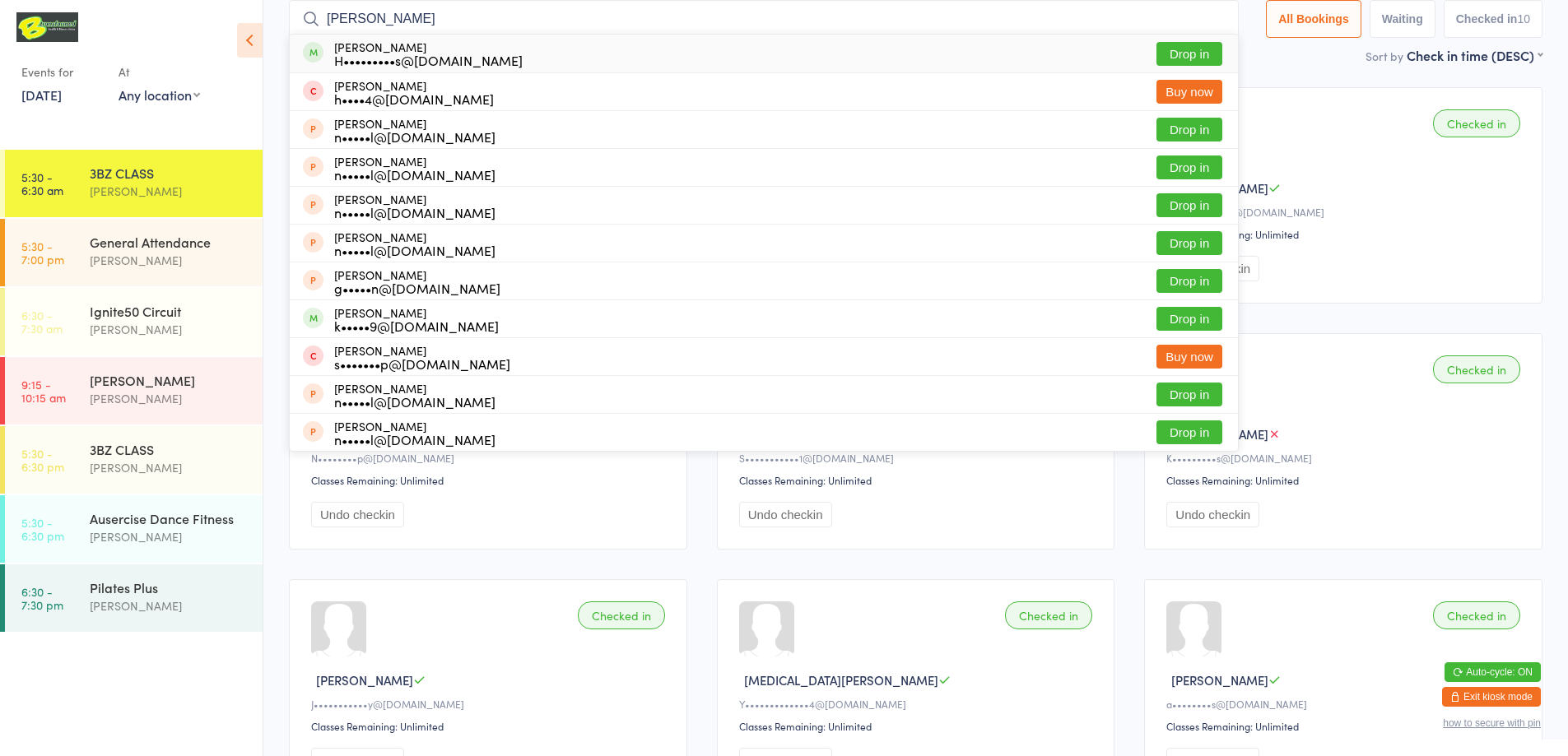
type input "[PERSON_NAME]"
click at [1186, 54] on button "Drop in" at bounding box center [1189, 53] width 66 height 24
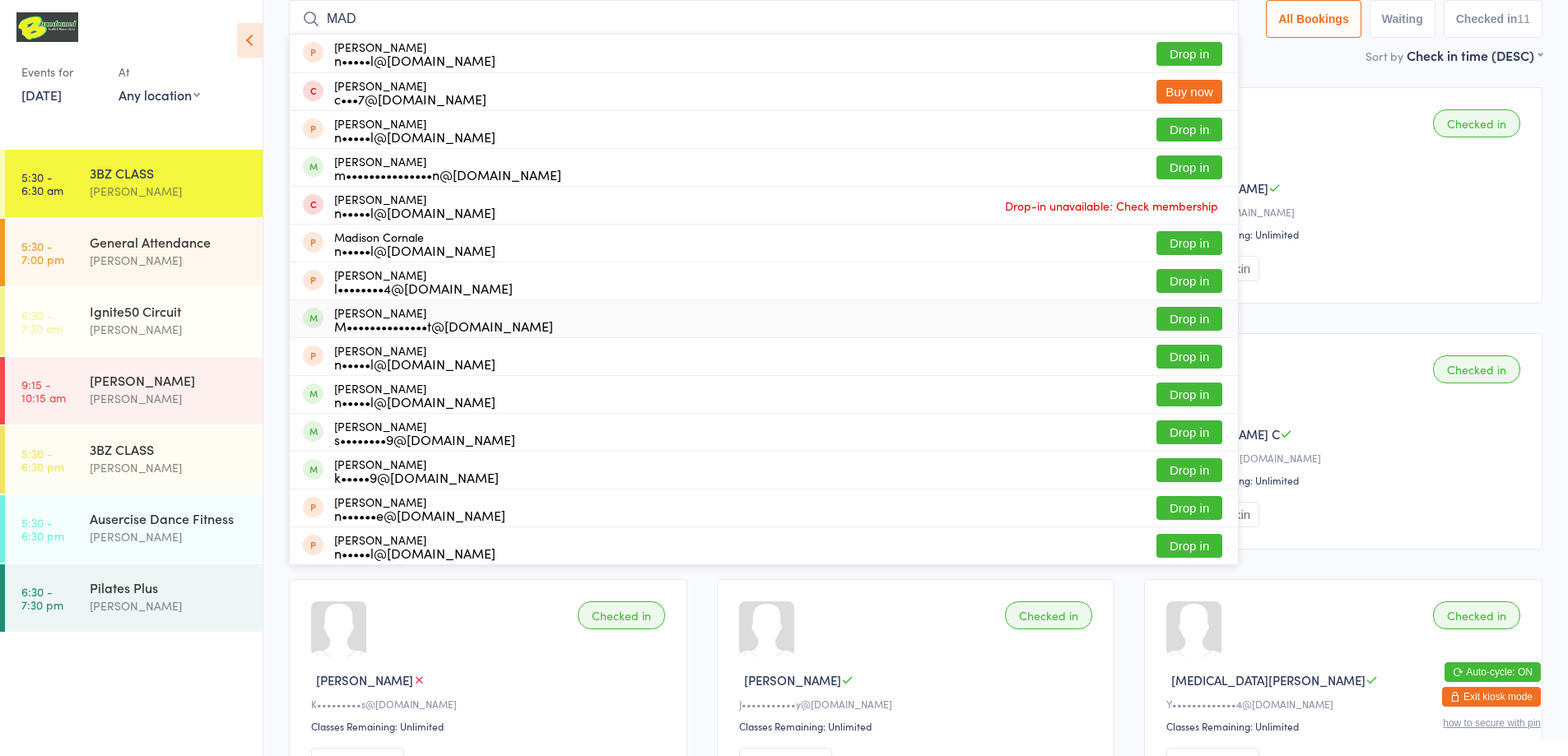
type input "MAD"
click at [1187, 310] on button "Drop in" at bounding box center [1189, 318] width 66 height 24
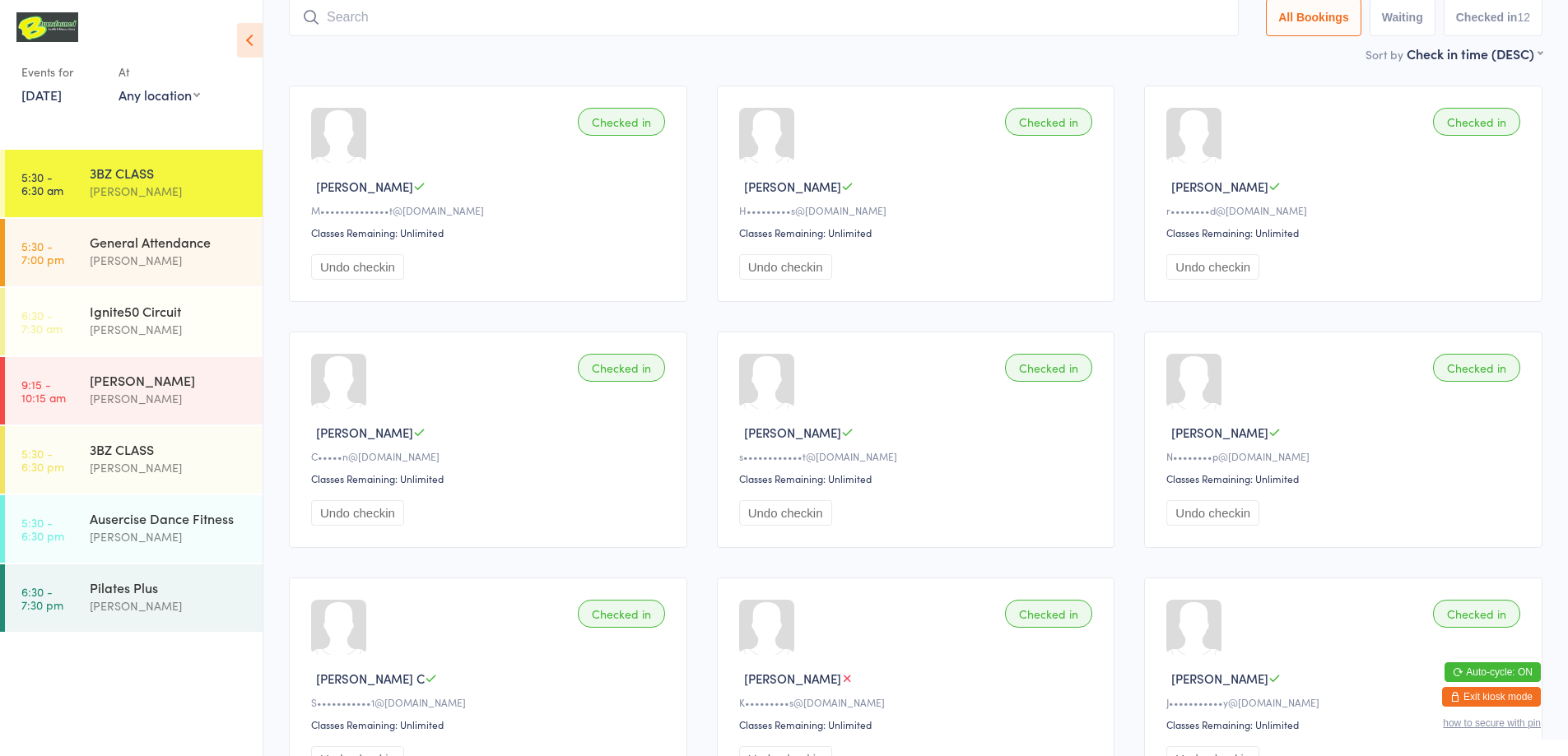
scroll to position [97, 0]
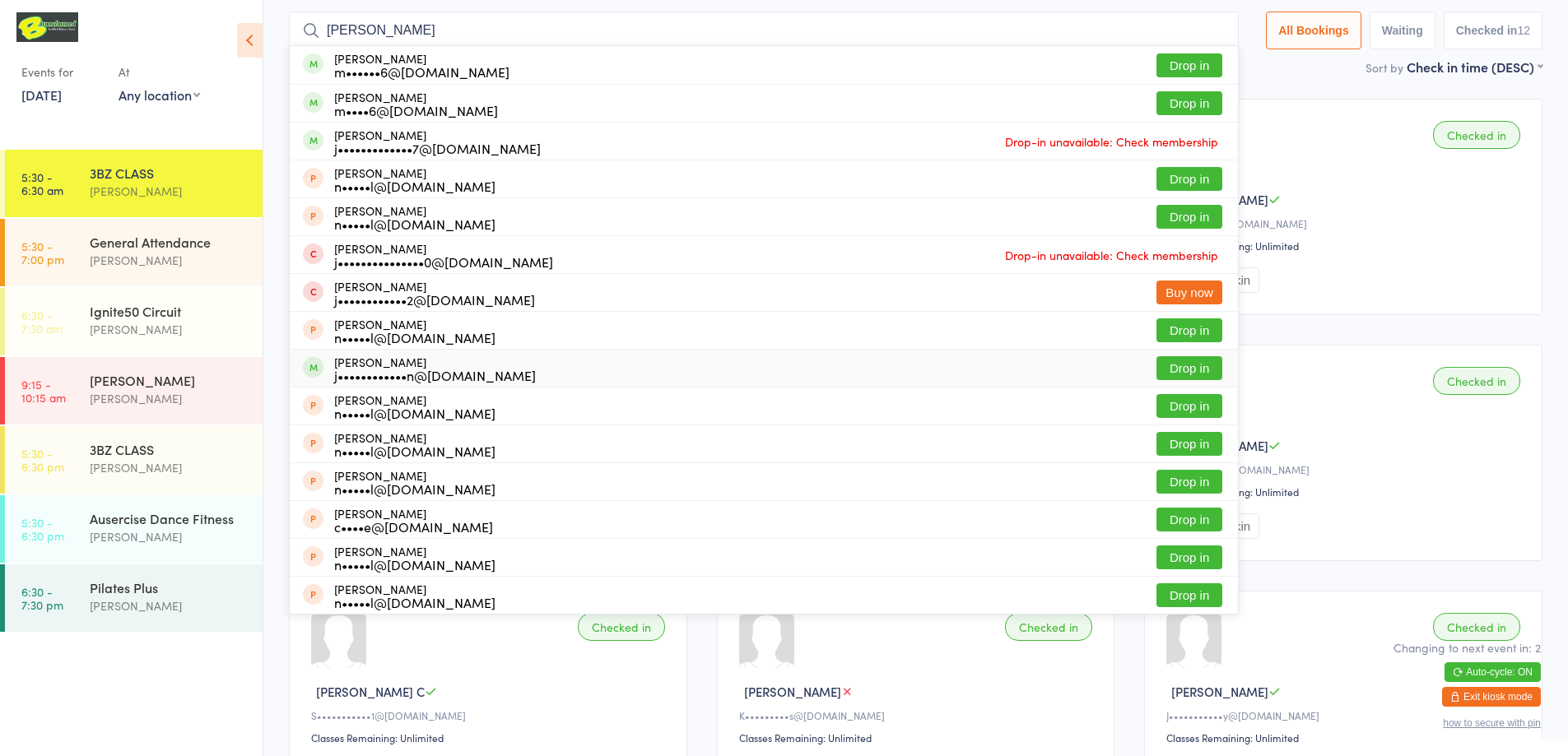
type input "[PERSON_NAME]"
click at [1182, 370] on button "Drop in" at bounding box center [1189, 367] width 66 height 24
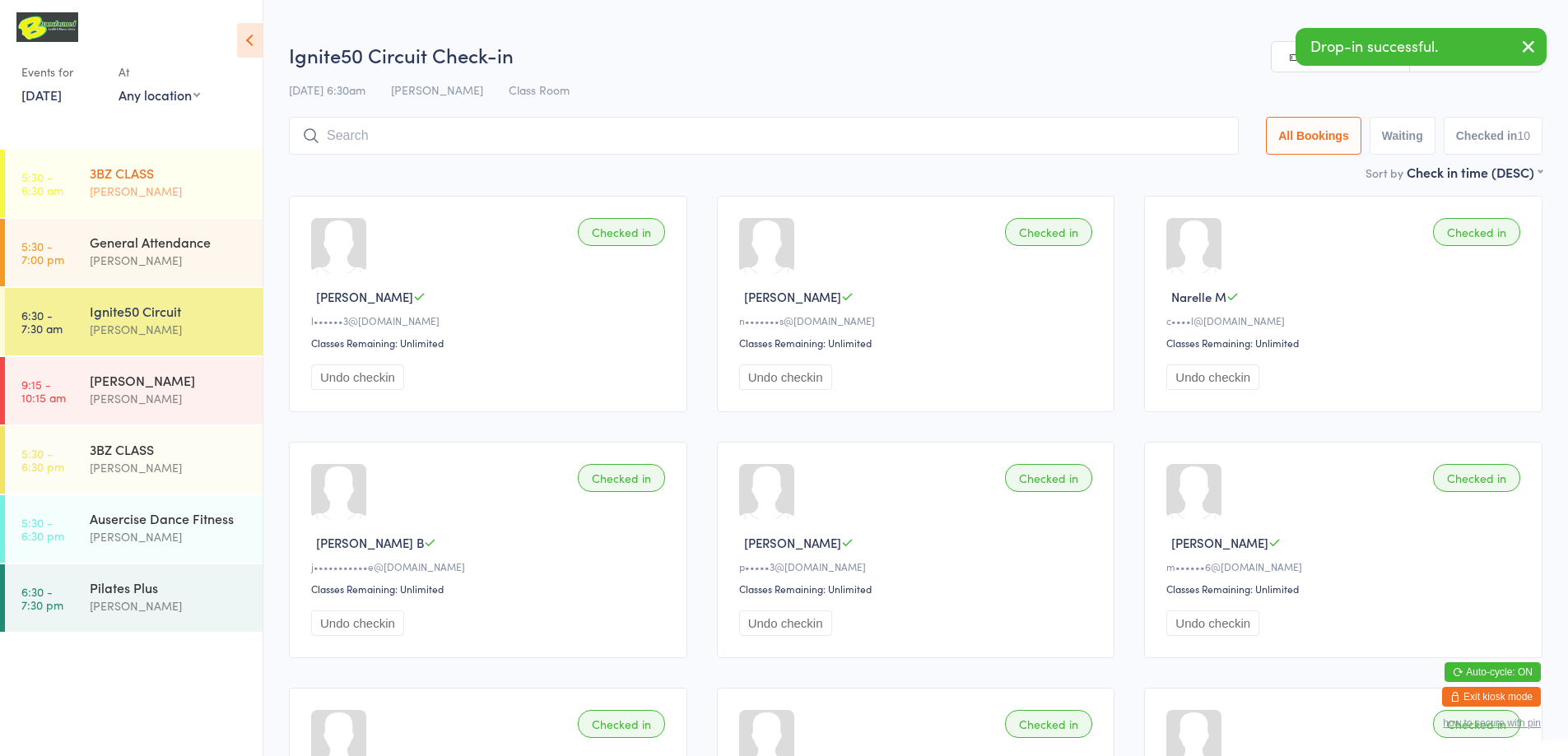
click at [64, 171] on link "5:30 - 6:30 am 3BZ CLASS [PERSON_NAME]" at bounding box center [133, 184] width 257 height 68
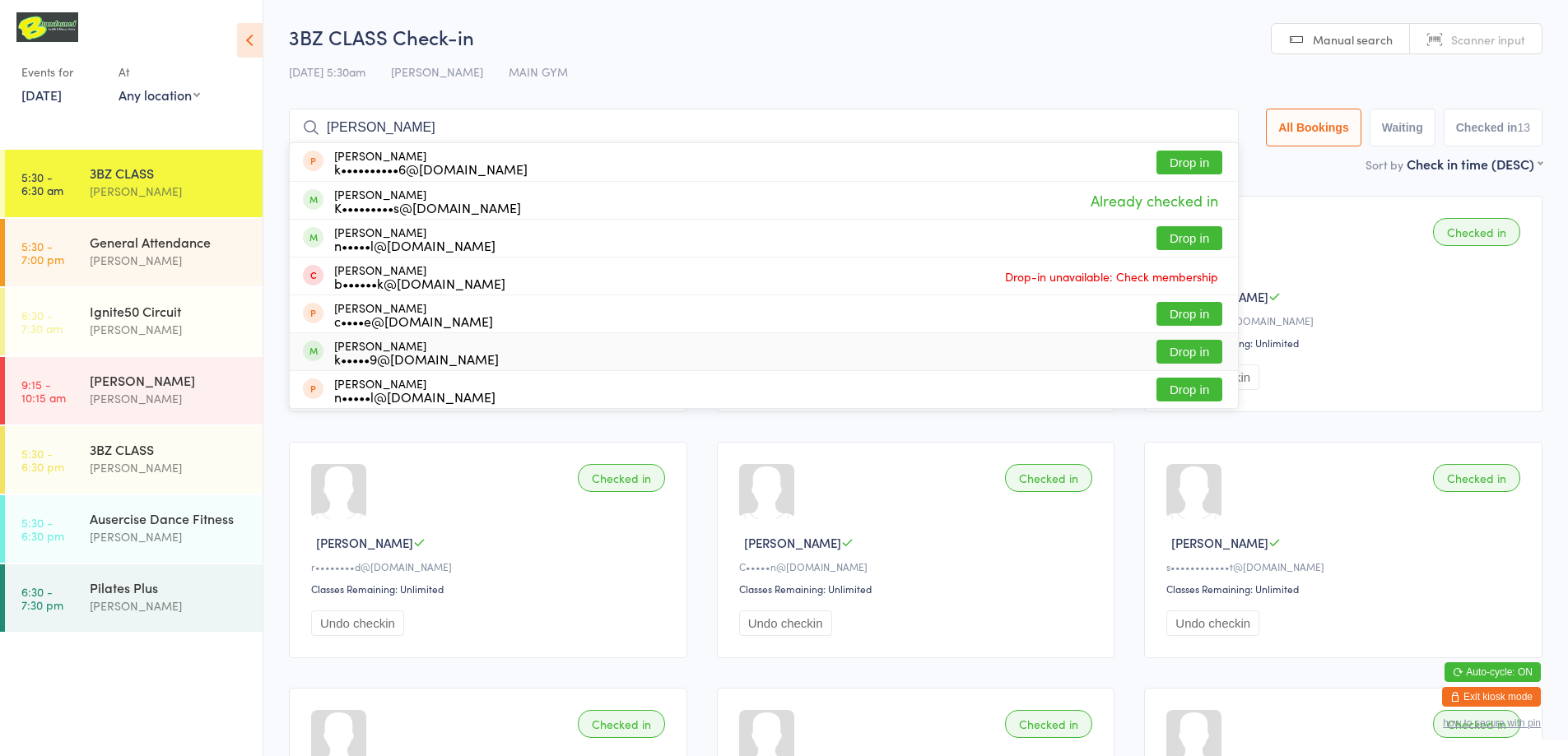
type input "[PERSON_NAME]"
click at [1172, 362] on button "Drop in" at bounding box center [1189, 351] width 66 height 24
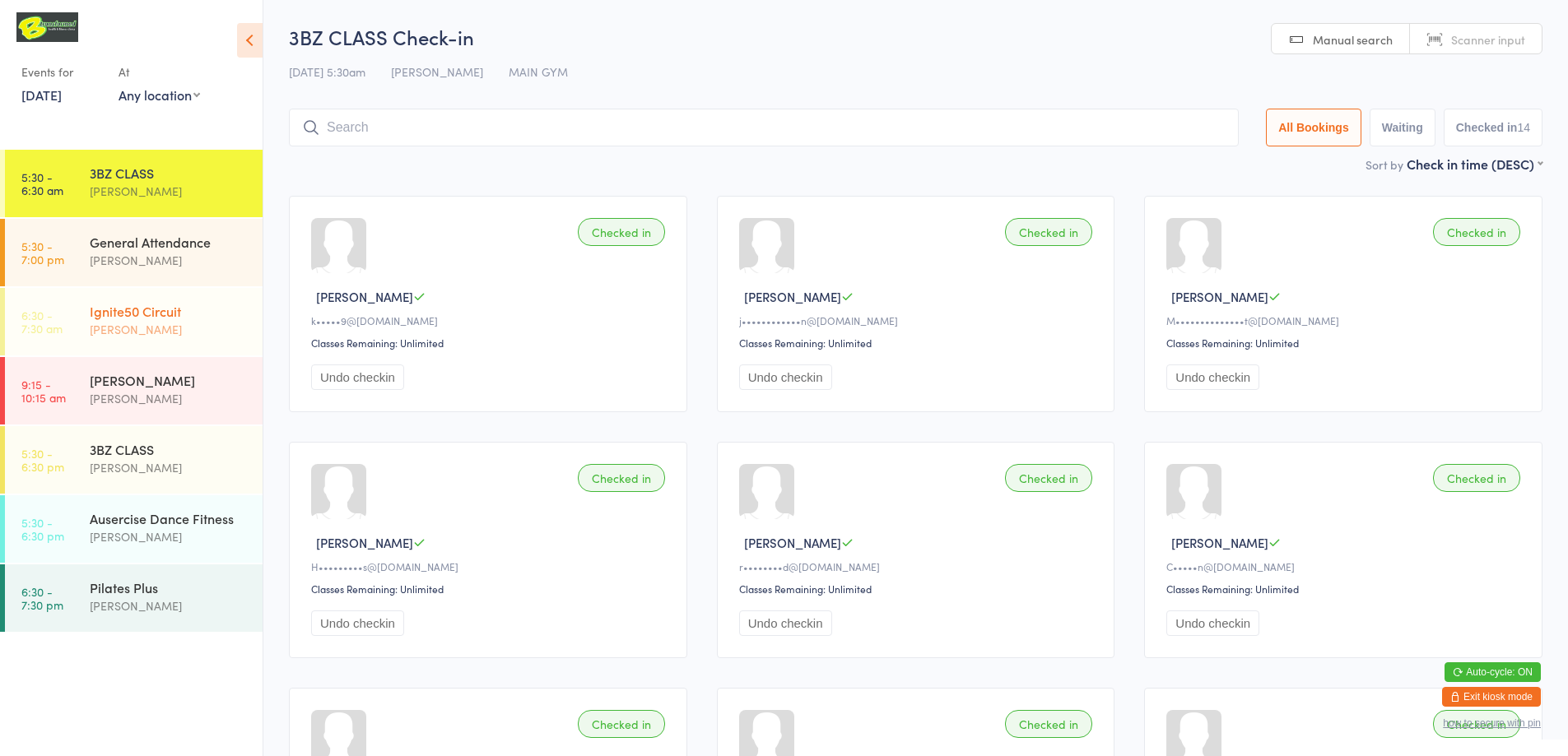
click at [153, 321] on div "[PERSON_NAME]" at bounding box center [169, 330] width 159 height 19
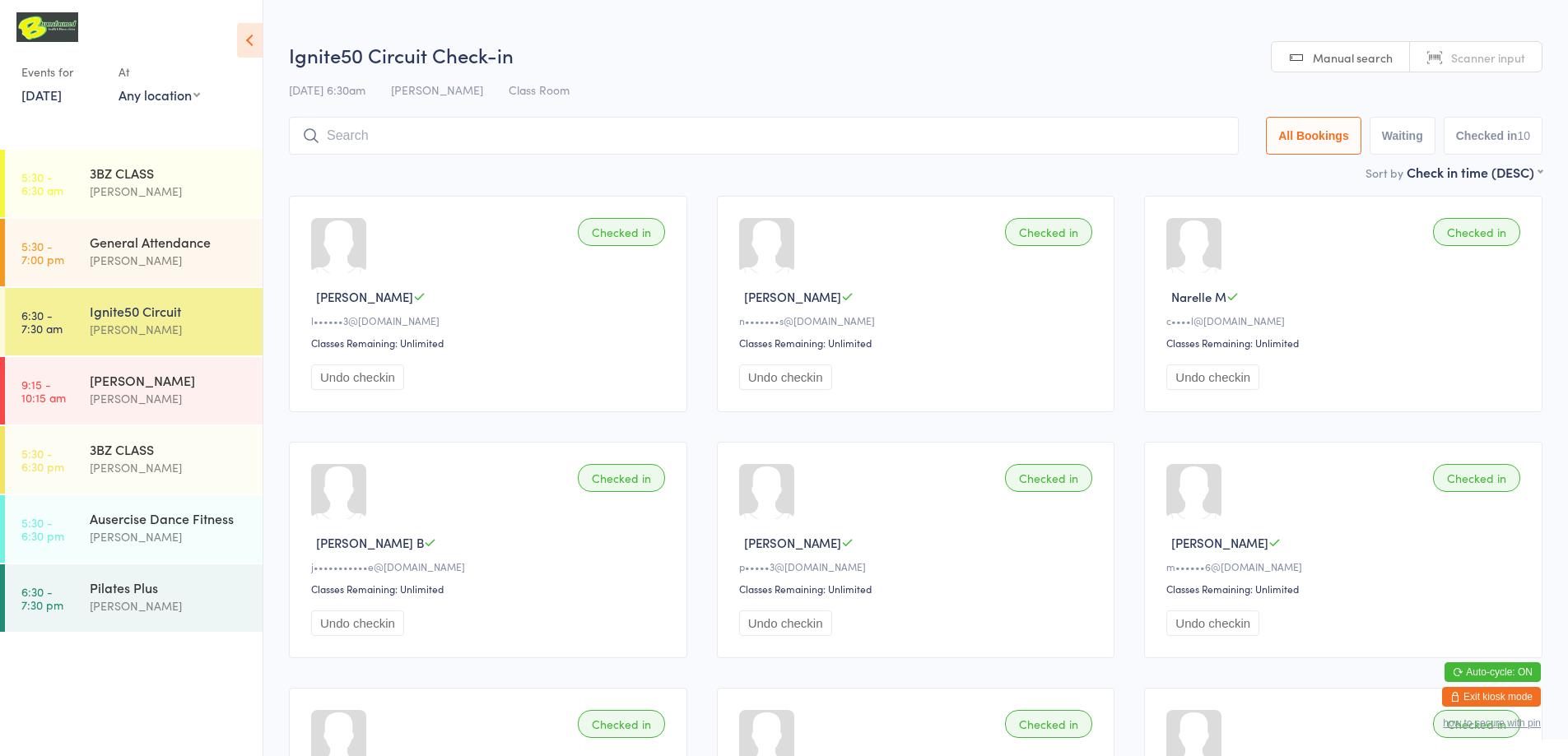
click at [1493, 52] on span "Scanner input" at bounding box center [1488, 57] width 74 height 16
click at [554, 137] on input "search" at bounding box center [764, 135] width 950 height 38
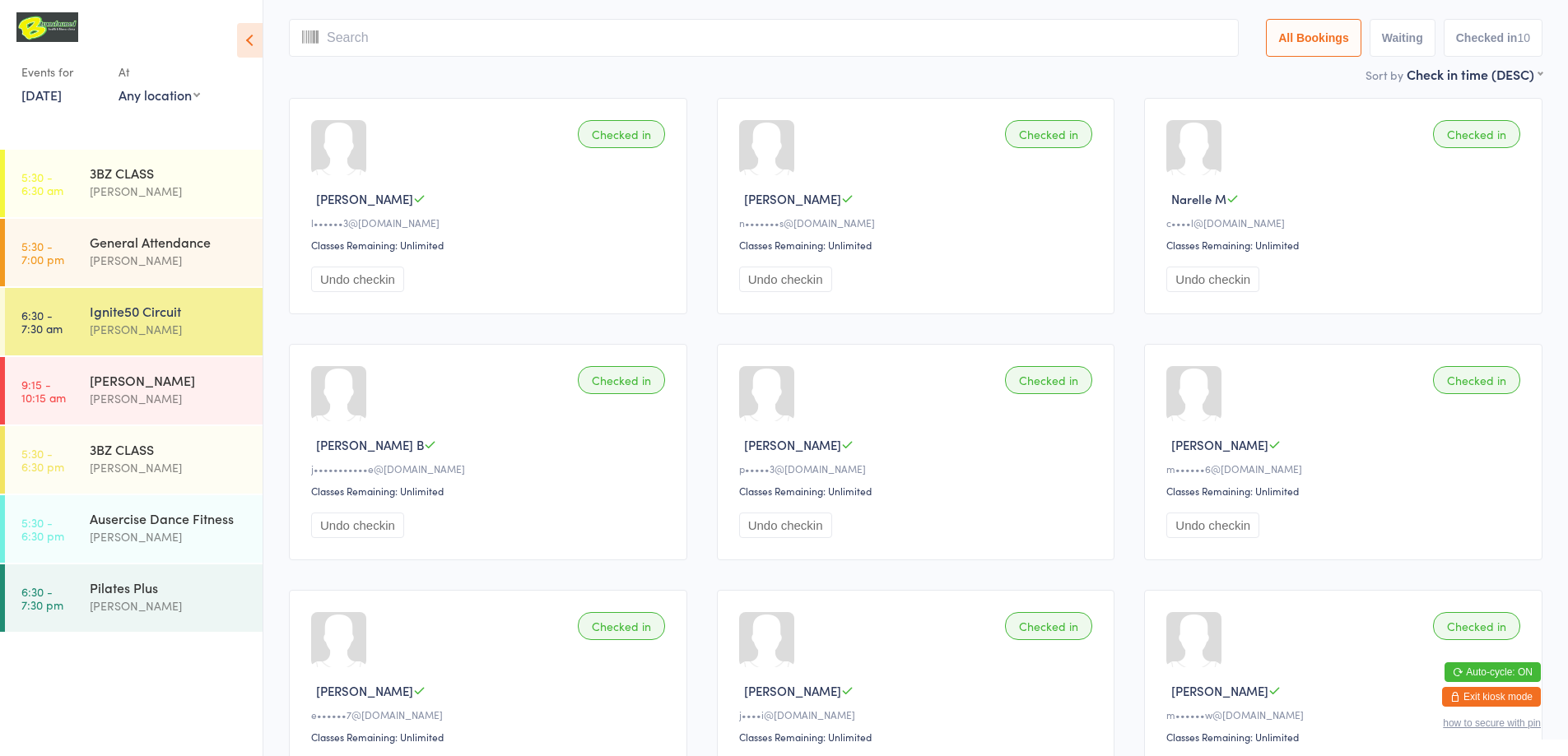
scroll to position [117, 0]
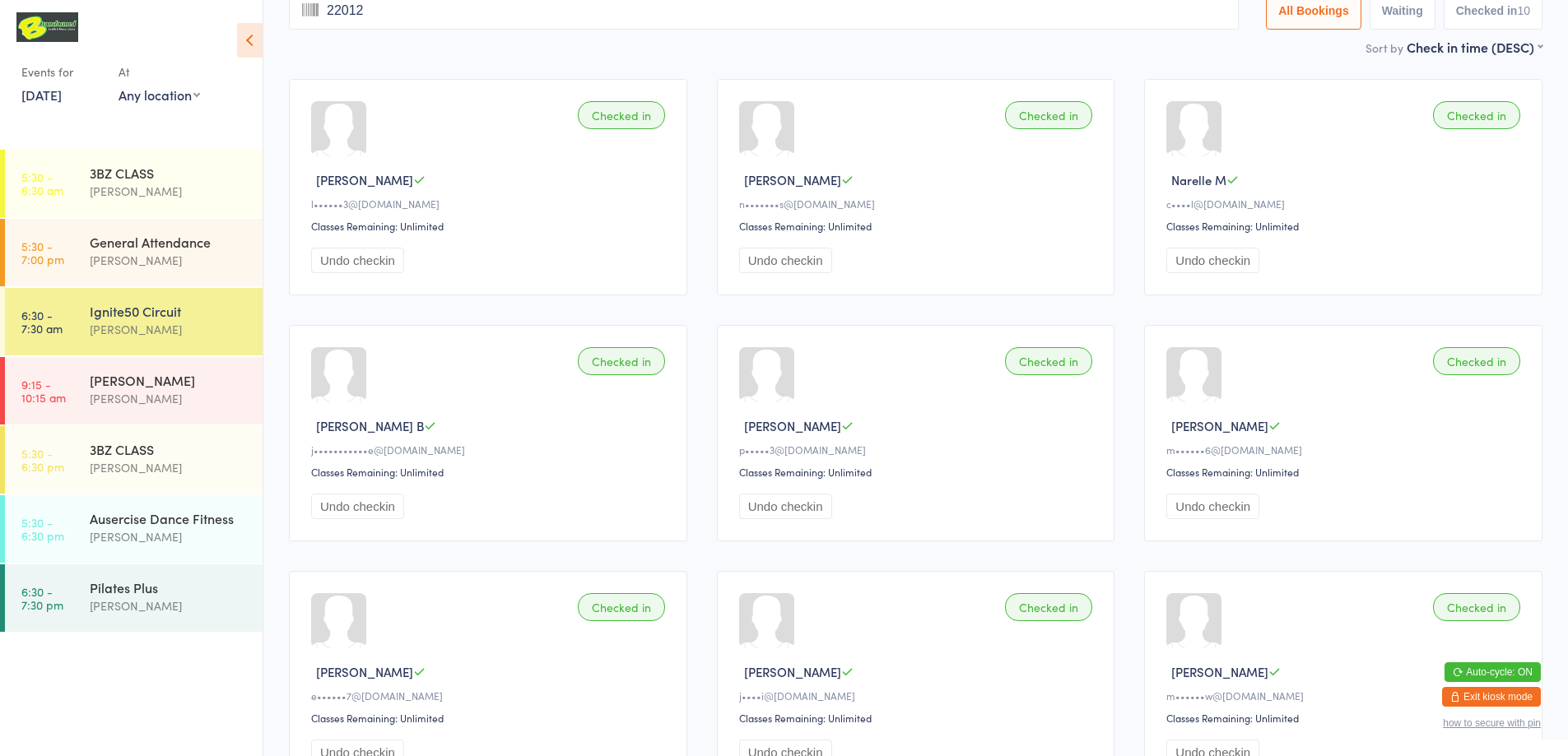
type input "220126"
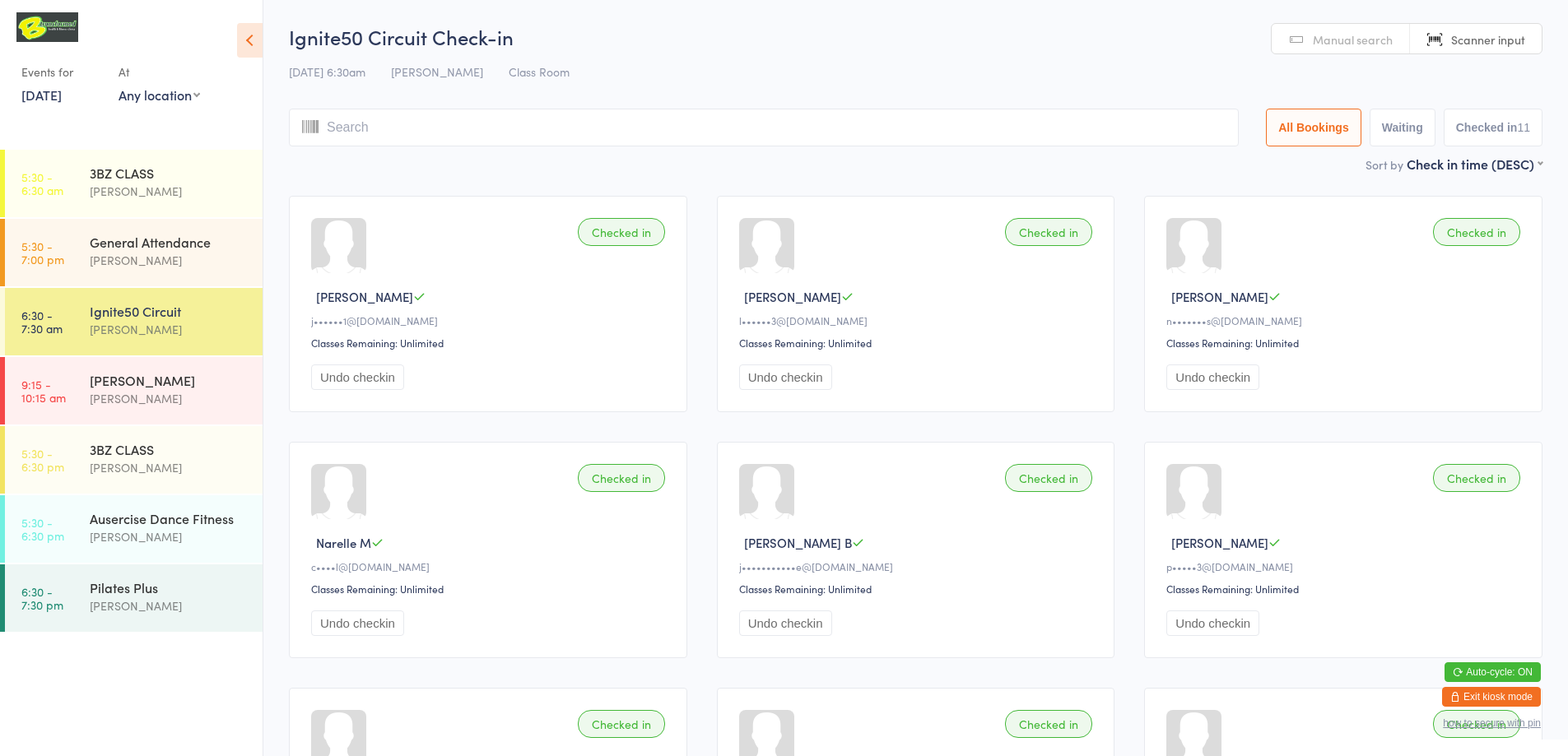
drag, startPoint x: 1282, startPoint y: 221, endPoint x: 1299, endPoint y: 202, distance: 25.5
